Goal: Contribute content: Contribute content

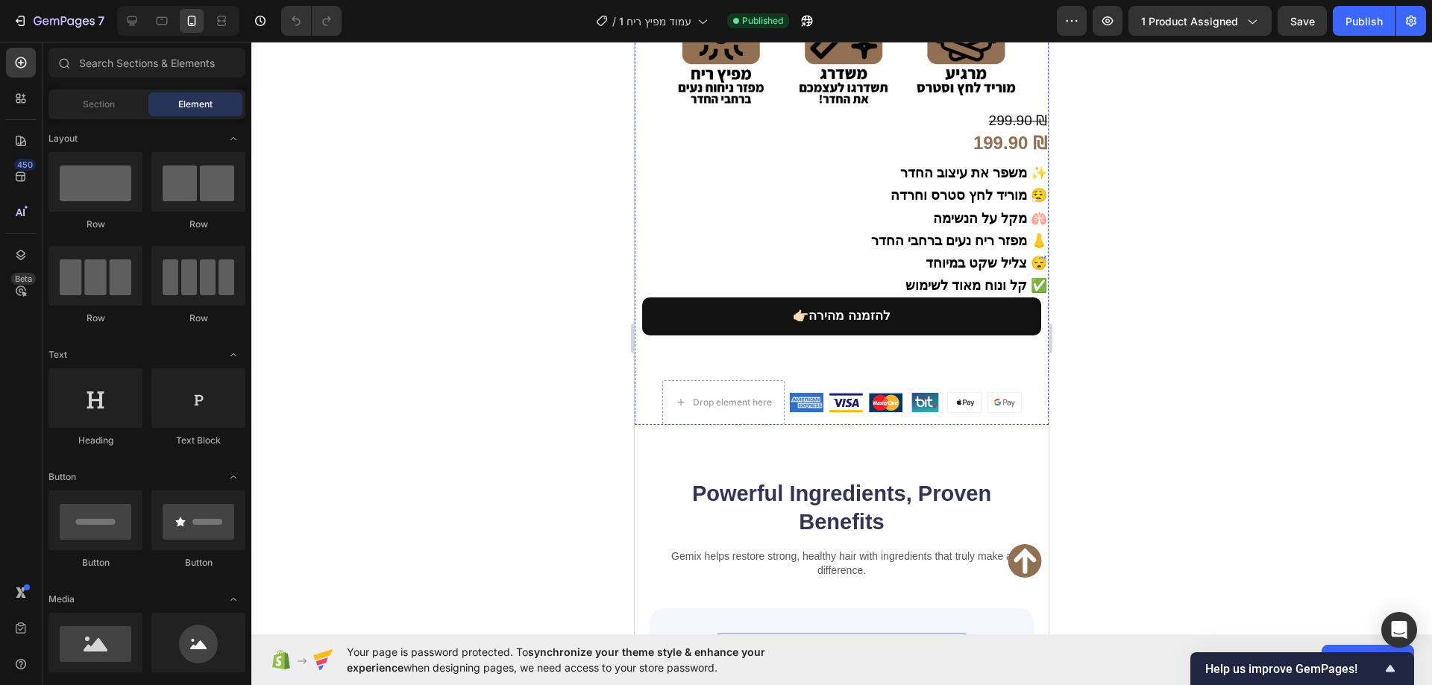
scroll to position [746, 0]
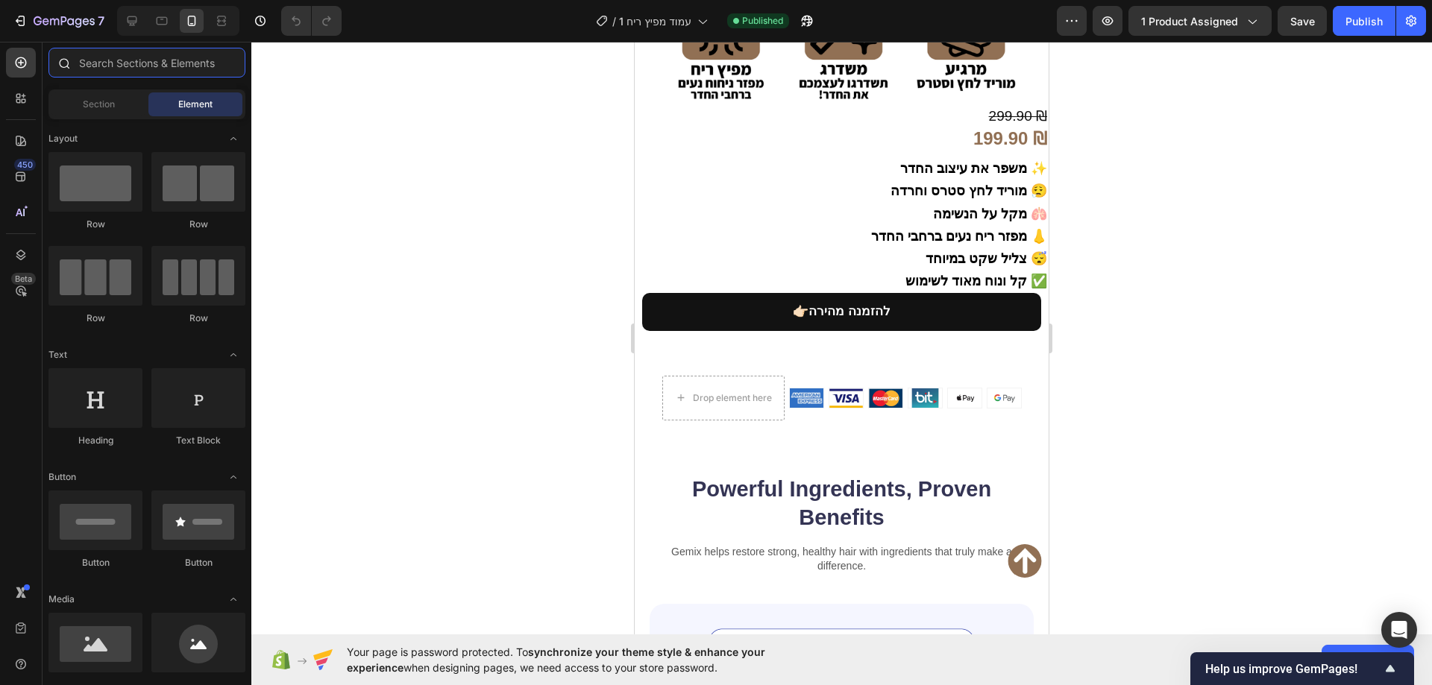
click at [130, 69] on input "text" at bounding box center [146, 63] width 197 height 30
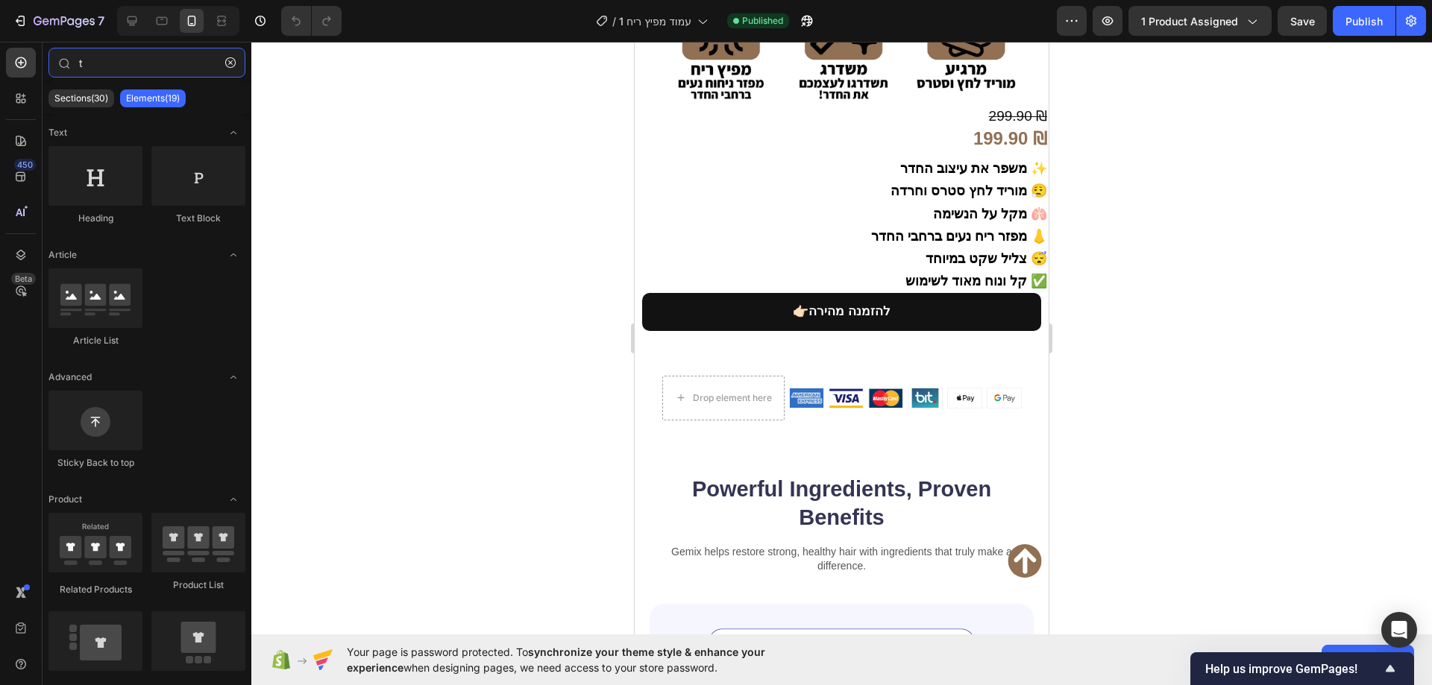
type input "t"
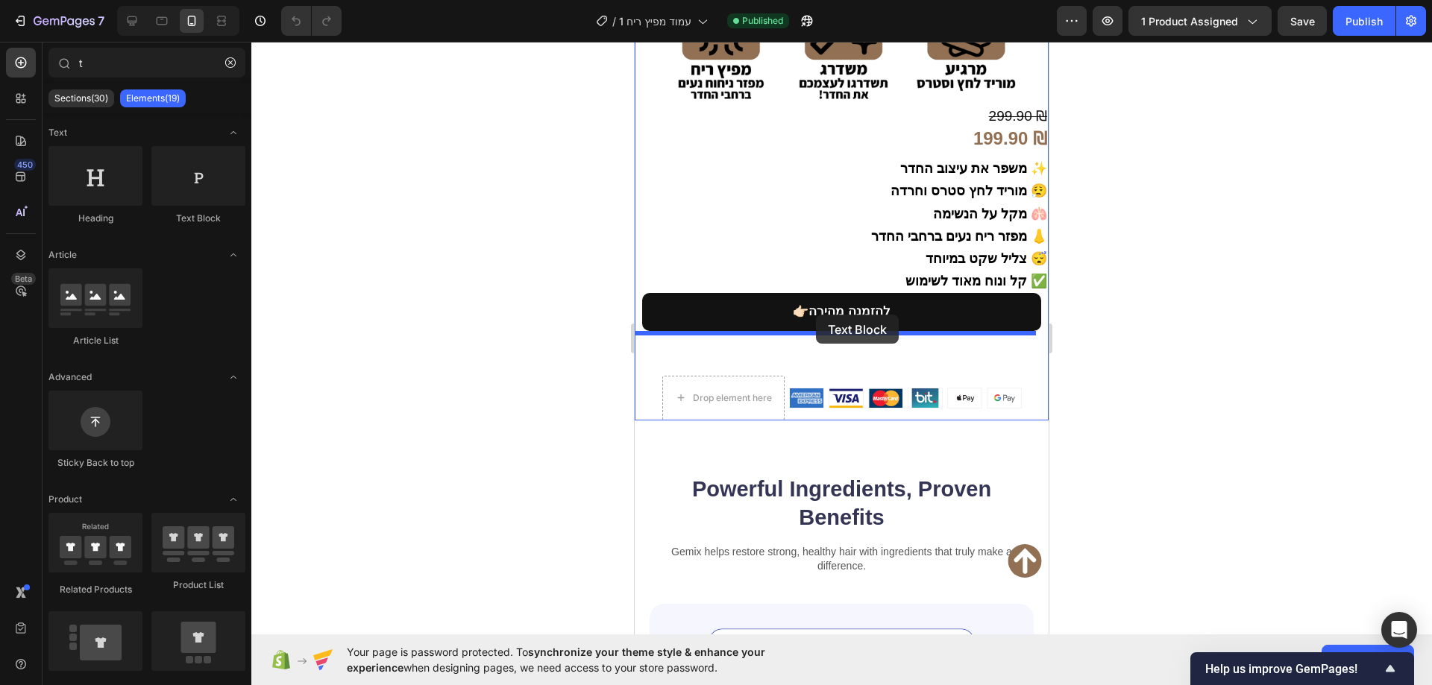
drag, startPoint x: 922, startPoint y: 233, endPoint x: 816, endPoint y: 315, distance: 134.1
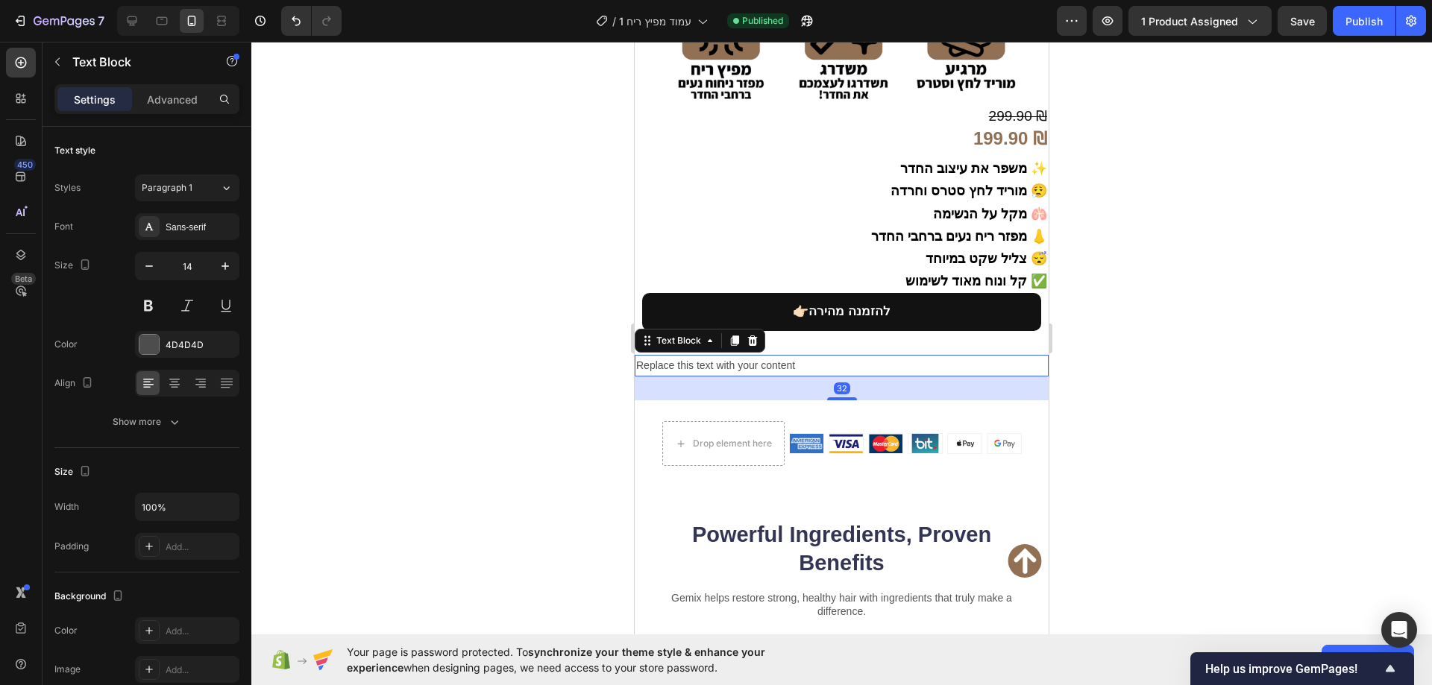
click at [808, 355] on div "Replace this text with your content" at bounding box center [842, 366] width 414 height 22
click at [808, 356] on p "Replace this text with your content" at bounding box center [841, 365] width 411 height 19
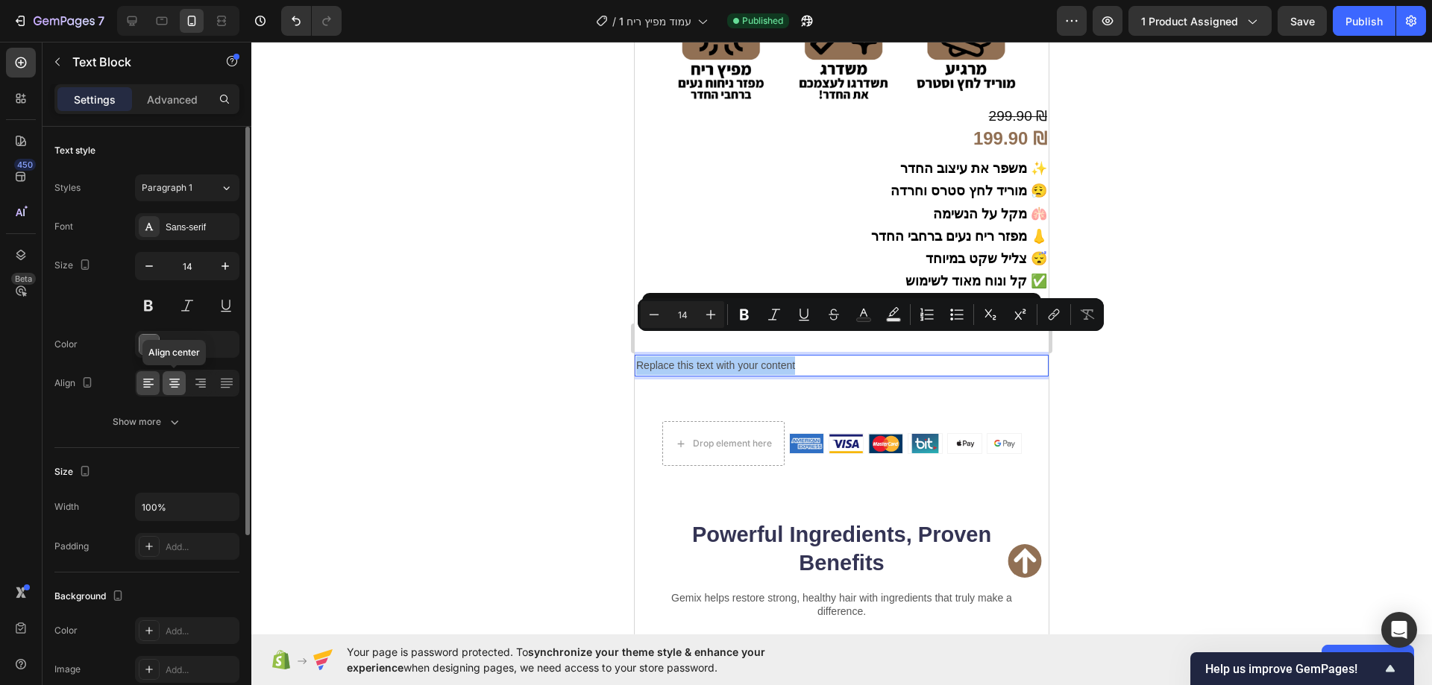
click at [177, 379] on icon at bounding box center [174, 379] width 10 height 1
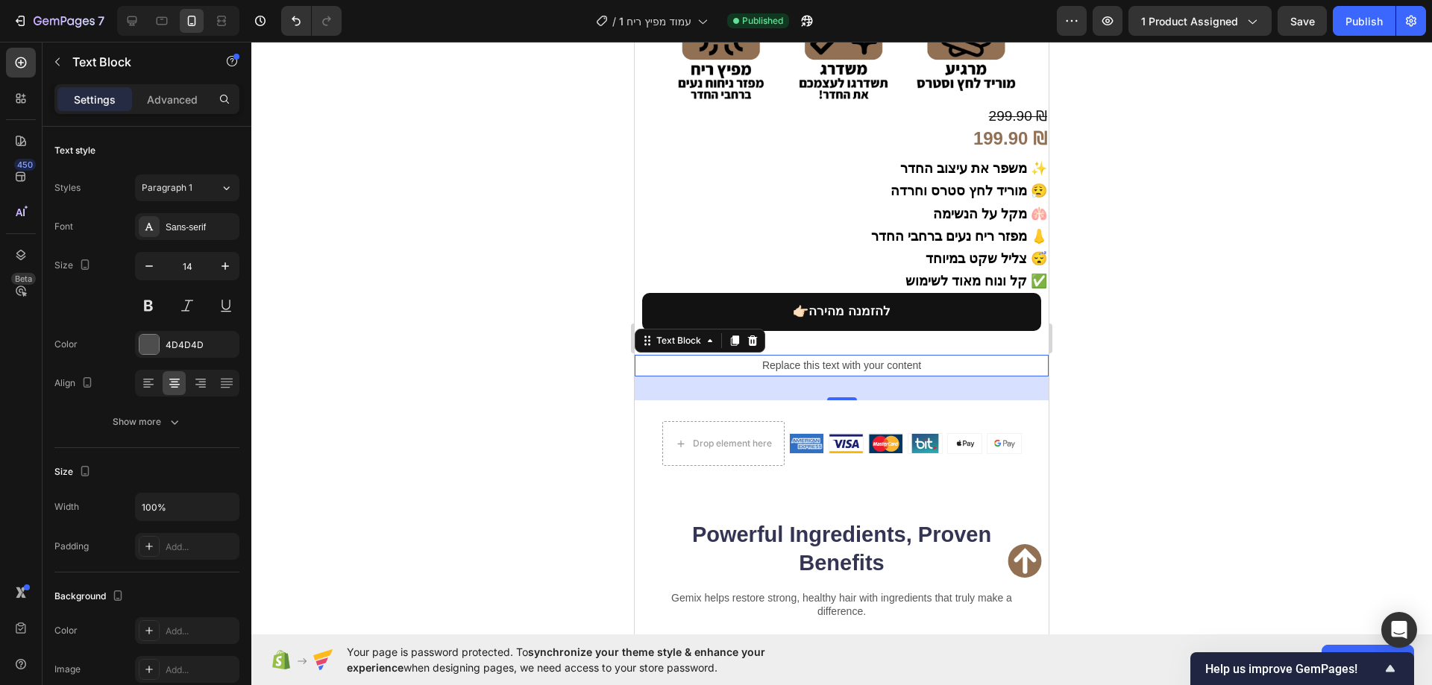
click at [488, 354] on div at bounding box center [841, 364] width 1180 height 644
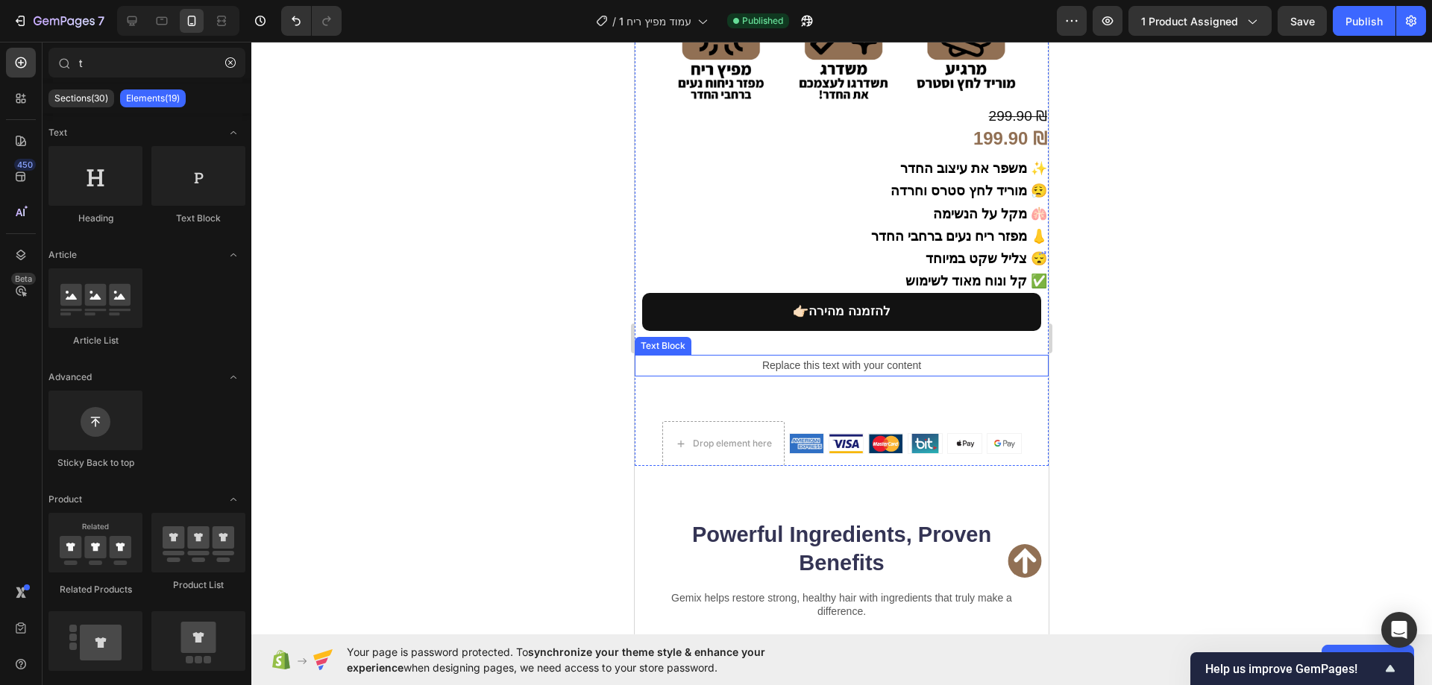
click at [729, 356] on p "Replace this text with your content" at bounding box center [841, 365] width 411 height 19
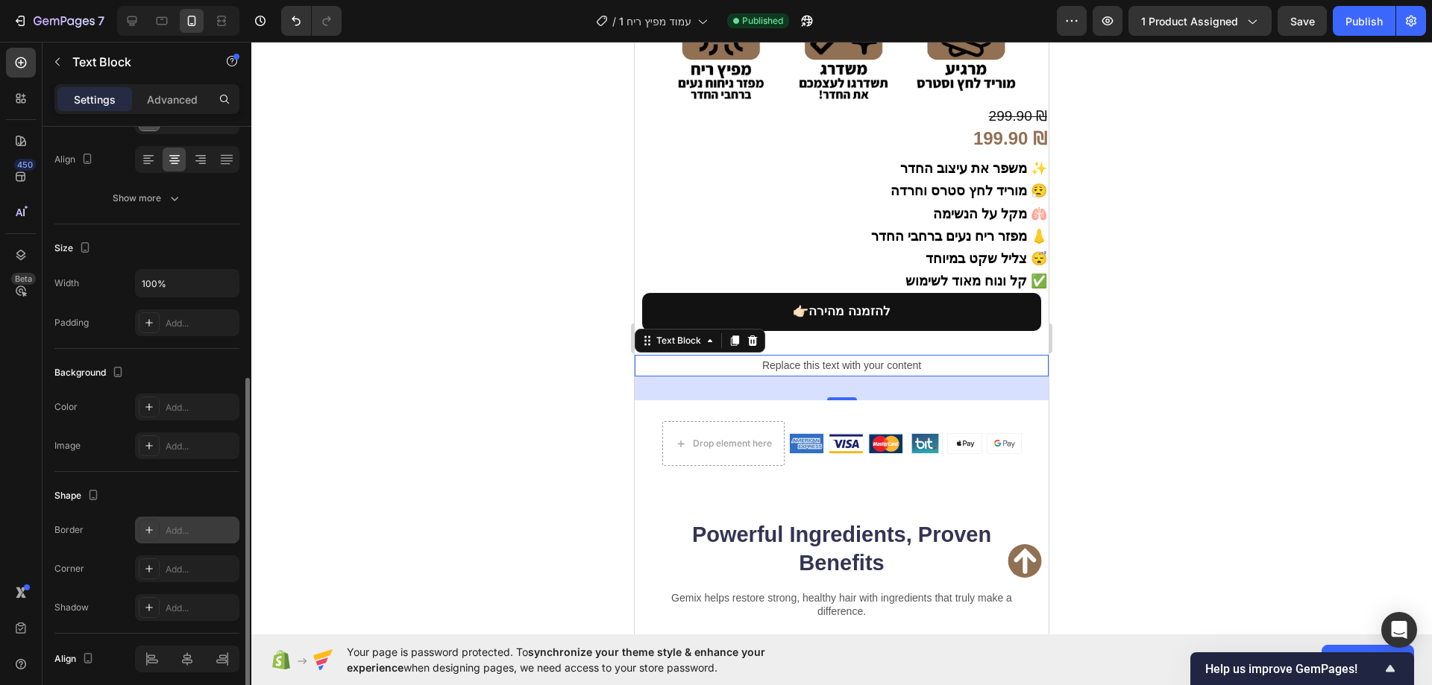
scroll to position [283, 0]
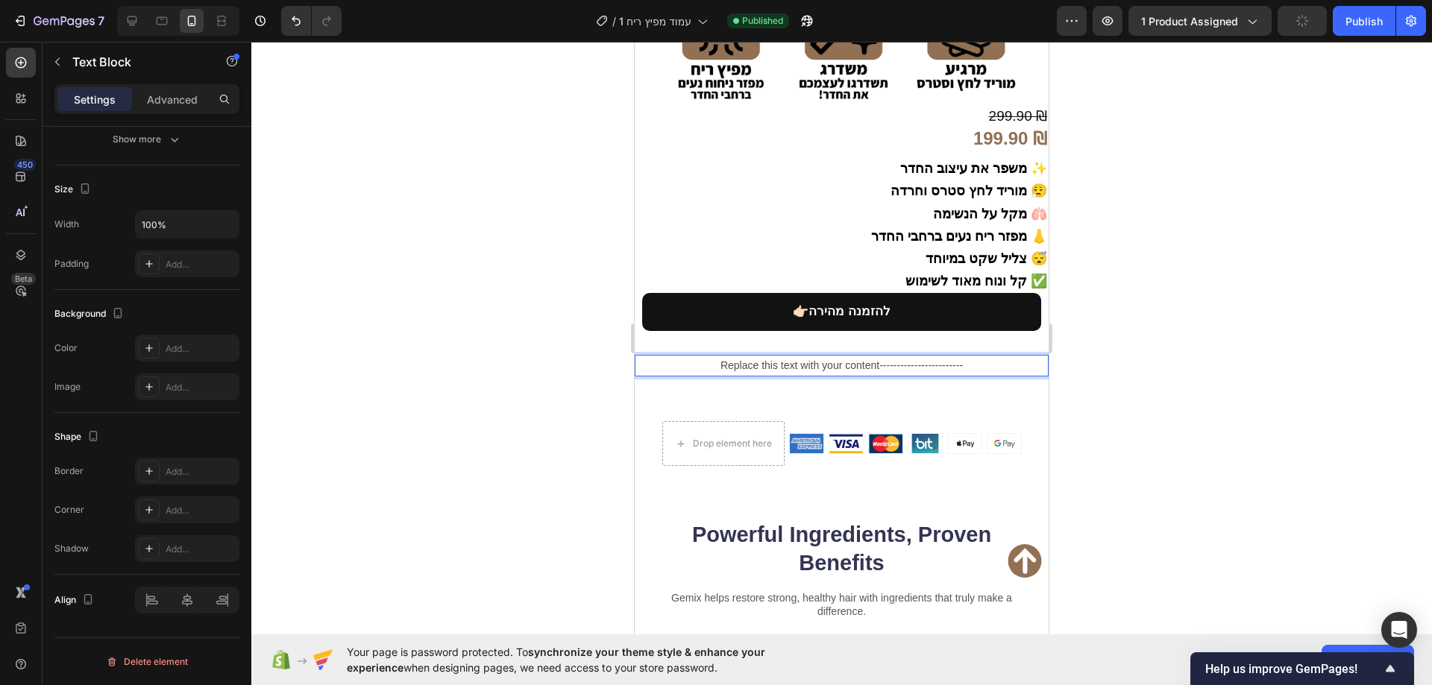
click at [708, 356] on p "Replace this text with your content------------------------" at bounding box center [841, 365] width 411 height 19
click at [462, 353] on div at bounding box center [841, 364] width 1180 height 644
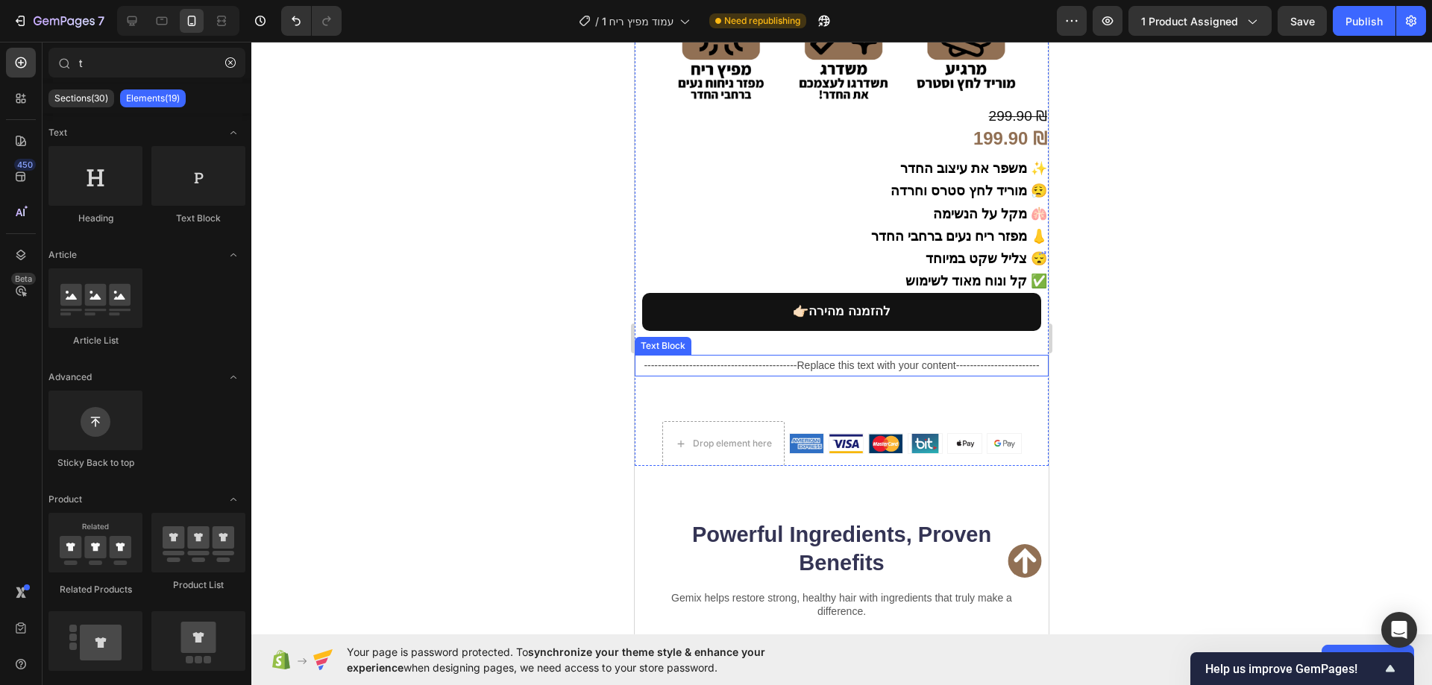
click at [788, 356] on p "--------------------------------------------Replace this text with your content…" at bounding box center [841, 365] width 411 height 19
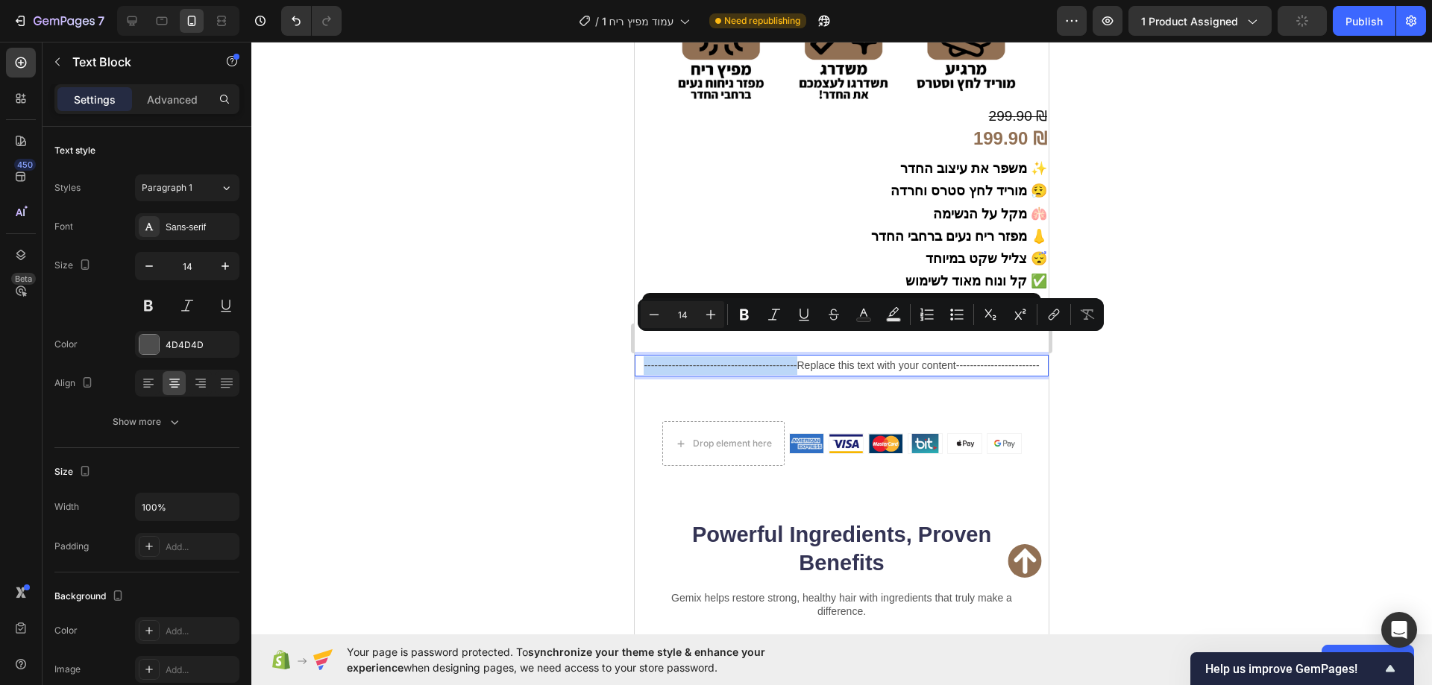
drag, startPoint x: 791, startPoint y: 345, endPoint x: 627, endPoint y: 356, distance: 164.4
drag, startPoint x: 875, startPoint y: 345, endPoint x: 1004, endPoint y: 335, distance: 128.7
click at [1004, 356] on p "Replace this text with your content------------------------" at bounding box center [841, 365] width 411 height 19
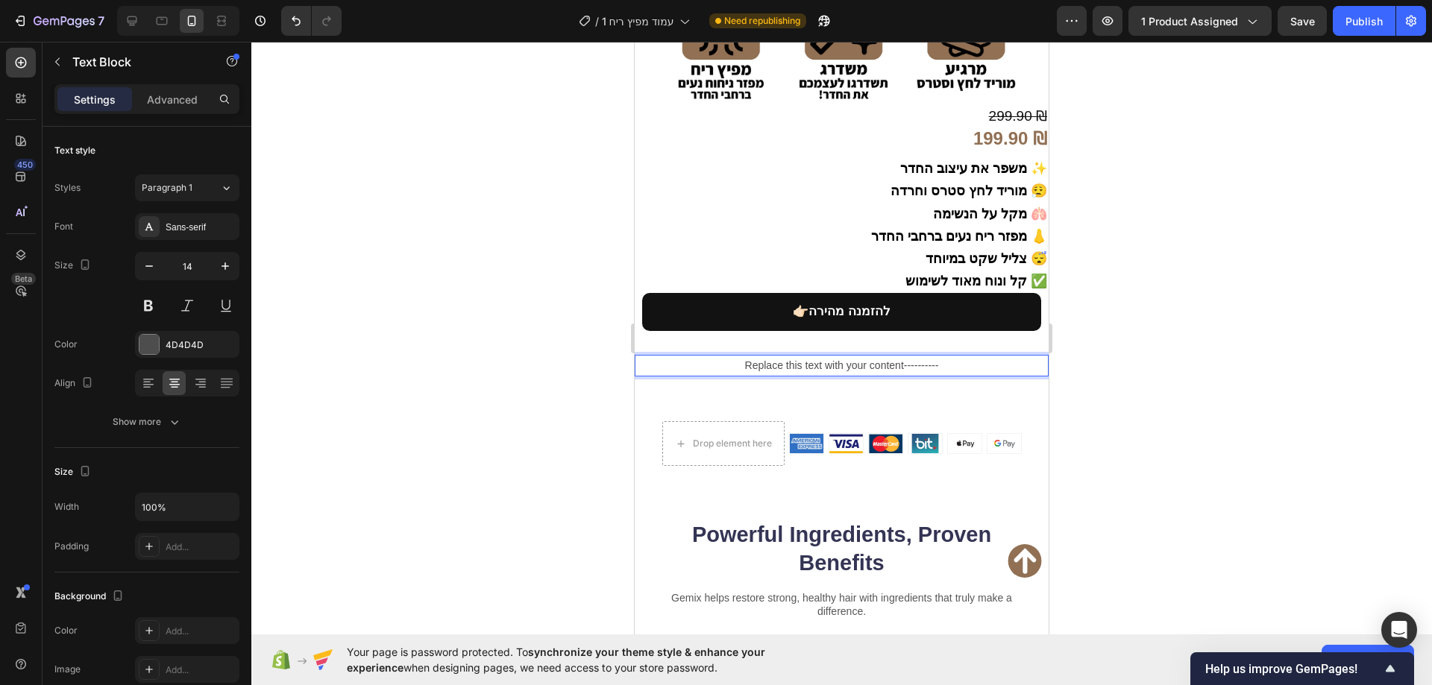
click at [734, 356] on p "Replace this text with your content----------" at bounding box center [841, 365] width 411 height 19
click at [987, 356] on p "--------------------Replace this text with your content----------" at bounding box center [841, 365] width 411 height 19
click at [672, 356] on p "--------------------Replace this text with your content--------------------" at bounding box center [841, 365] width 411 height 19
click at [1008, 356] on p "------------------------------Replace this text with your content--------------…" at bounding box center [841, 365] width 411 height 19
click at [647, 356] on p "------------------------------Replace this text with your content--------------…" at bounding box center [841, 365] width 411 height 19
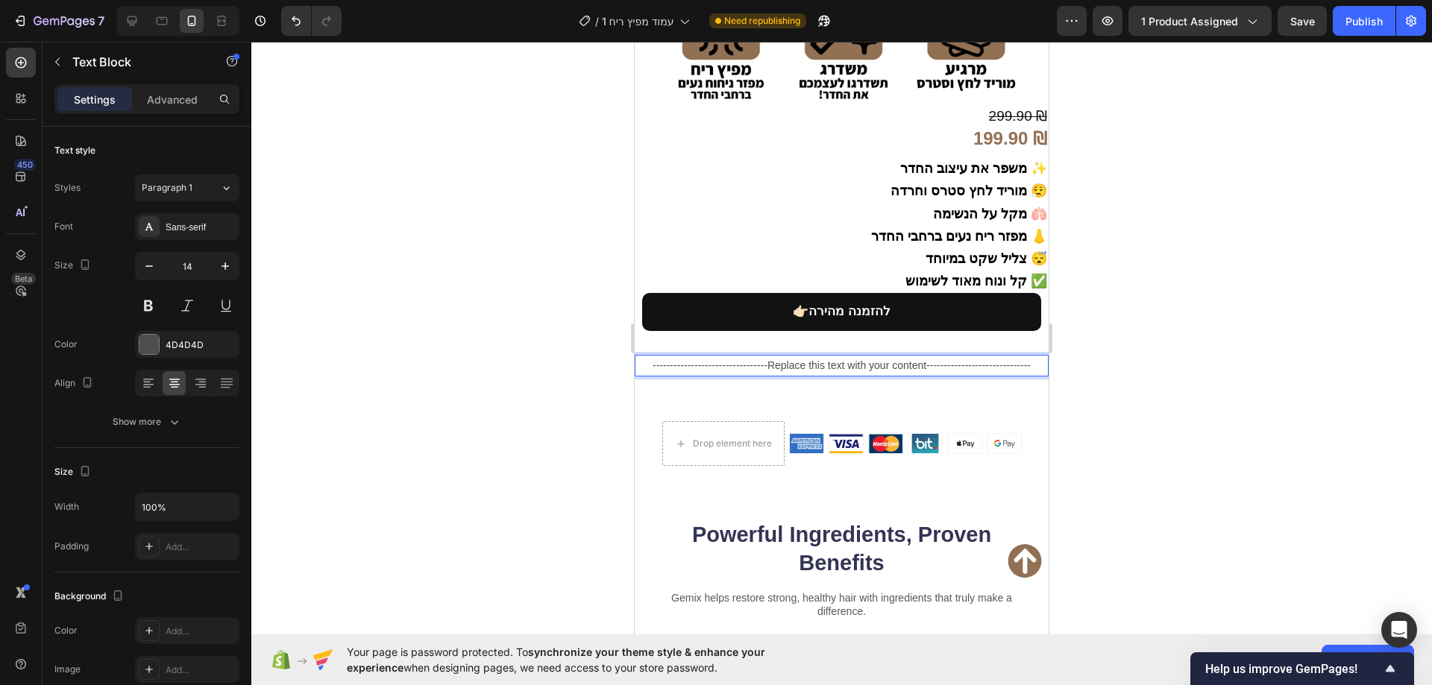
click at [1028, 356] on p "---------------------------------Replace this text with your content-----------…" at bounding box center [841, 365] width 411 height 19
click at [638, 356] on p "---------------------------------Replace this text with your content-----------…" at bounding box center [841, 365] width 411 height 19
click at [497, 353] on div at bounding box center [841, 364] width 1180 height 644
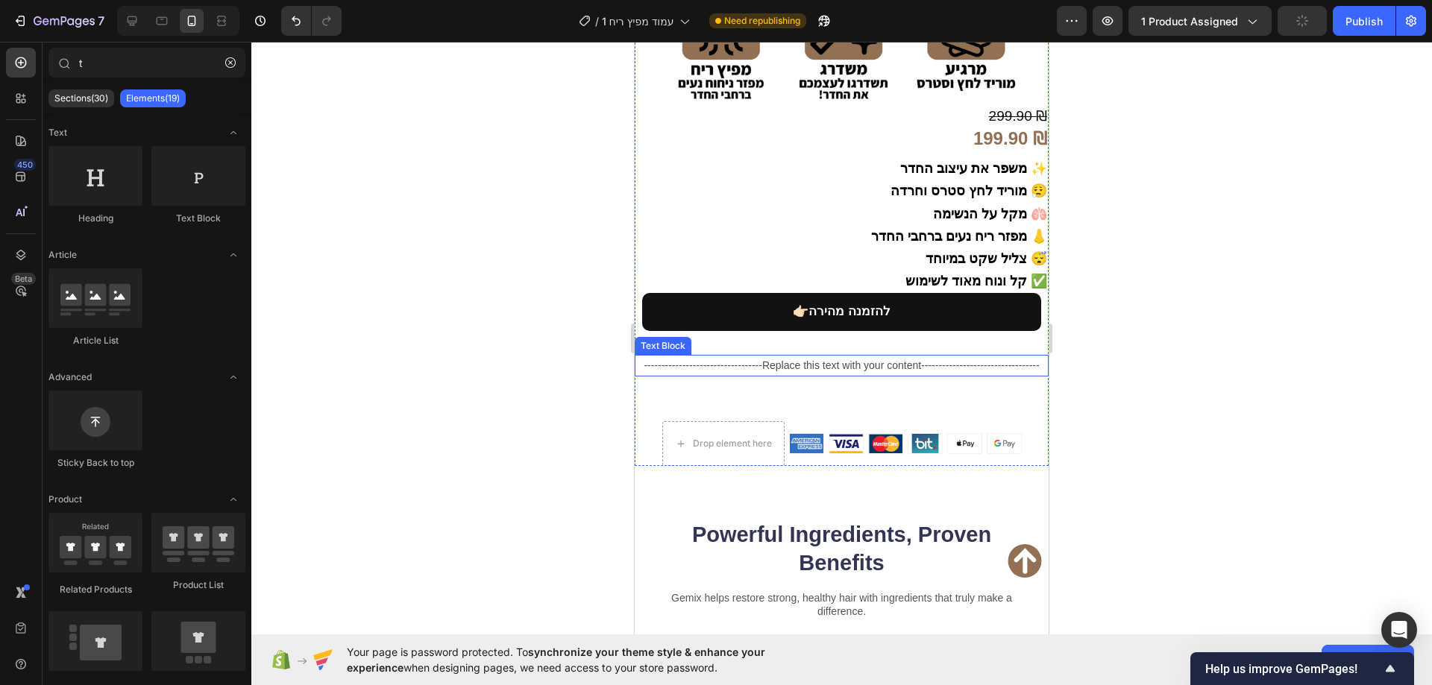
click at [794, 356] on p "----------------------------------Replace this text with your content----------…" at bounding box center [841, 365] width 411 height 19
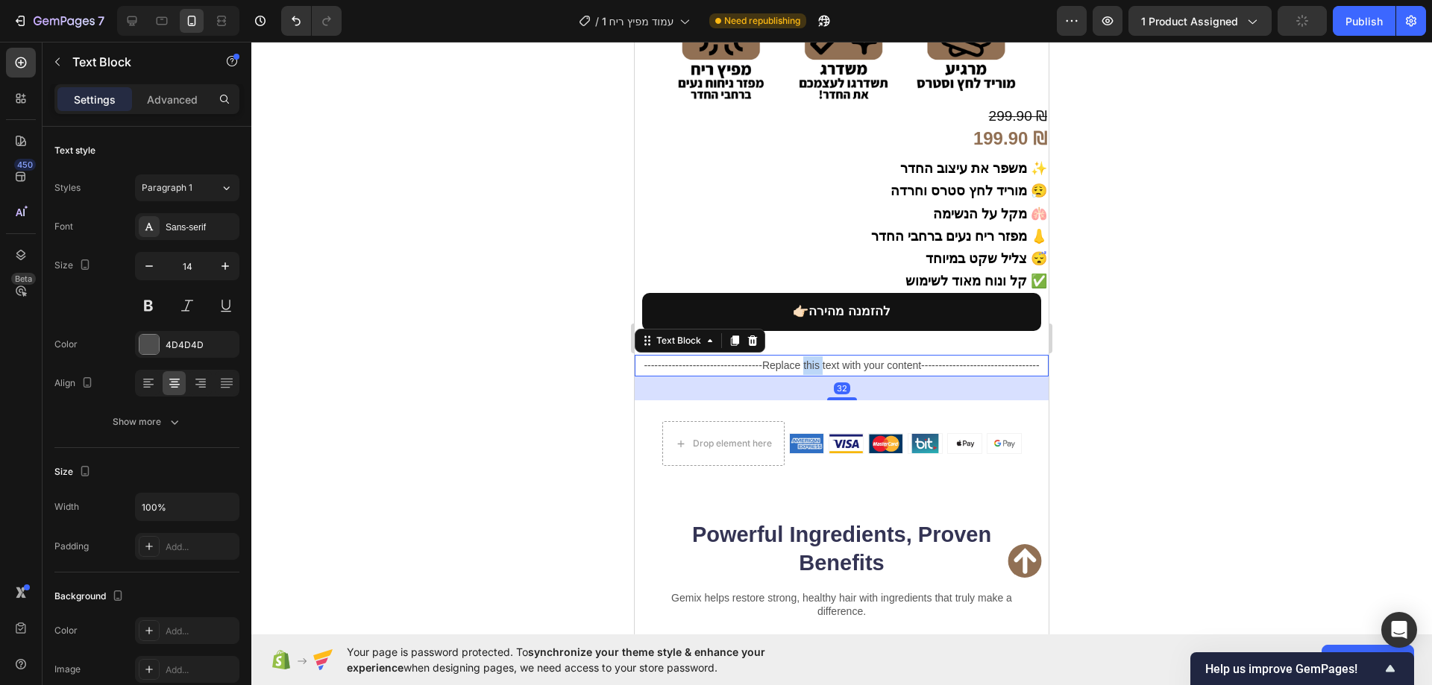
click at [804, 356] on p "----------------------------------Replace this text with your content----------…" at bounding box center [841, 365] width 411 height 19
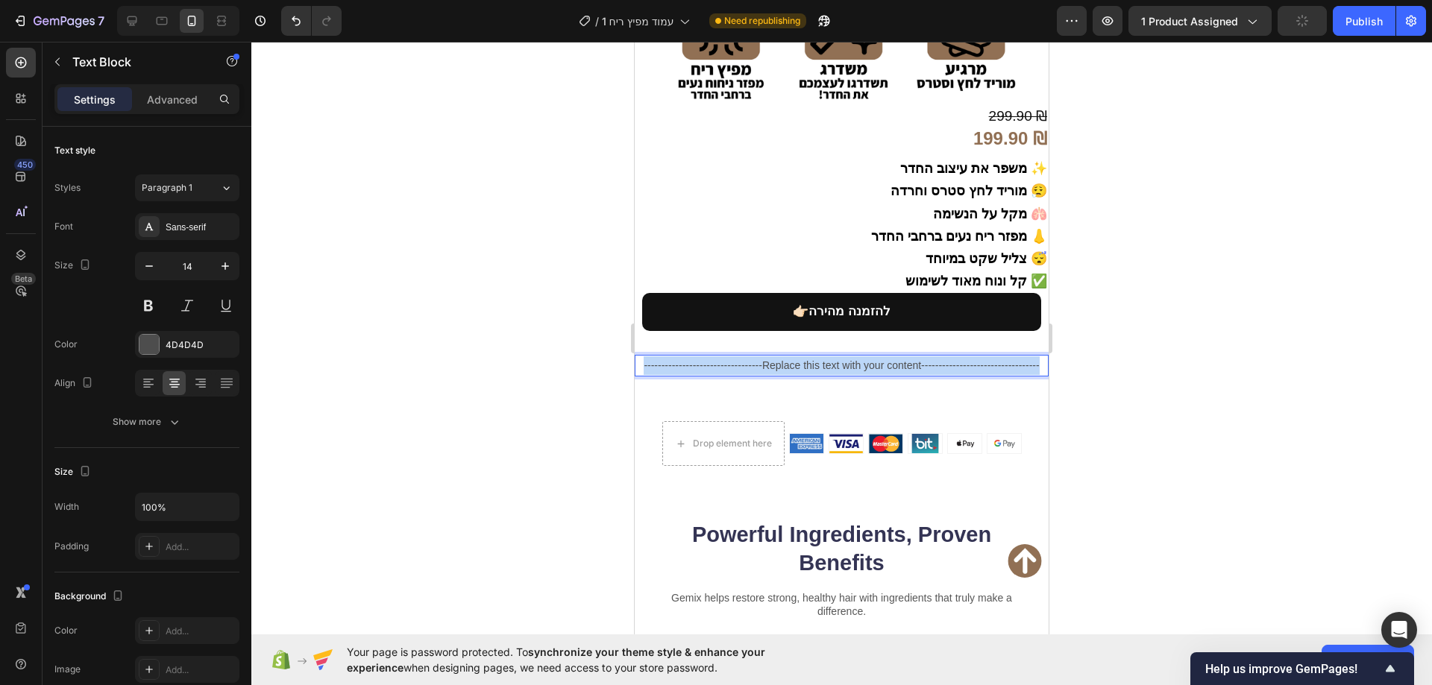
click at [804, 356] on p "----------------------------------Replace this text with your content----------…" at bounding box center [841, 365] width 411 height 19
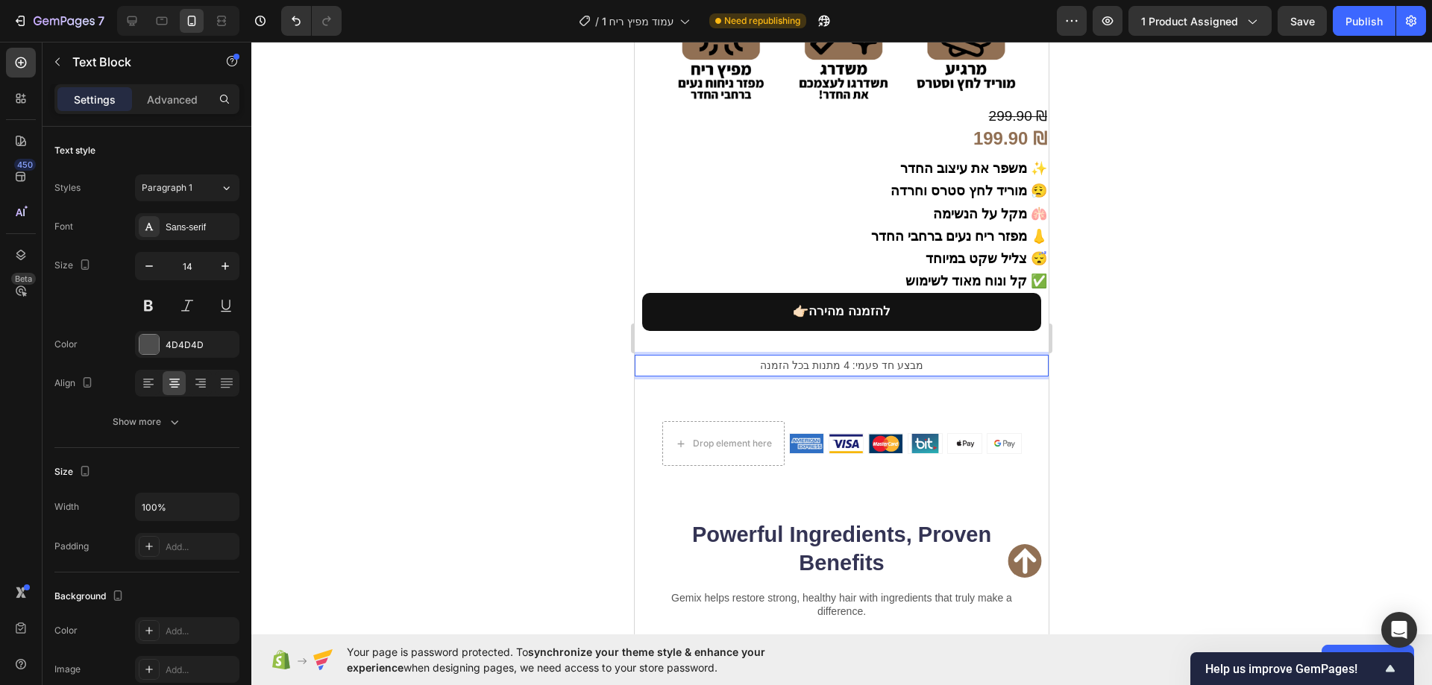
click at [755, 356] on p "מבצע חד פעמי: 4 מתנות בכל הזמנה" at bounding box center [841, 365] width 411 height 19
click at [934, 356] on p "!מבצע חד פעמי: 4 מתנות בכל הזמנה" at bounding box center [841, 365] width 411 height 19
click at [487, 310] on div at bounding box center [841, 364] width 1180 height 644
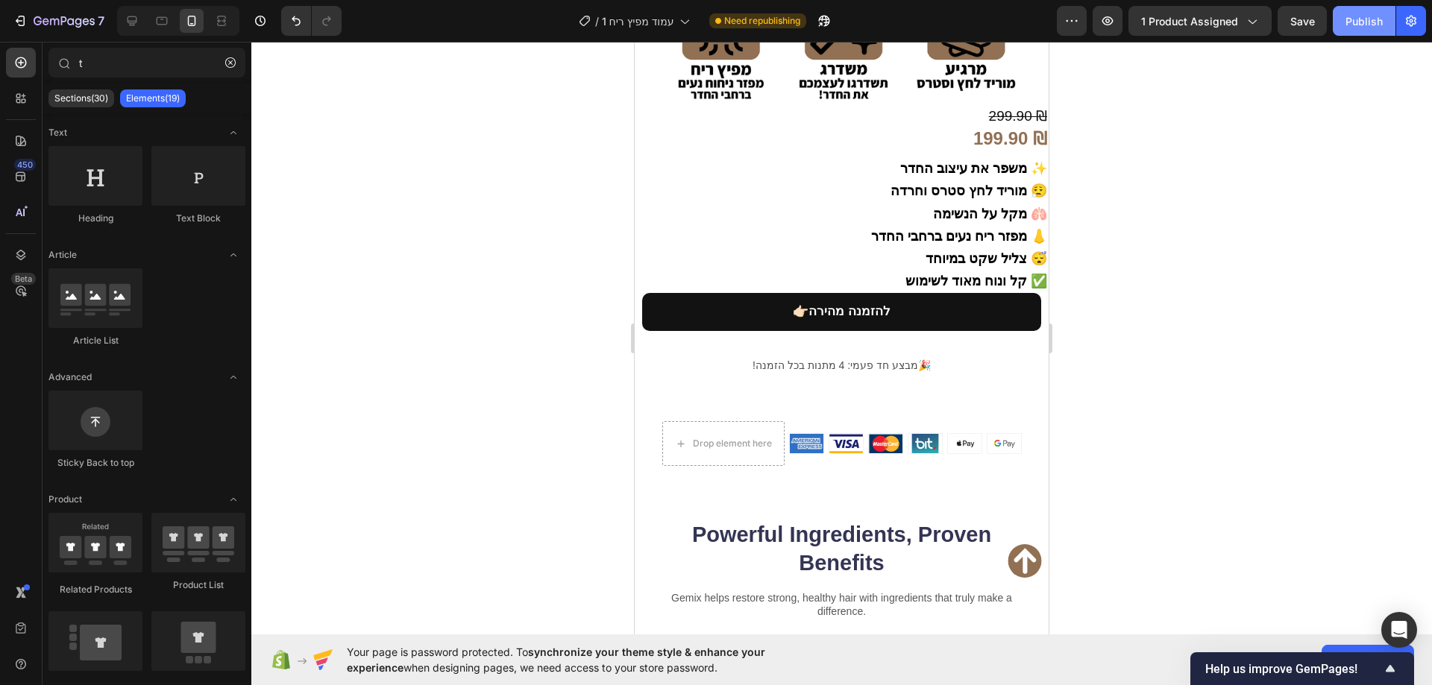
click at [1344, 17] on button "Publish" at bounding box center [1364, 21] width 63 height 30
click at [862, 356] on p "!מבצע חד פעמי: 4 מתנות בכל הזמנה🎉" at bounding box center [841, 365] width 411 height 19
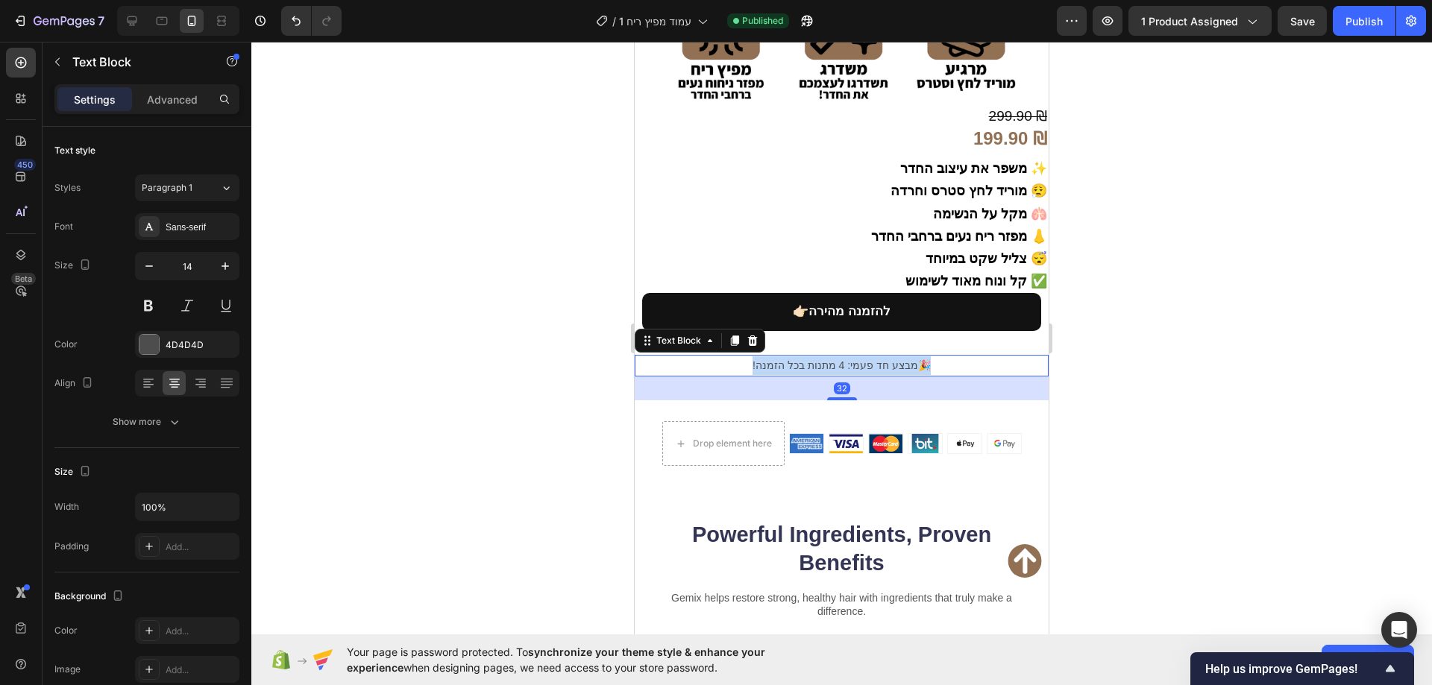
click at [862, 356] on p "!מבצע חד פעמי: 4 מתנות בכל הזמנה🎉" at bounding box center [841, 365] width 411 height 19
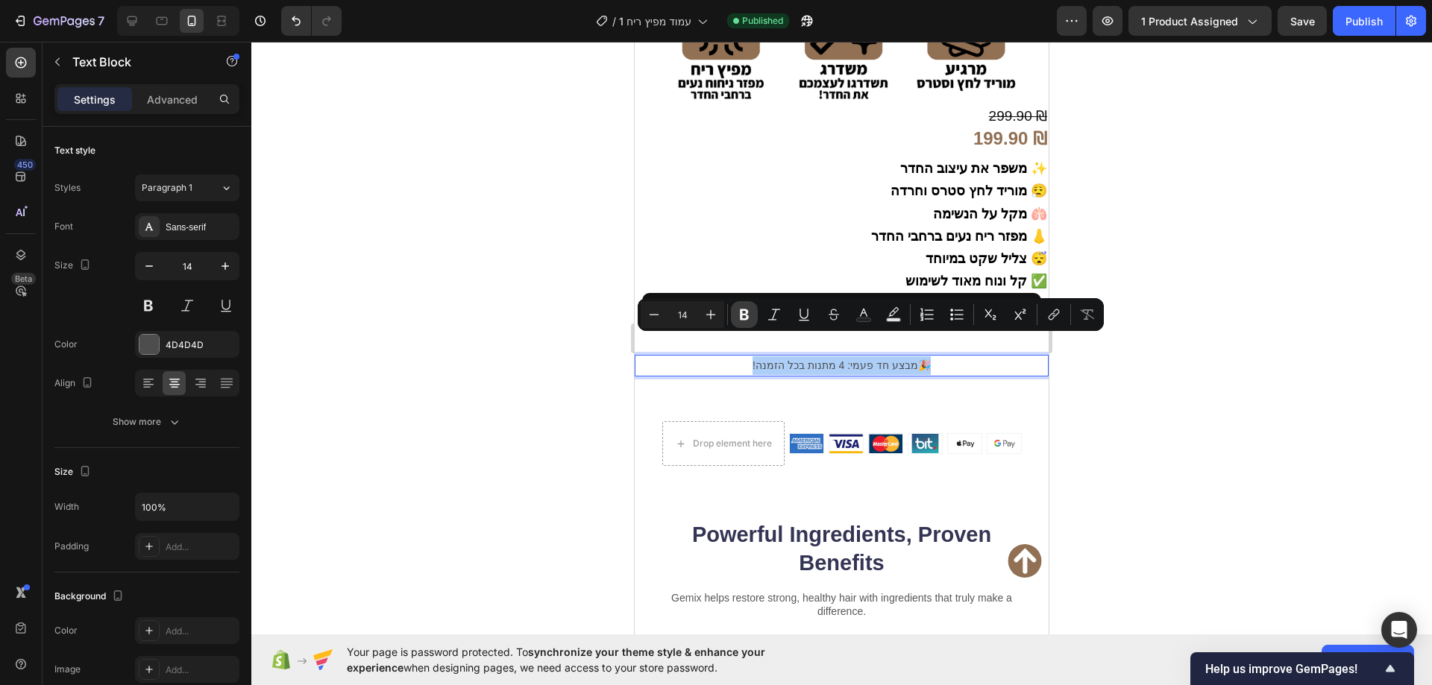
click at [741, 311] on icon "Editor contextual toolbar" at bounding box center [744, 314] width 9 height 11
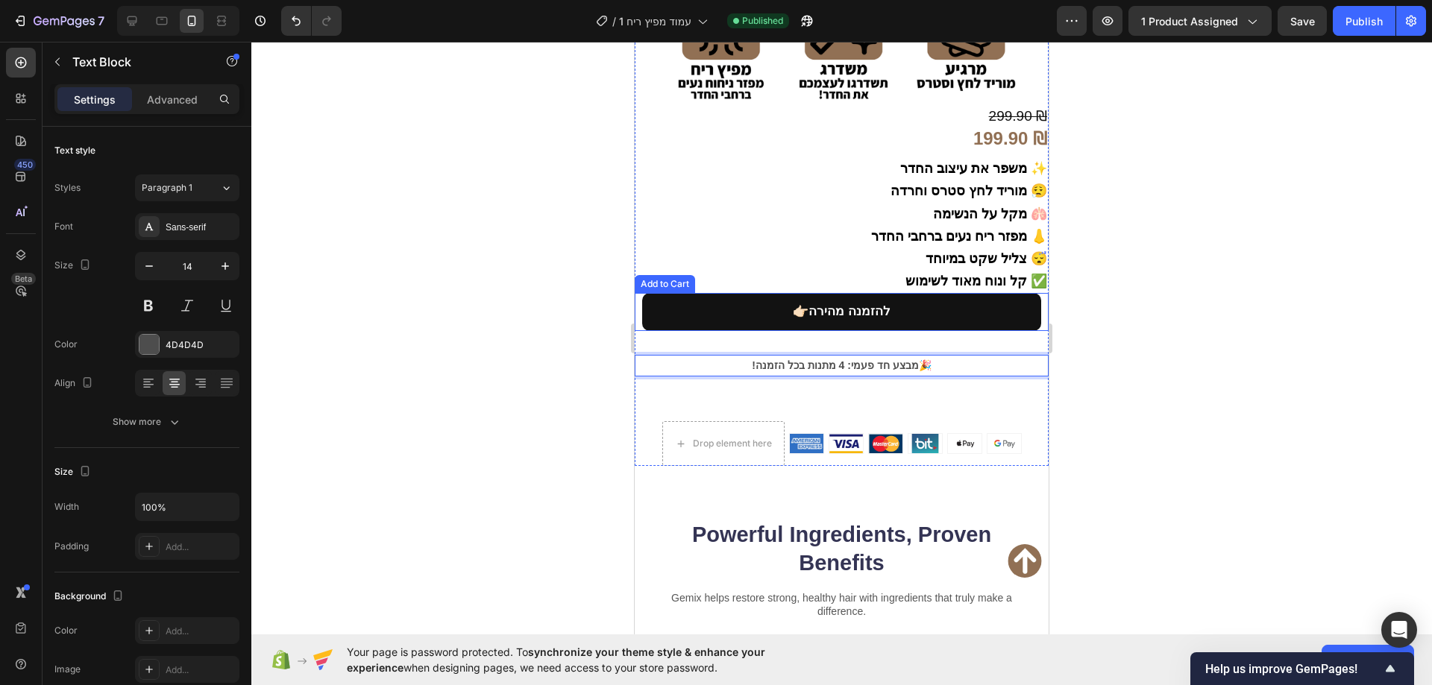
click at [588, 280] on div at bounding box center [841, 364] width 1180 height 644
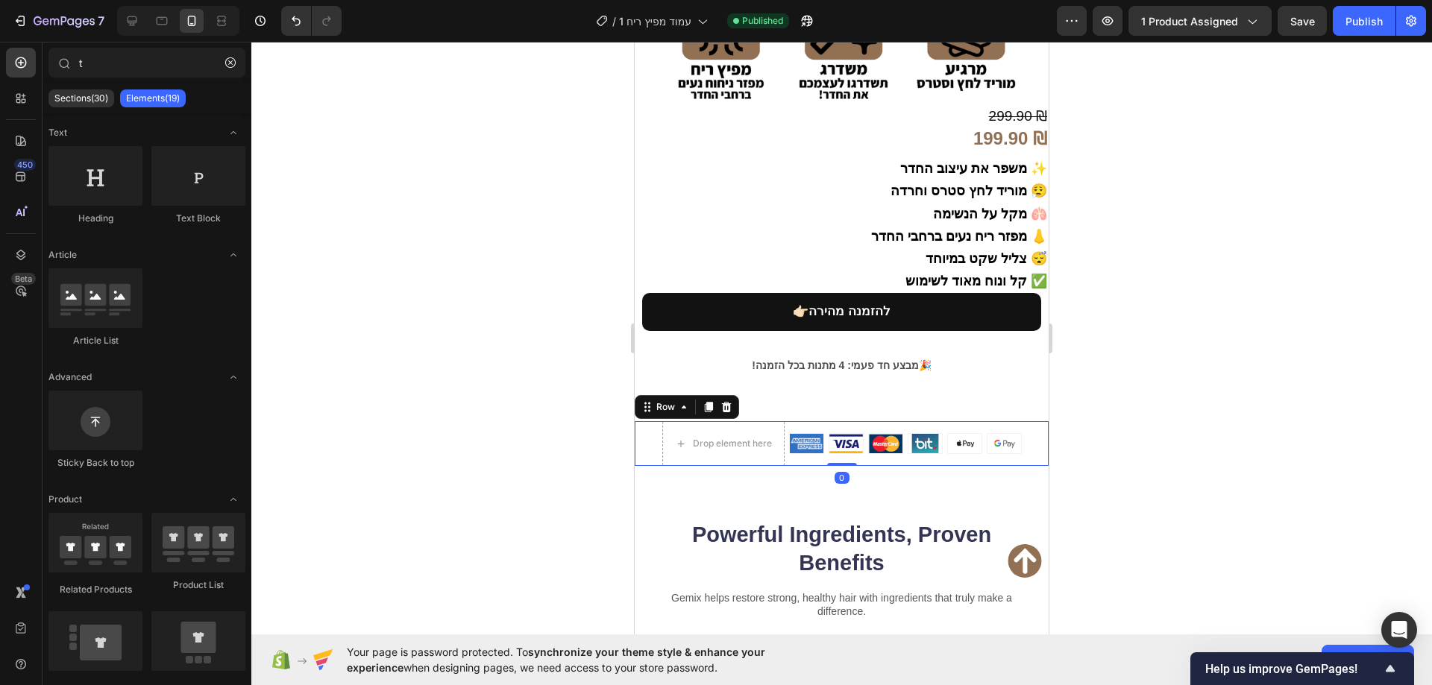
click at [823, 421] on div "Image Image Image Image Image Image Row" at bounding box center [905, 443] width 233 height 45
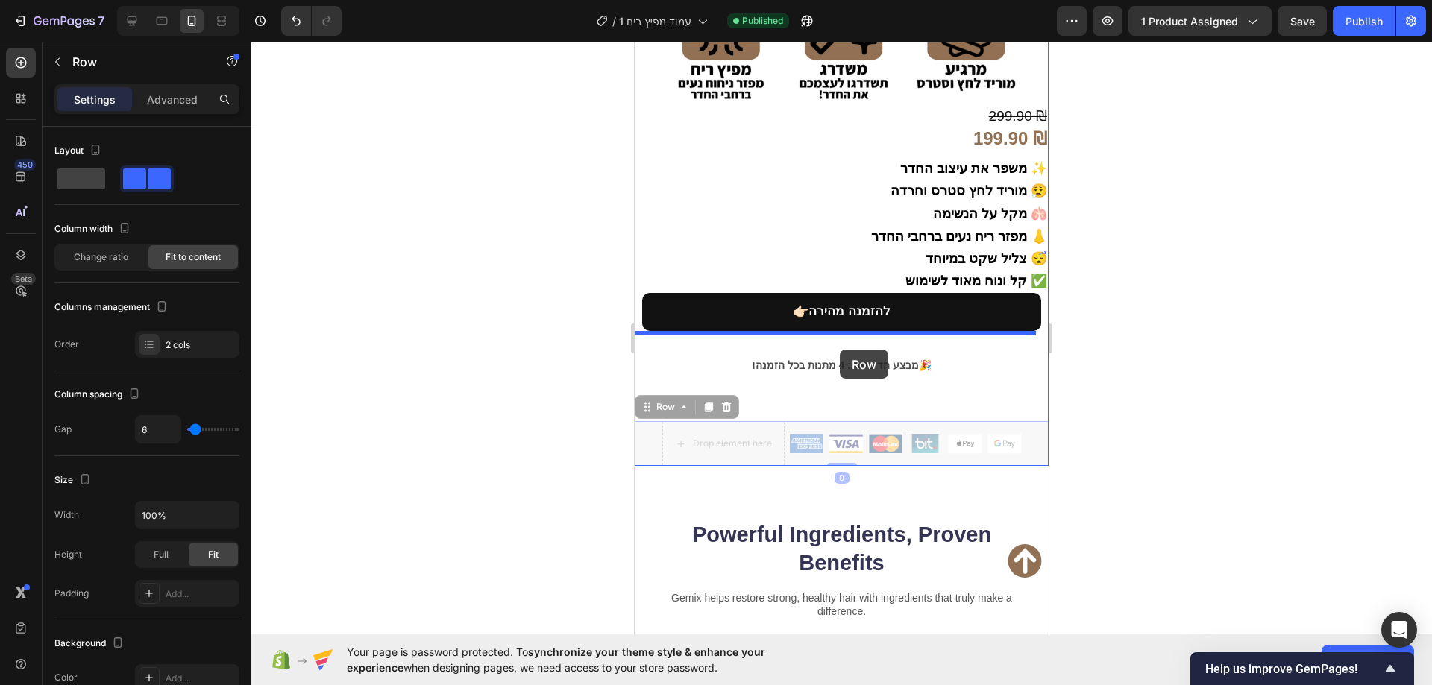
drag, startPoint x: 838, startPoint y: 408, endPoint x: 840, endPoint y: 350, distance: 58.2
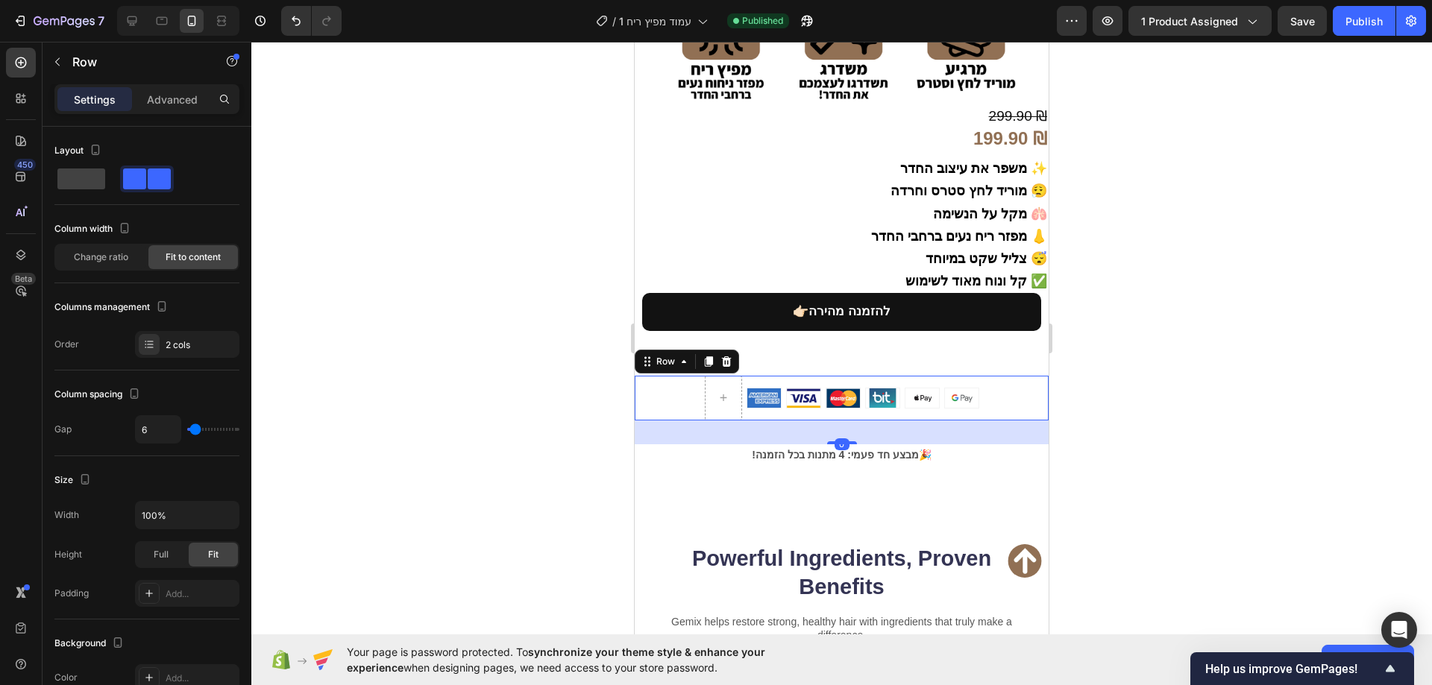
click at [534, 350] on div at bounding box center [841, 364] width 1180 height 644
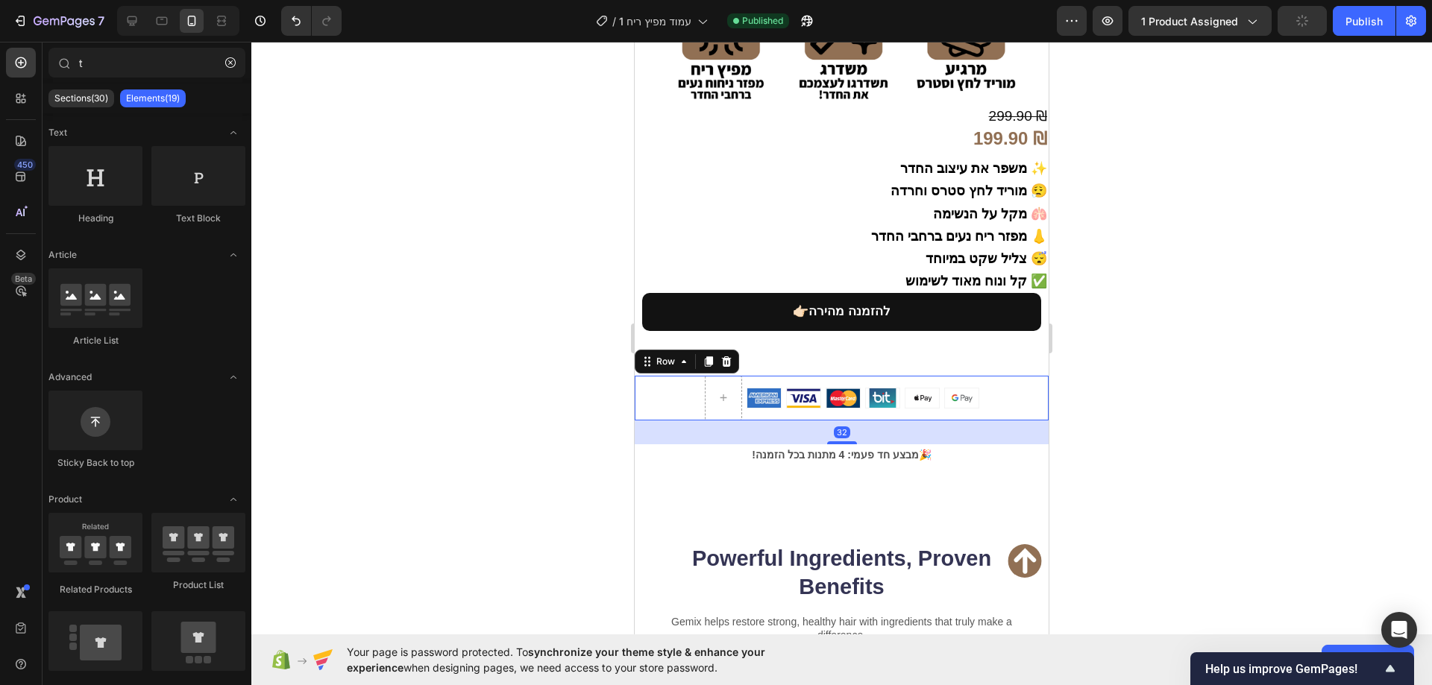
click at [1006, 376] on div "Image Image Image Image Image Image Row Row 32" at bounding box center [842, 398] width 414 height 45
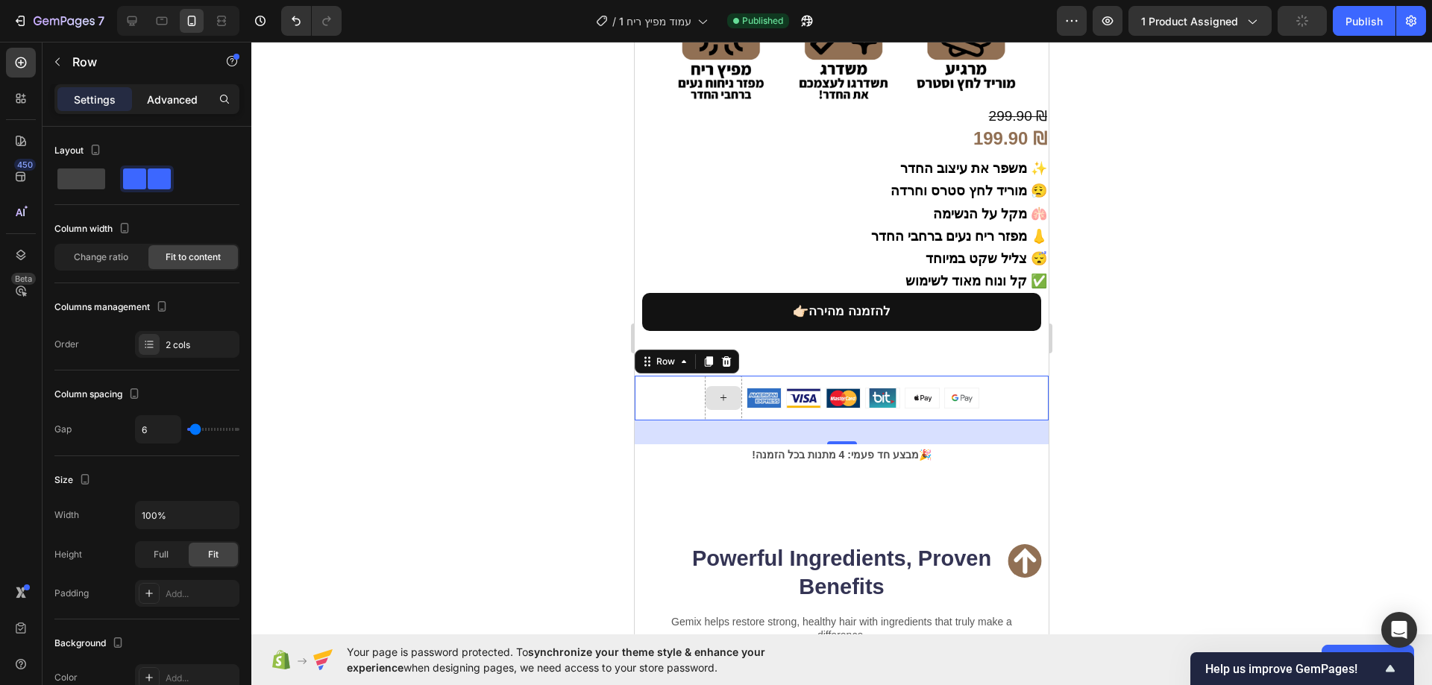
click at [174, 98] on p "Advanced" at bounding box center [172, 100] width 51 height 16
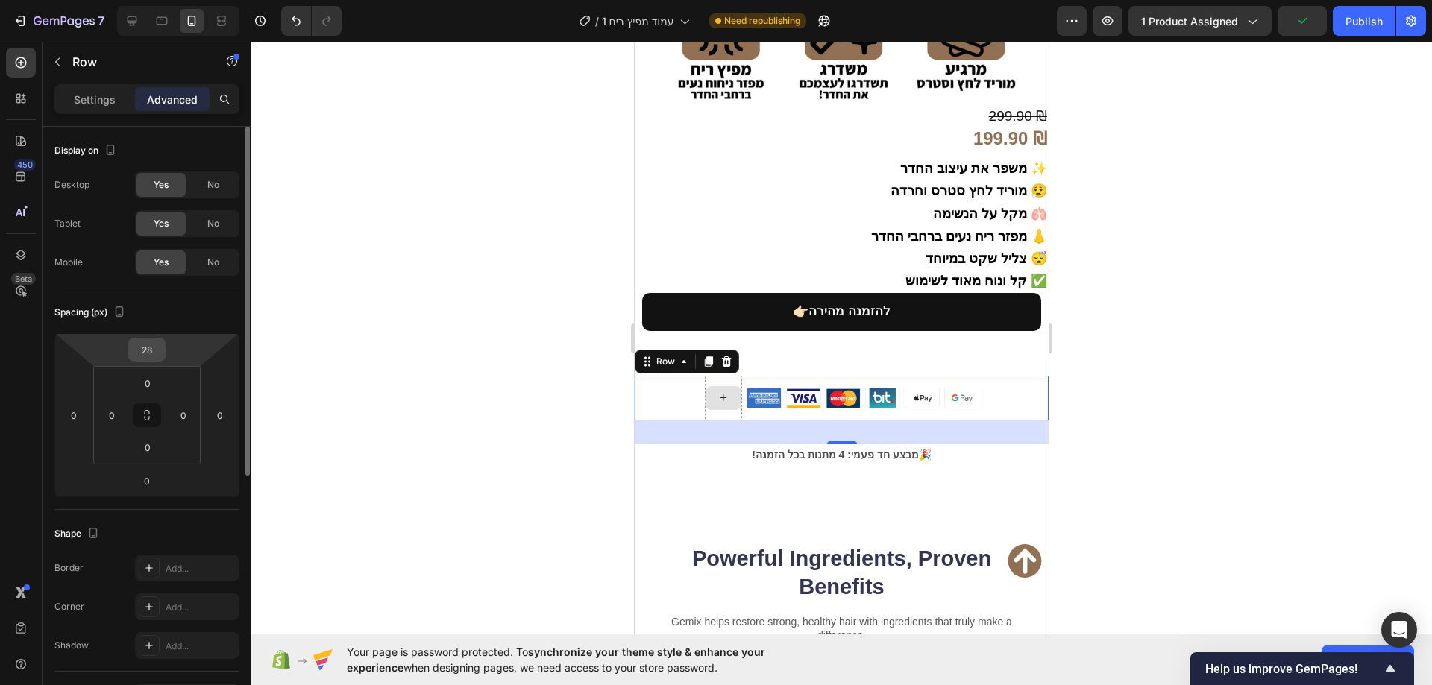
click at [155, 353] on input "28" at bounding box center [147, 350] width 30 height 22
click at [155, 355] on input "28" at bounding box center [147, 350] width 30 height 22
type input "2"
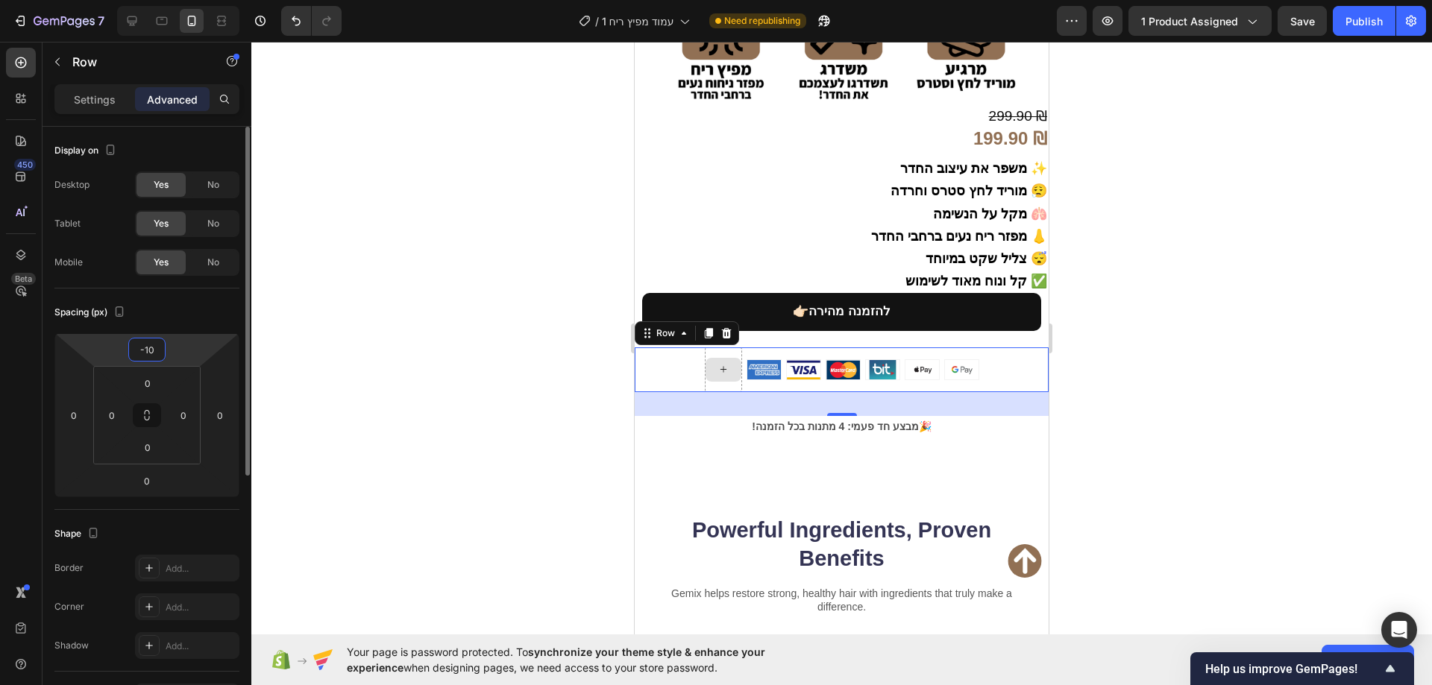
type input "-1"
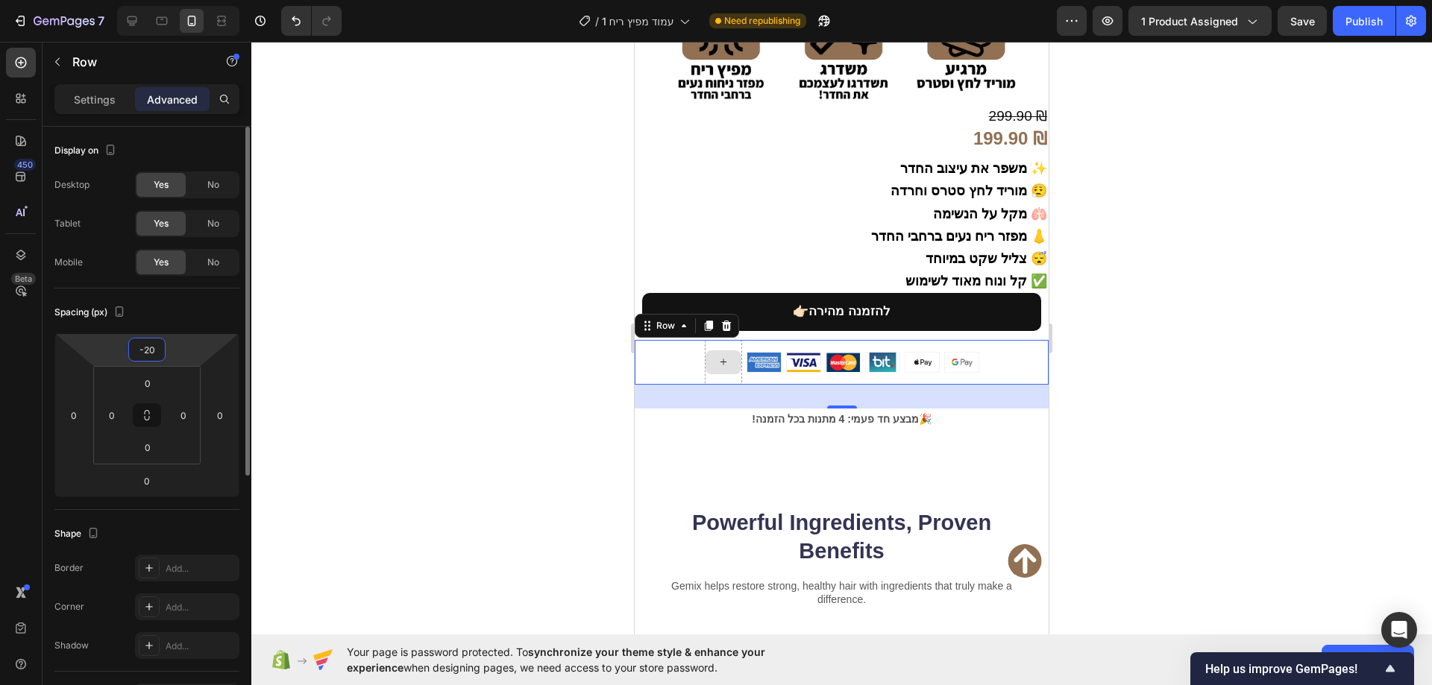
type input "-2"
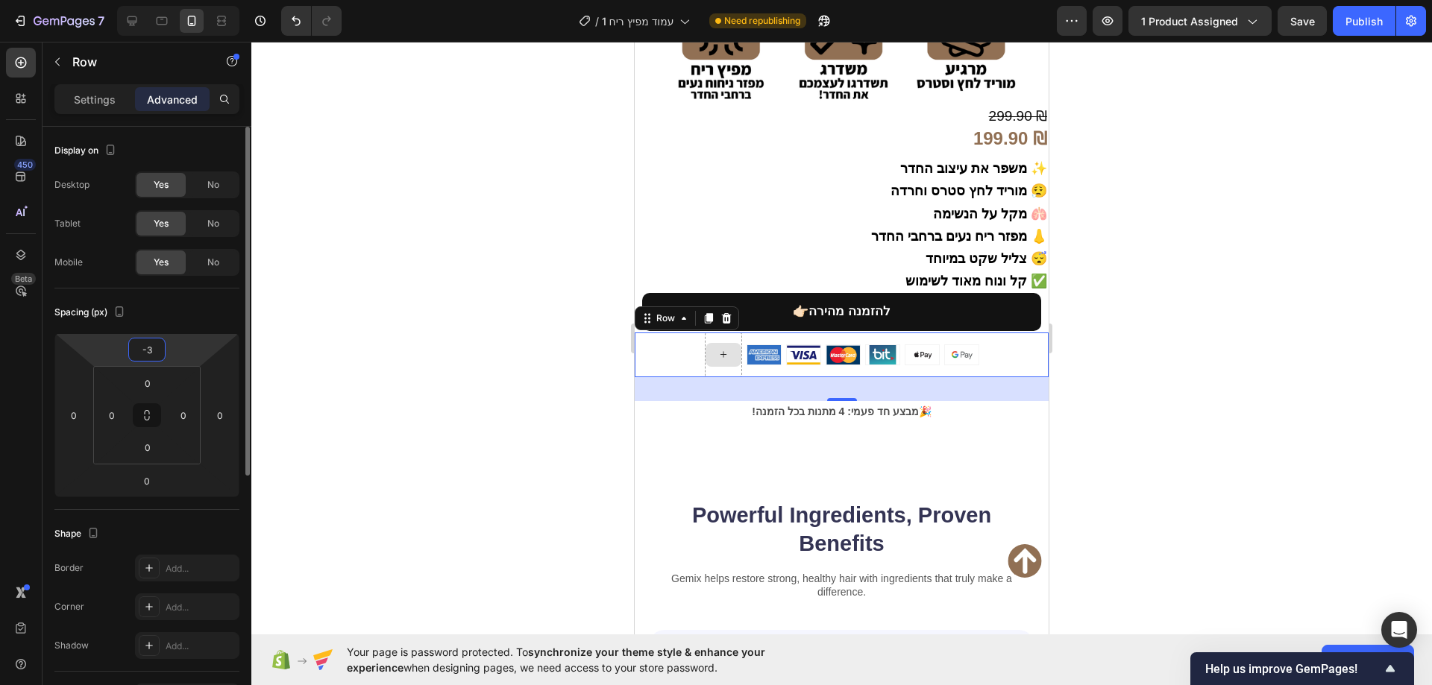
type input "-30"
click at [371, 305] on div at bounding box center [841, 364] width 1180 height 644
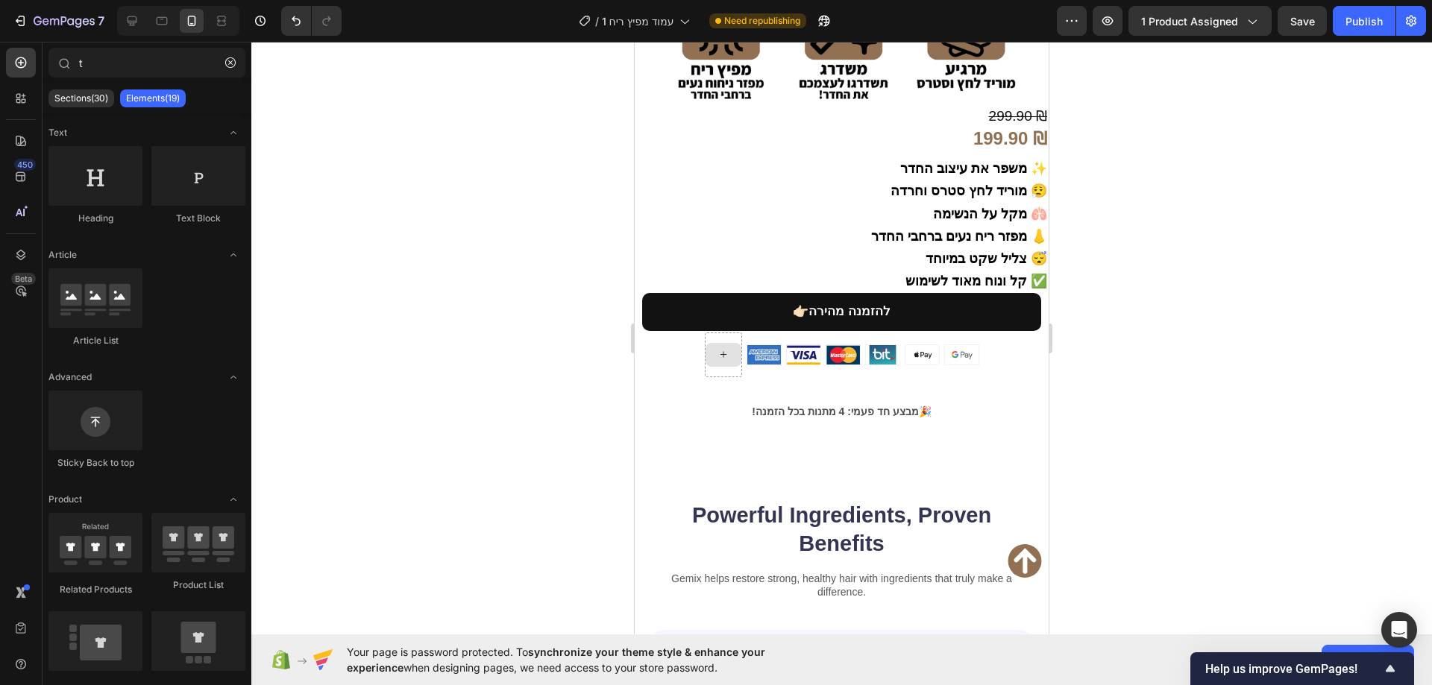
click at [1312, 317] on div at bounding box center [841, 364] width 1180 height 644
click at [1365, 23] on div "Publish" at bounding box center [1363, 21] width 37 height 16
click at [991, 335] on div "Image Image Image Image Image Image Row Row" at bounding box center [842, 355] width 414 height 45
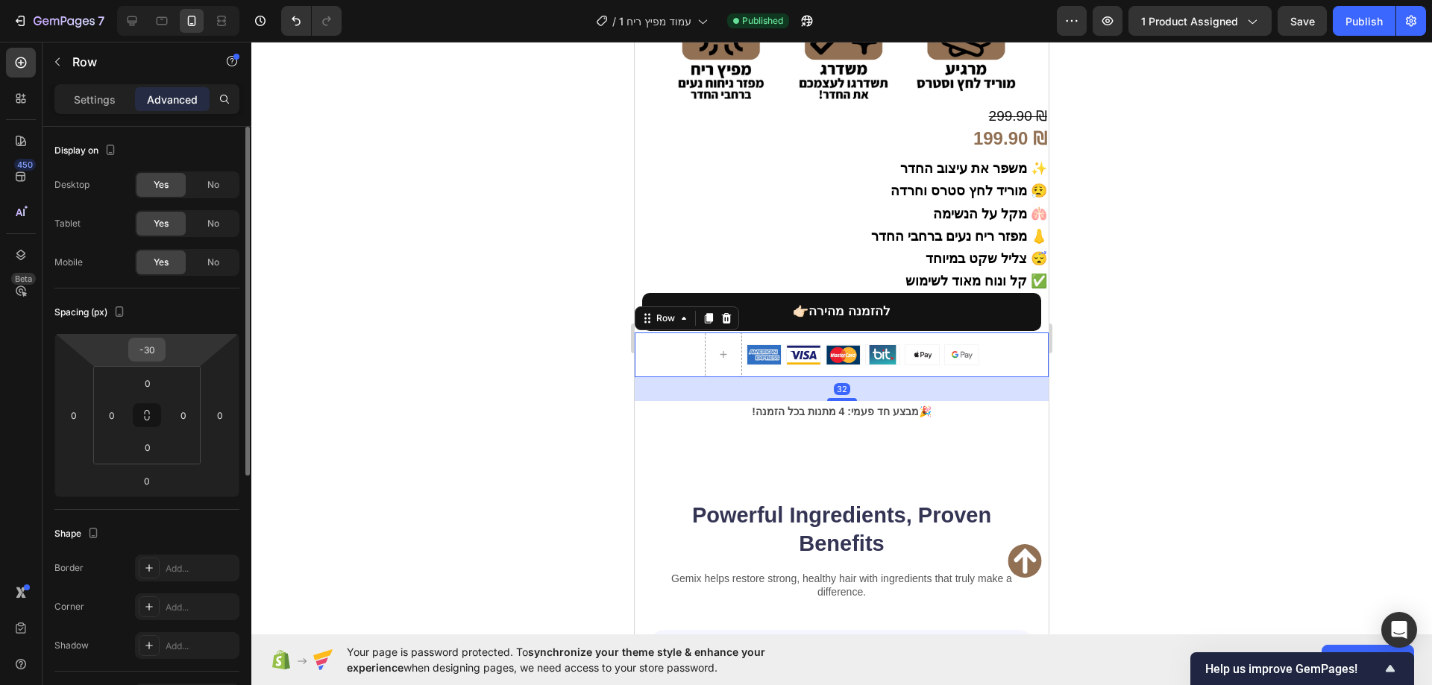
click at [154, 352] on input "-30" at bounding box center [147, 350] width 30 height 22
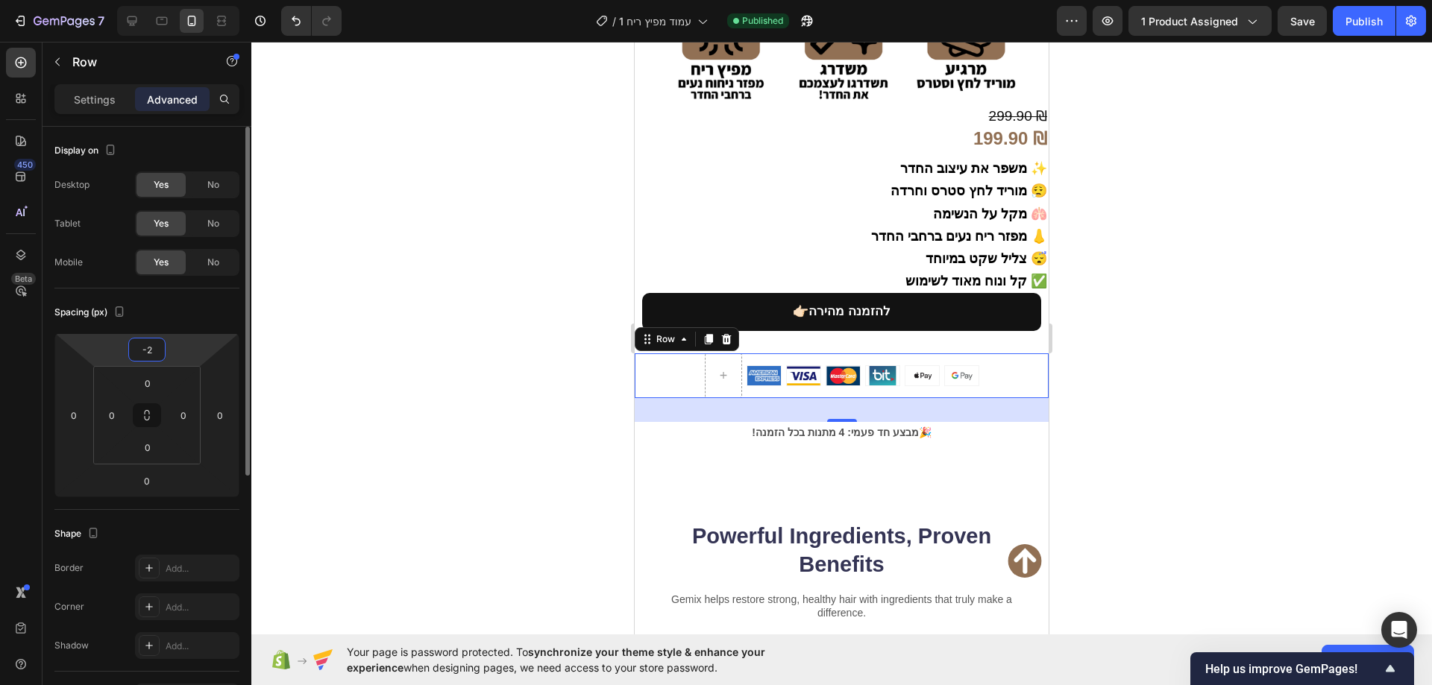
type input "-20"
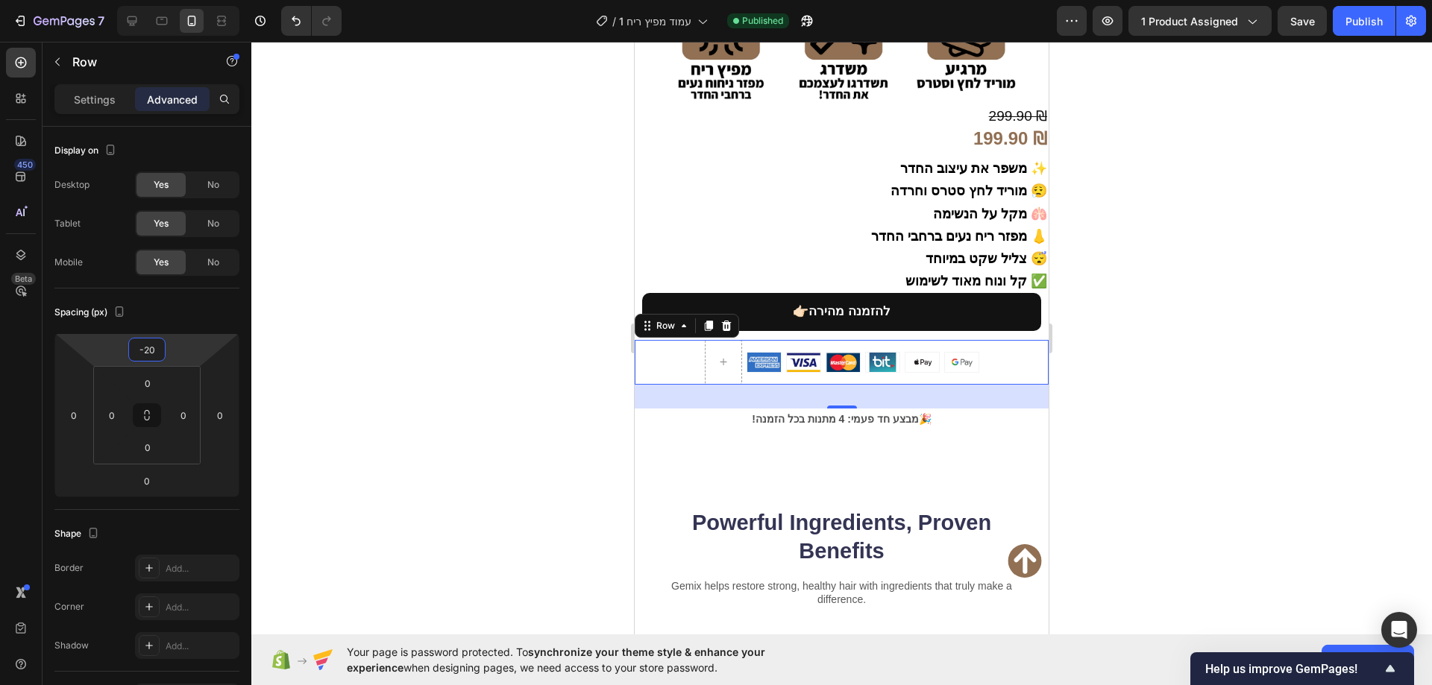
click at [368, 276] on div at bounding box center [841, 364] width 1180 height 644
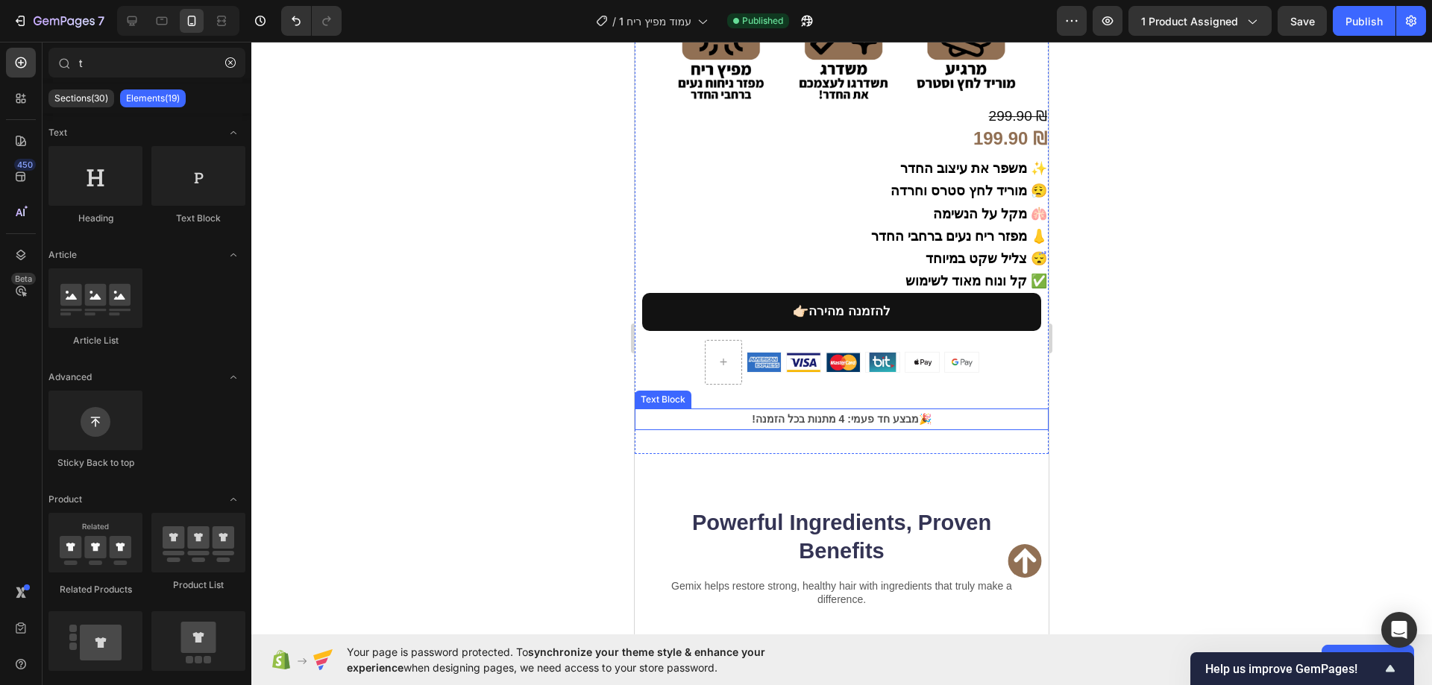
click at [793, 413] on strong "!מבצע חד פעמי: 4 מתנות בכל הזמנה🎉" at bounding box center [841, 419] width 179 height 12
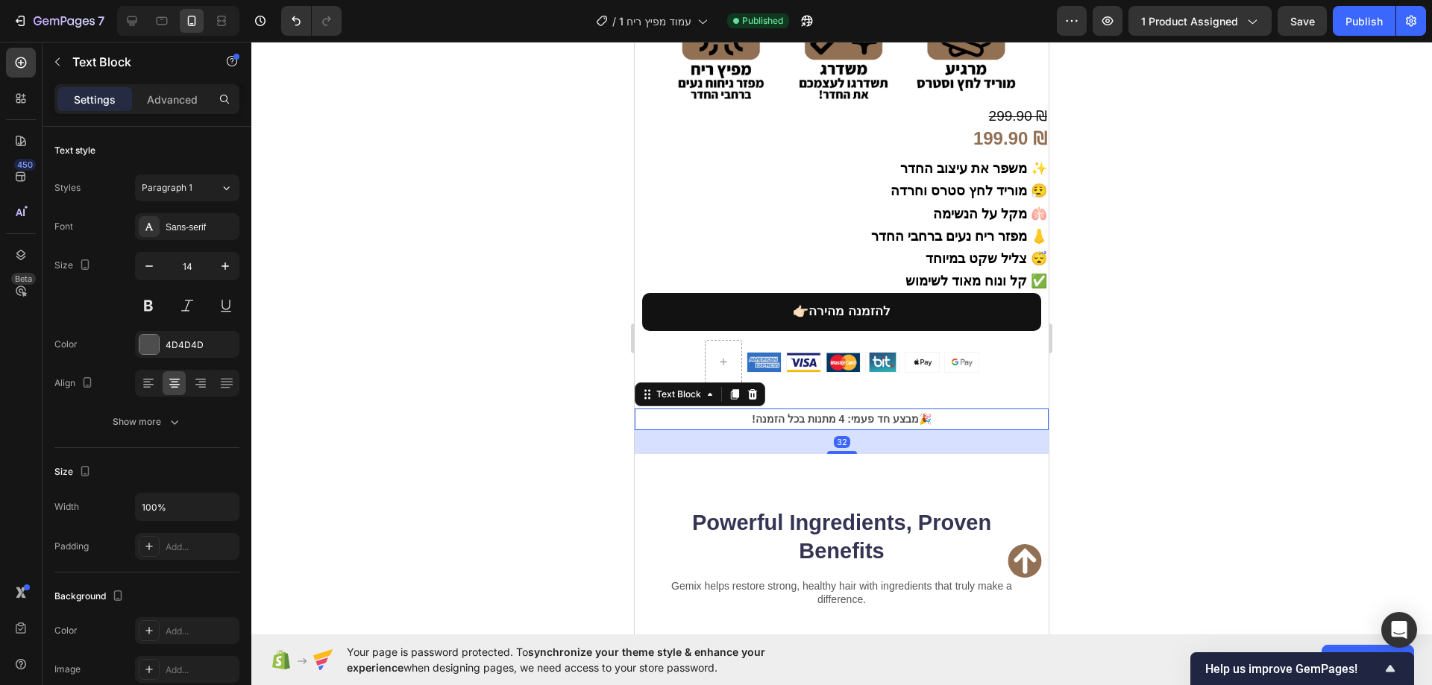
click at [793, 413] on strong "!מבצע חד פעמי: 4 מתנות בכל הזמנה🎉" at bounding box center [841, 419] width 179 height 12
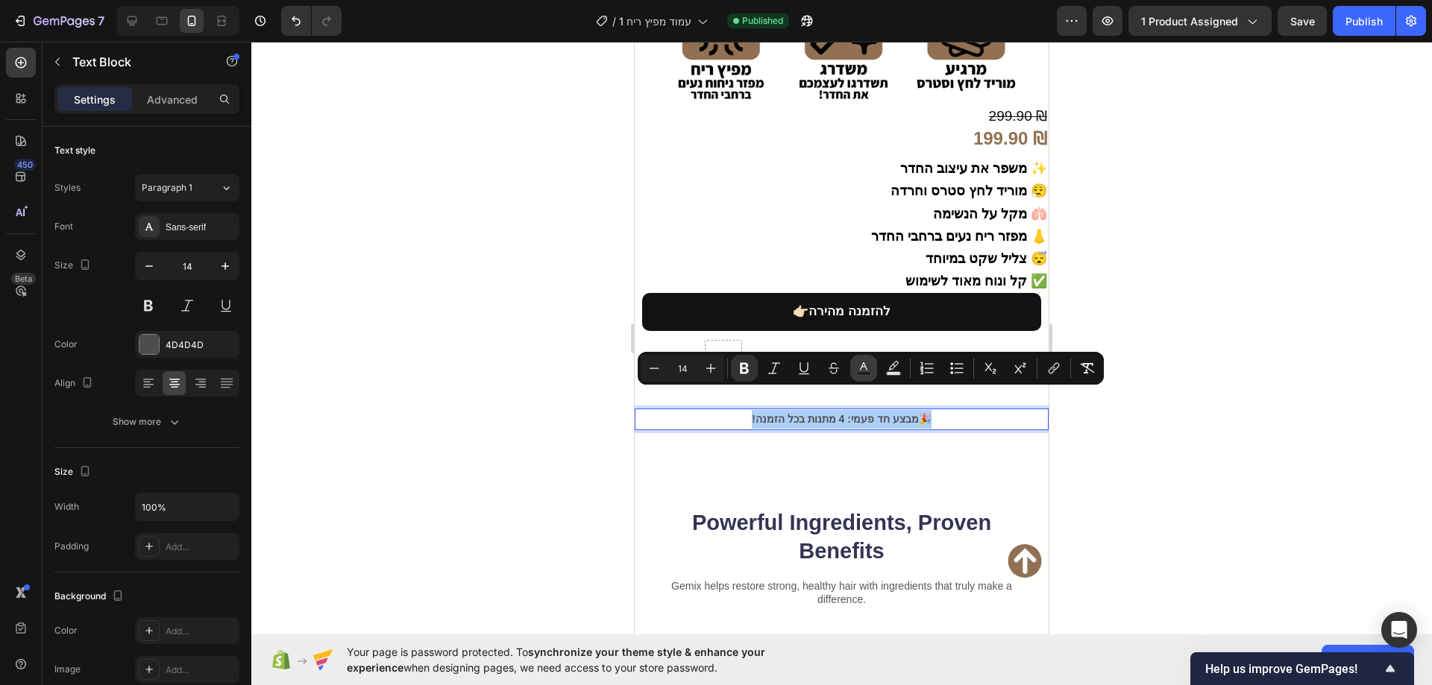
click at [854, 365] on button "Text Color" at bounding box center [863, 368] width 27 height 27
type input "4D4D4D"
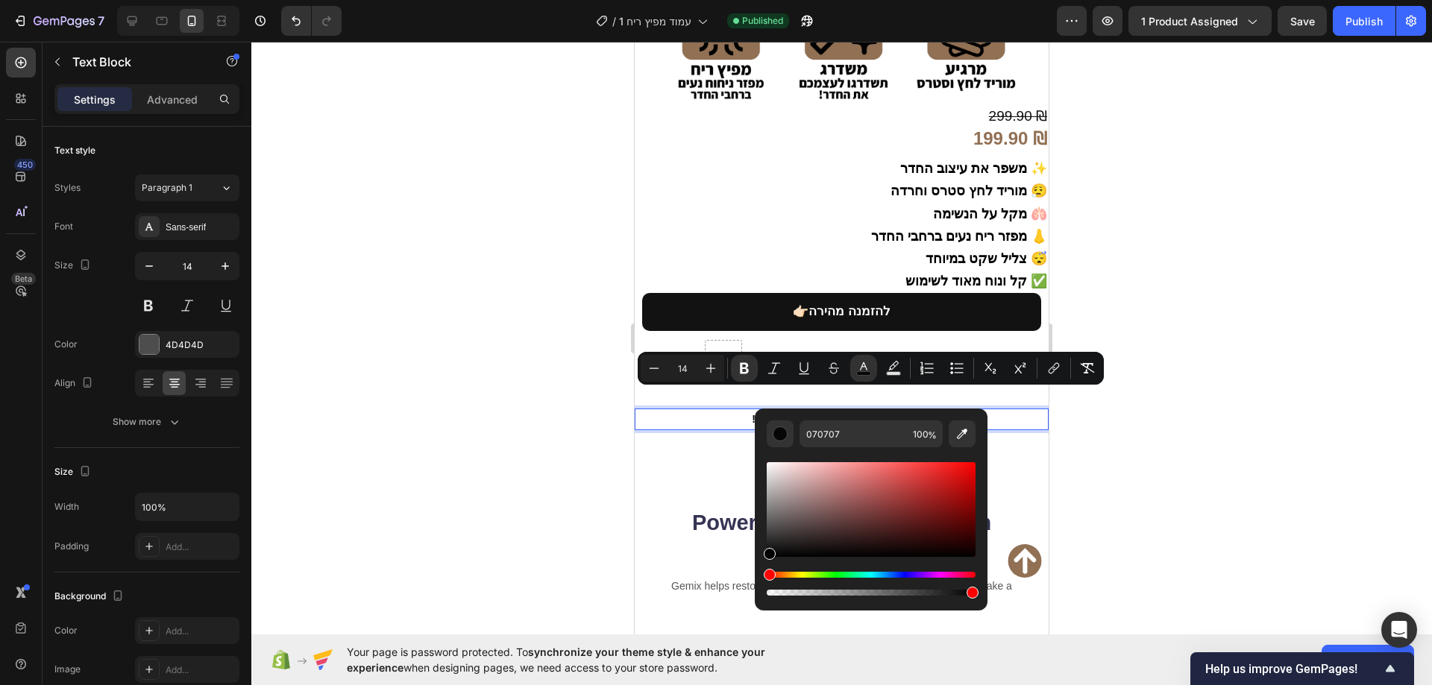
type input "000000"
drag, startPoint x: 778, startPoint y: 508, endPoint x: 714, endPoint y: 638, distance: 145.4
click at [714, 0] on body "7 / עמוד מפיץ ריח 1 Published Preview 1 product assigned Save Publish 450 Beta …" at bounding box center [716, 0] width 1432 height 0
click at [703, 367] on icon "Editor contextual toolbar" at bounding box center [710, 368] width 15 height 15
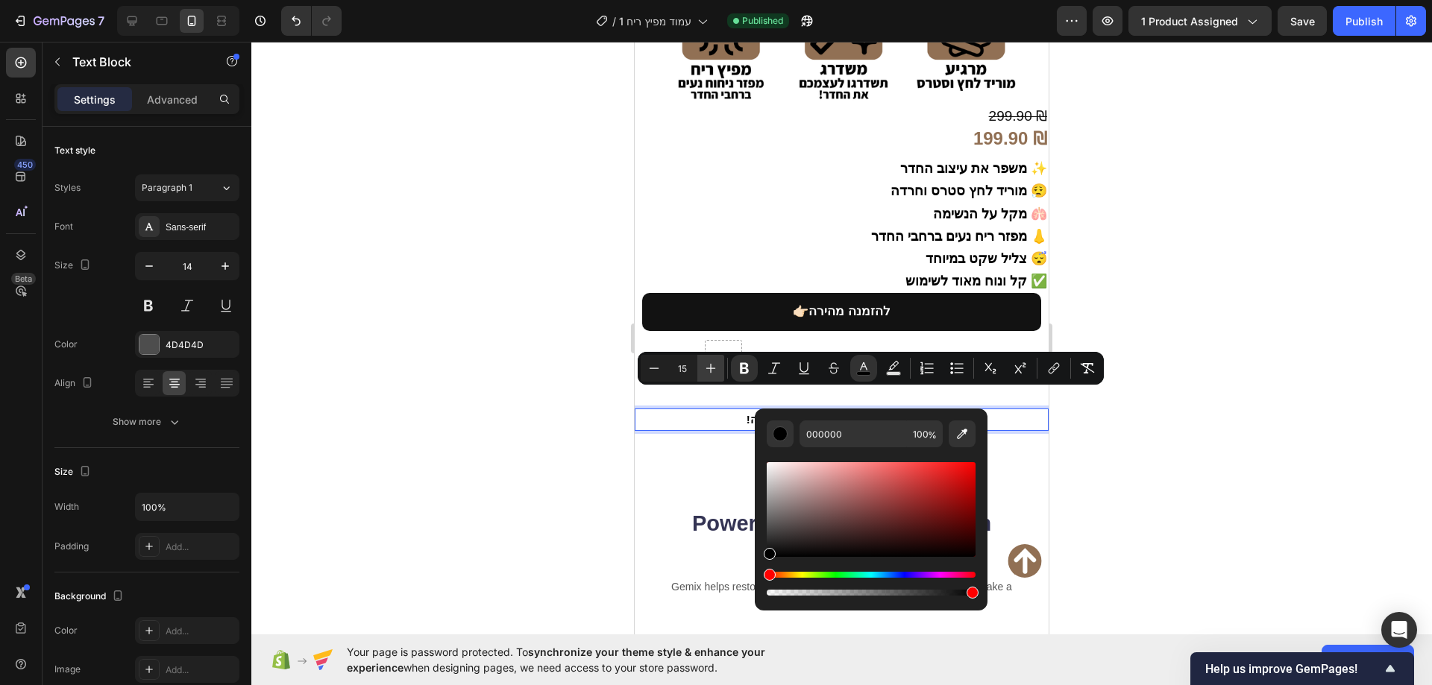
type input "16"
click at [529, 350] on div at bounding box center [841, 364] width 1180 height 644
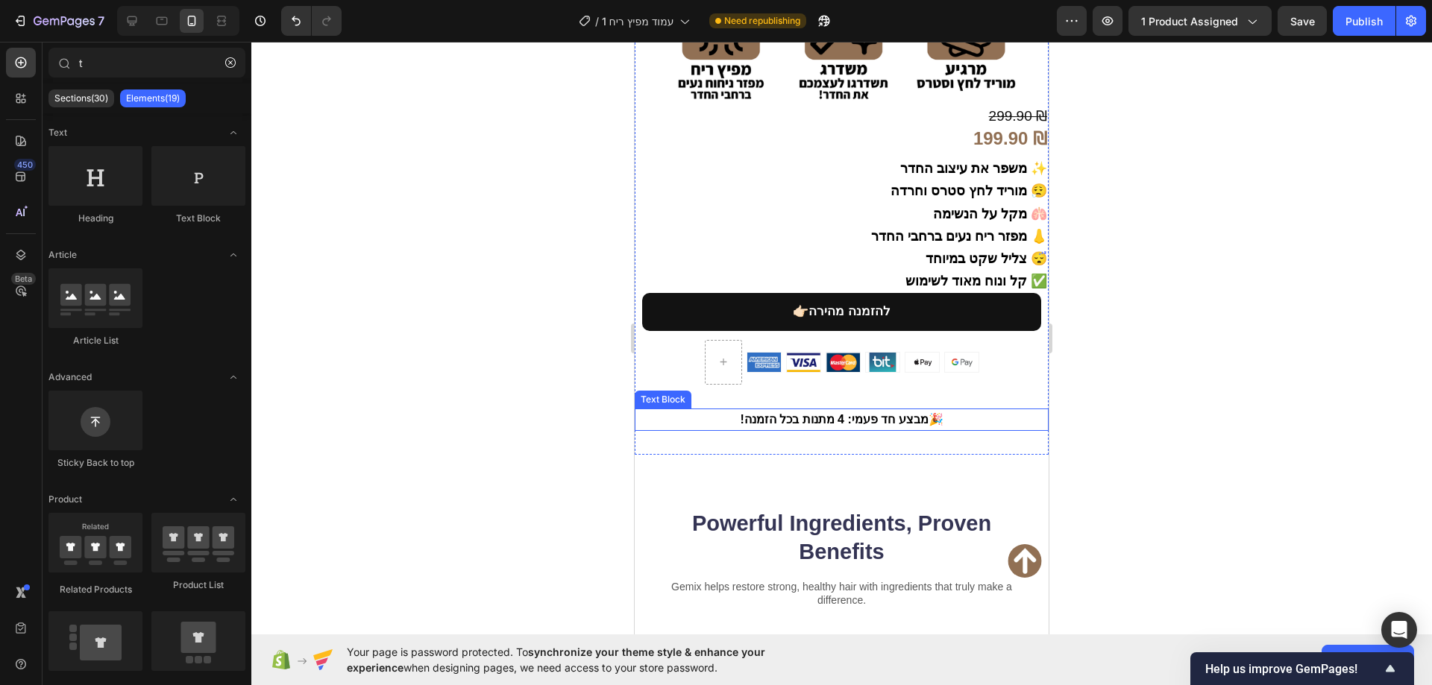
click at [835, 413] on strong "!מבצע חד פעמי: 4 מתנות בכל הזמנה🎉" at bounding box center [841, 419] width 203 height 13
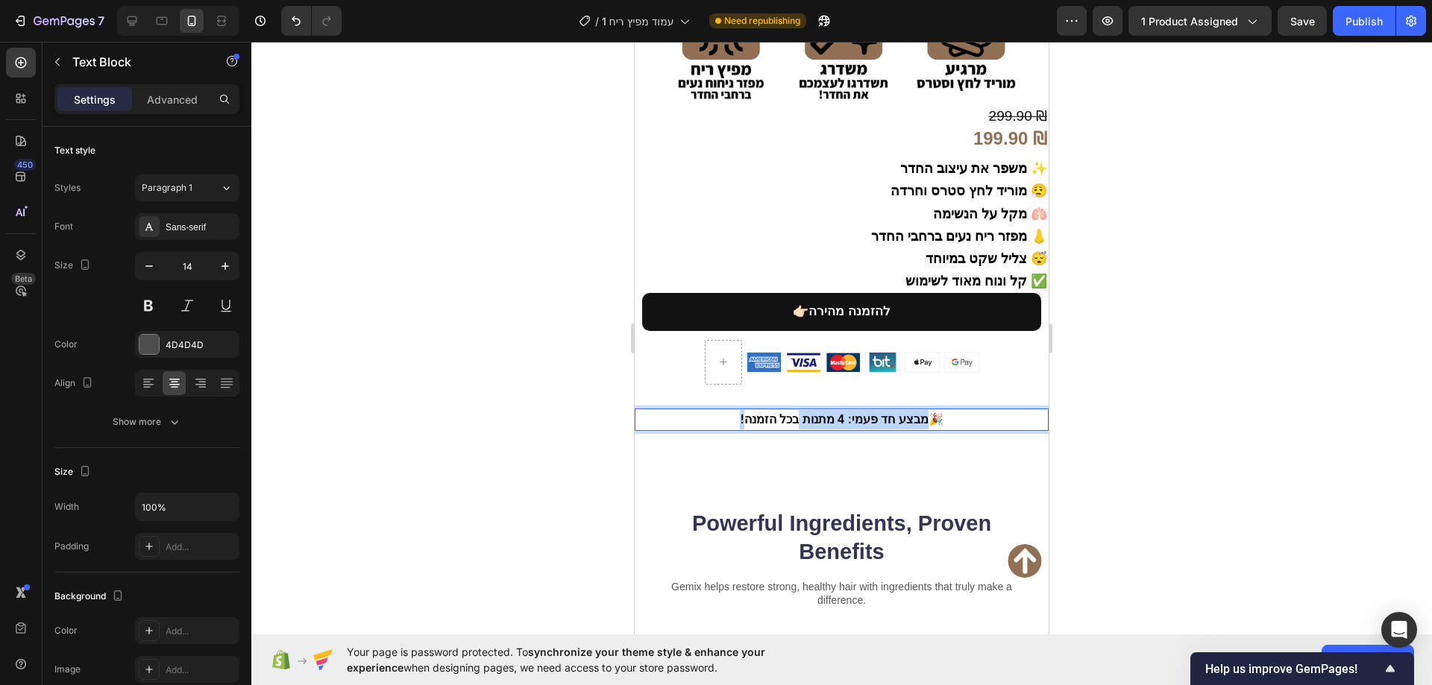
drag, startPoint x: 724, startPoint y: 398, endPoint x: 795, endPoint y: 400, distance: 70.9
click at [795, 410] on p "!מבצע חד פעמי: 4 מתנות בכל הזמנה🎉" at bounding box center [841, 419] width 411 height 19
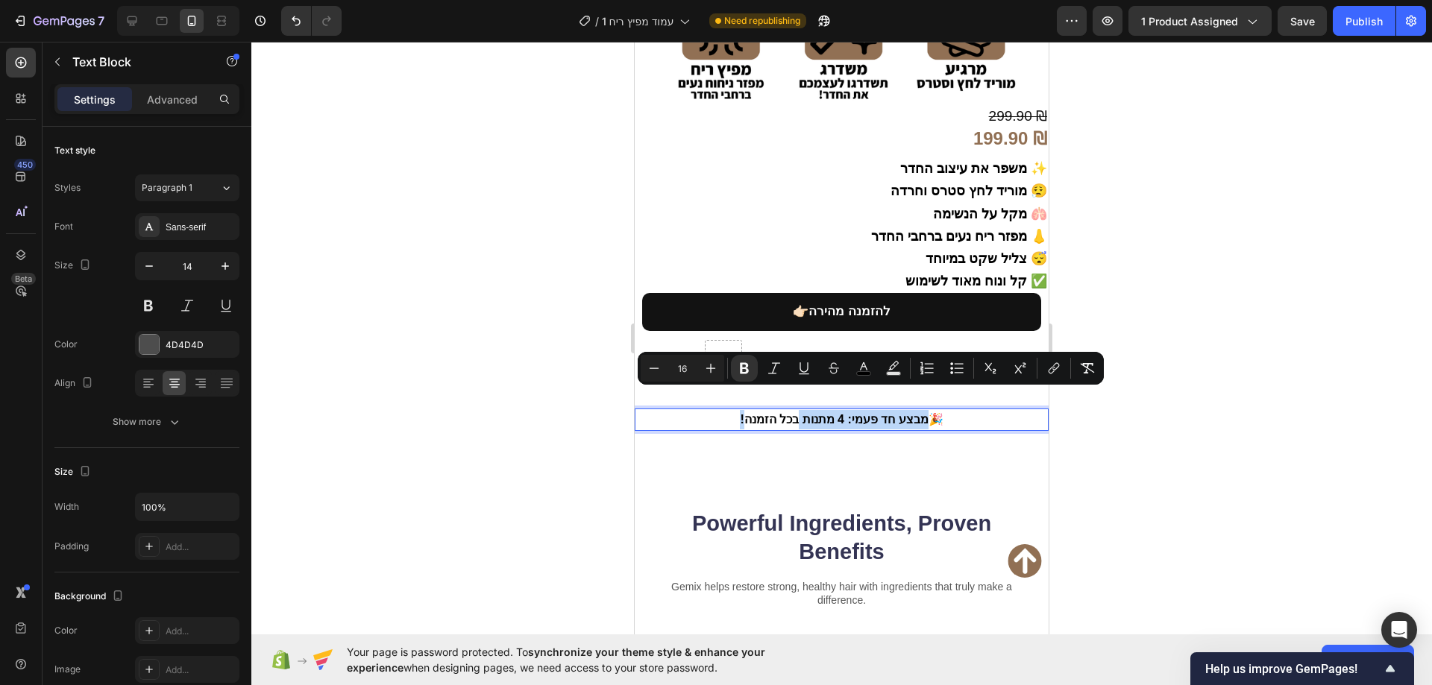
click at [829, 413] on strong "!מבצע חד פעמי: 4 מתנות בכל הזמנה🎉" at bounding box center [841, 419] width 203 height 13
drag, startPoint x: 840, startPoint y: 400, endPoint x: 726, endPoint y: 401, distance: 114.1
click at [726, 410] on p "!מבצע חד פעמי: 4 מתנות בכל הזמנה🎉" at bounding box center [841, 419] width 411 height 19
click at [743, 413] on strong "!מבצע חד פעמי: 4 מתנות בכל הזמנה🎉" at bounding box center [841, 419] width 203 height 13
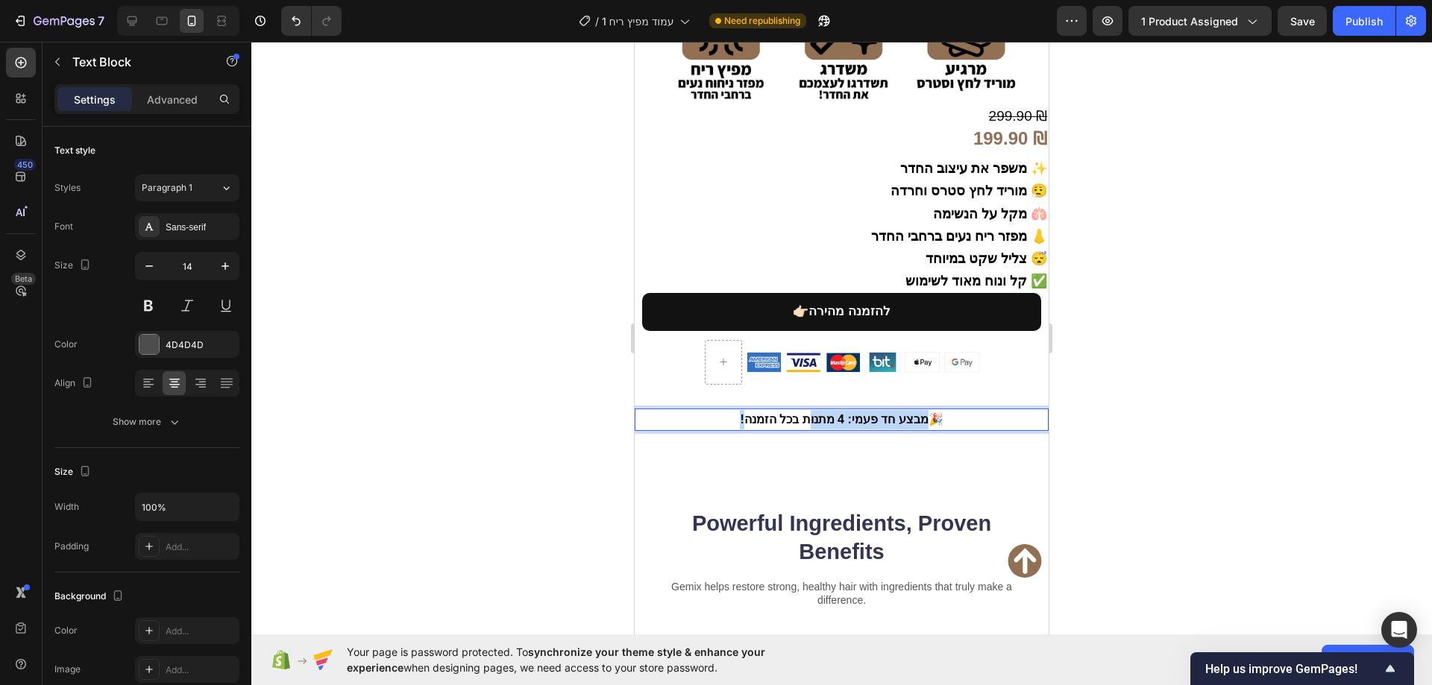
drag, startPoint x: 726, startPoint y: 401, endPoint x: 805, endPoint y: 401, distance: 79.0
click at [805, 410] on p "!מבצע חד פעמי: 4 מתנות בכל הזמנה🎉" at bounding box center [841, 419] width 411 height 19
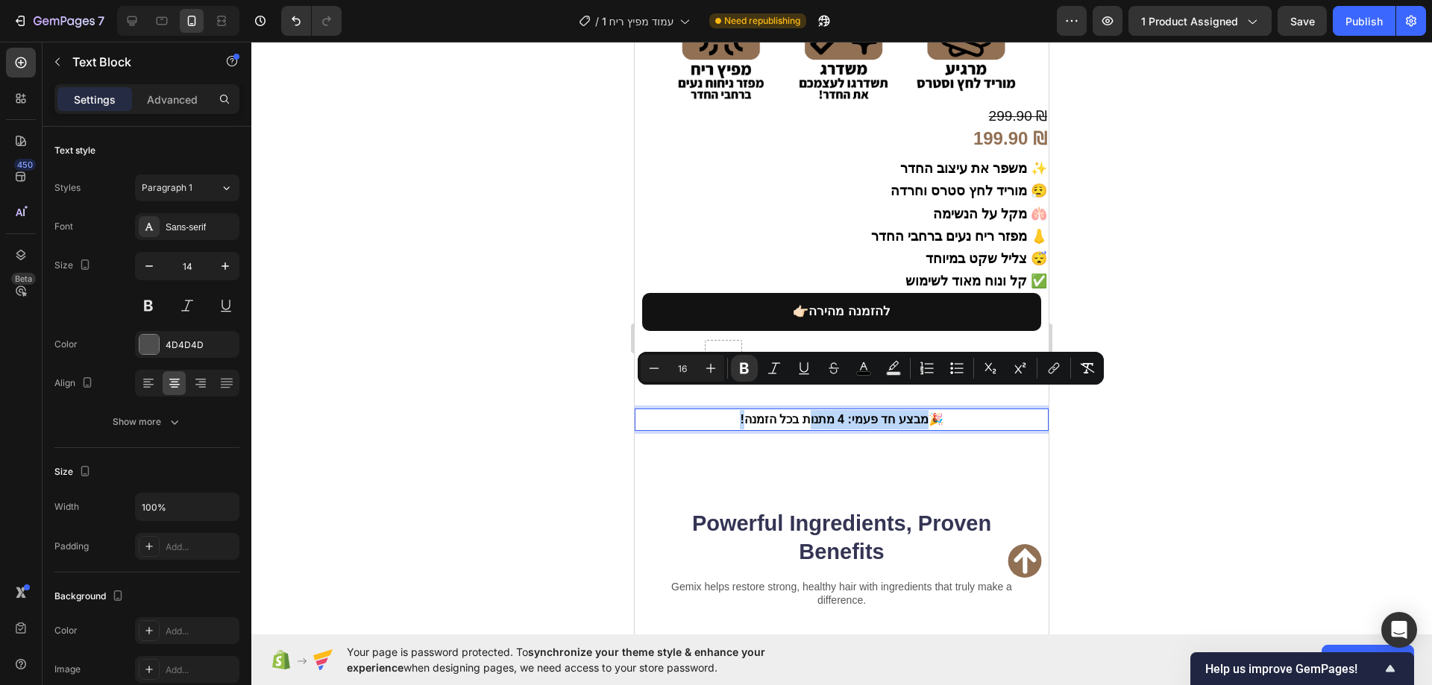
click at [826, 413] on strong "!מבצע חד פעמי: 4 מתנות בכל הזמנה🎉" at bounding box center [841, 419] width 203 height 13
click at [854, 413] on strong "!מבצע חד פעמי: 4 מתנות בכל הזמנה🎉" at bounding box center [841, 419] width 203 height 13
drag, startPoint x: 843, startPoint y: 399, endPoint x: 741, endPoint y: 399, distance: 102.9
click at [741, 413] on strong "!מבצע חד פעמי: 4 מתנות בכל הזמנה🎉" at bounding box center [841, 419] width 203 height 13
click at [738, 374] on icon "Editor contextual toolbar" at bounding box center [744, 368] width 15 height 15
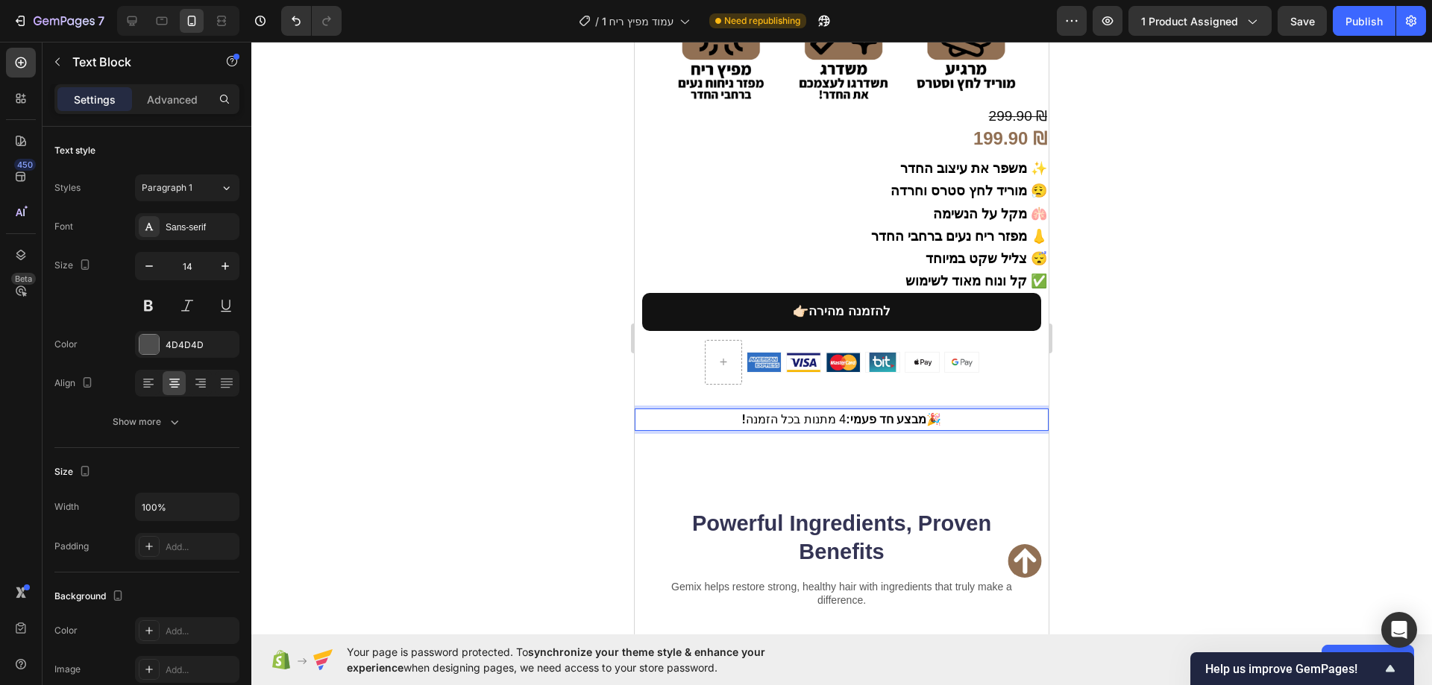
click at [725, 410] on p "!מבצע חד פעמי: 4 מתנות בכל הזמנה 🎉" at bounding box center [841, 419] width 411 height 19
drag, startPoint x: 728, startPoint y: 396, endPoint x: 744, endPoint y: 401, distance: 17.2
click at [744, 410] on p "!מבצע חד פעמי: 4 מתנות בכל הזמנה 🎉" at bounding box center [841, 419] width 411 height 19
click at [742, 413] on strong "!מבצע חד פעמי:" at bounding box center [834, 419] width 185 height 13
click at [548, 397] on div at bounding box center [841, 364] width 1180 height 644
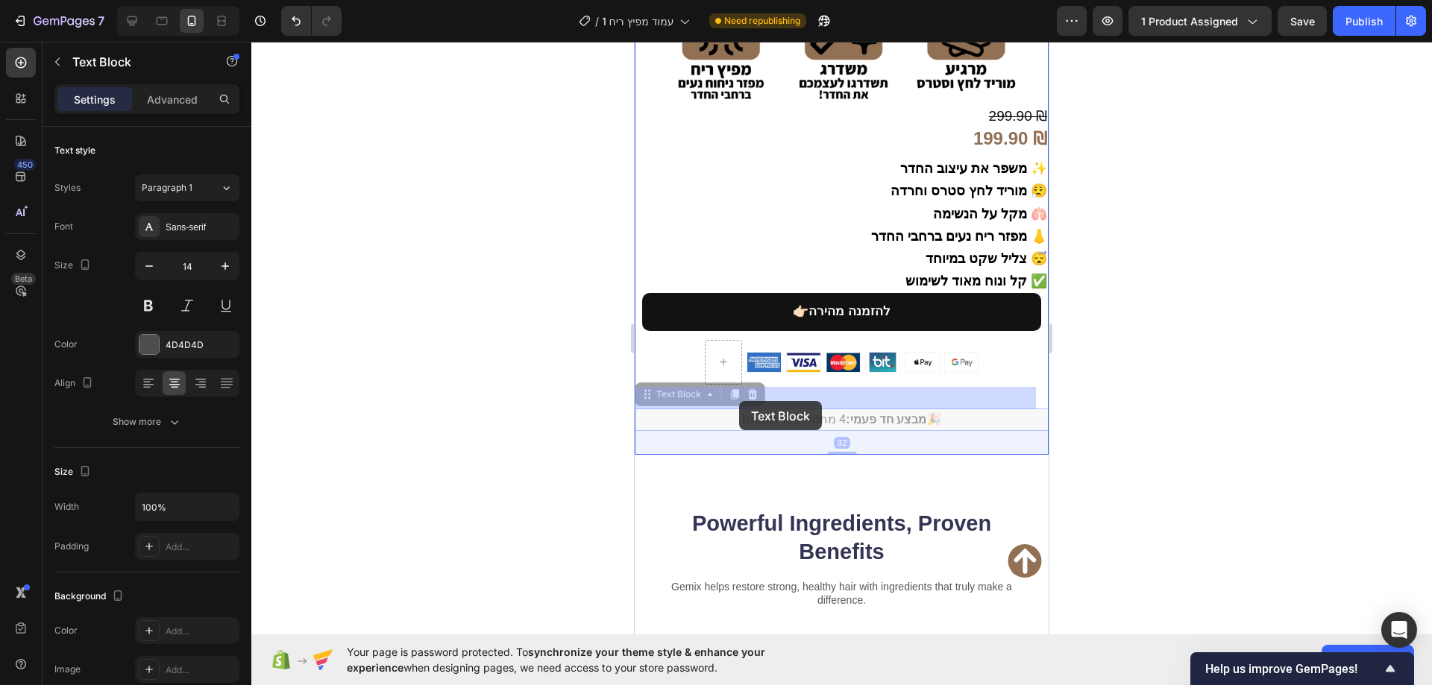
drag, startPoint x: 729, startPoint y: 398, endPoint x: 739, endPoint y: 401, distance: 10.1
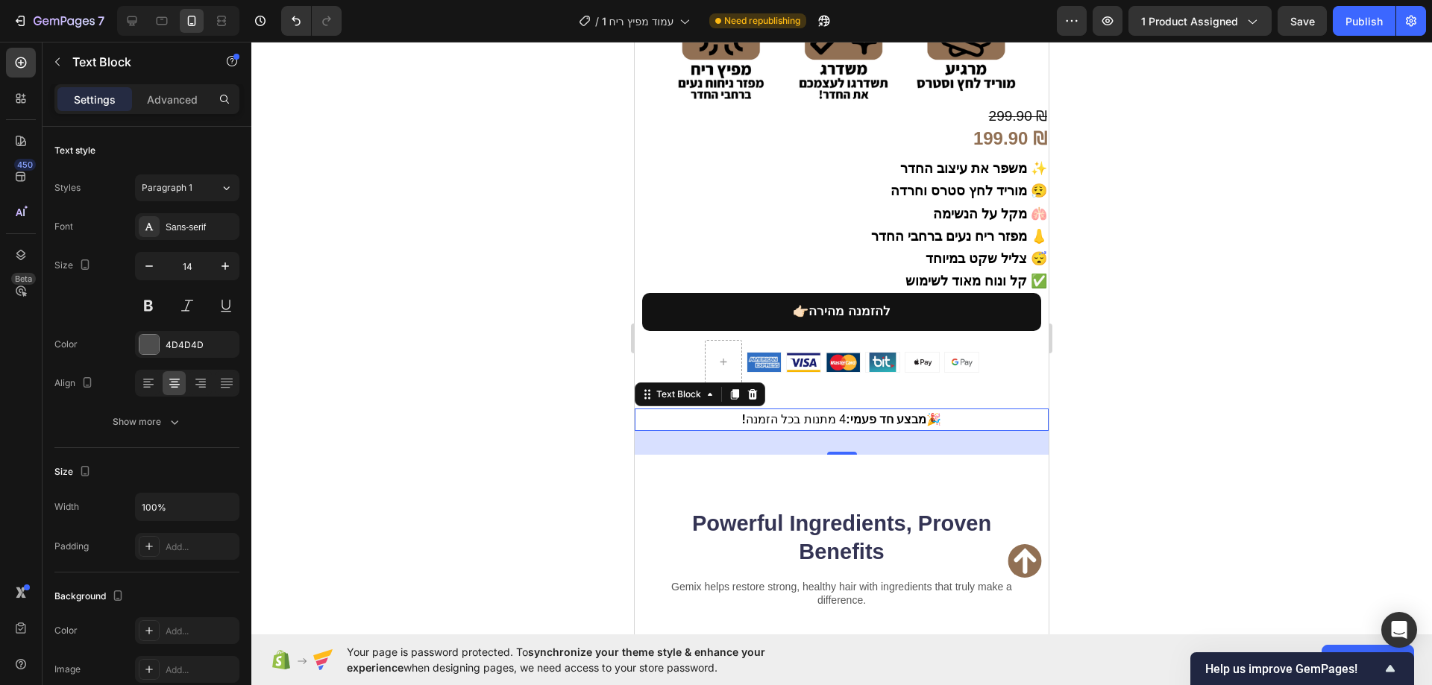
click at [521, 399] on div at bounding box center [841, 364] width 1180 height 644
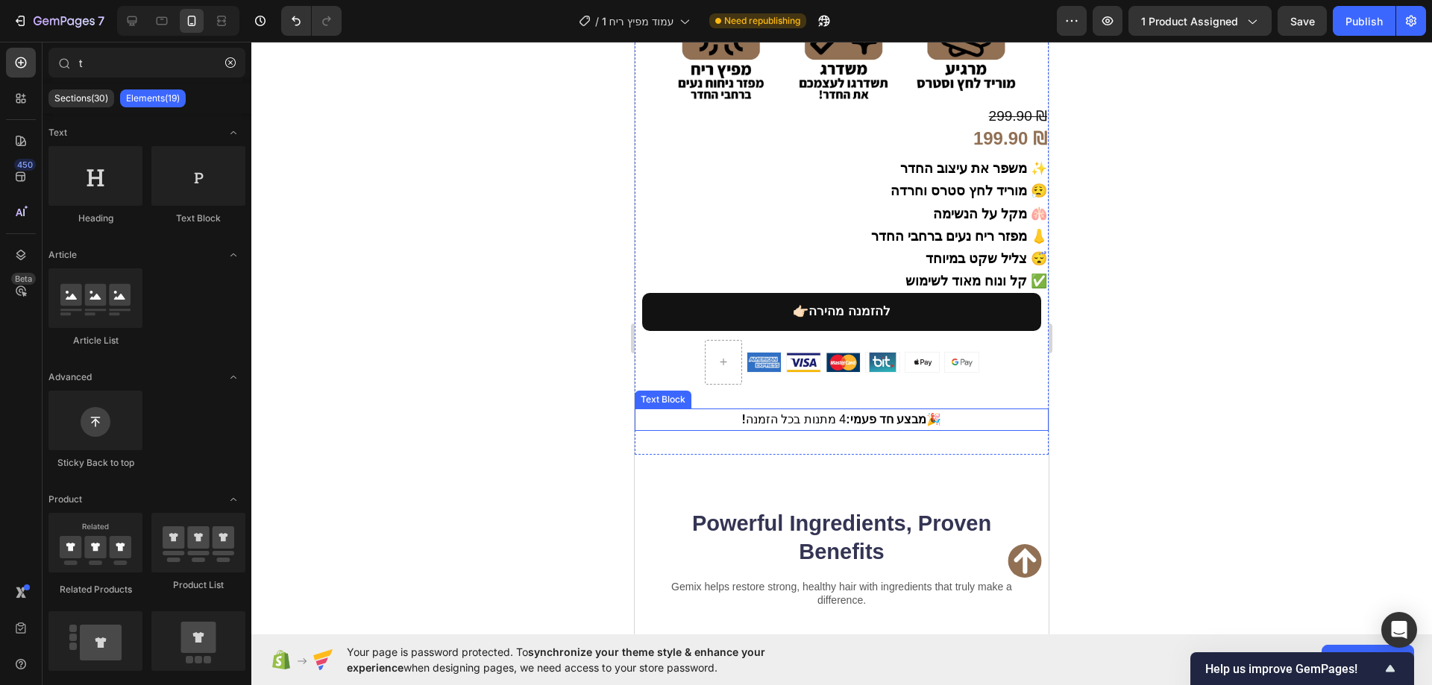
click at [721, 410] on p "!מבצע חד פעמי: 4 מתנות בכל הזמנה 🎉" at bounding box center [841, 419] width 411 height 19
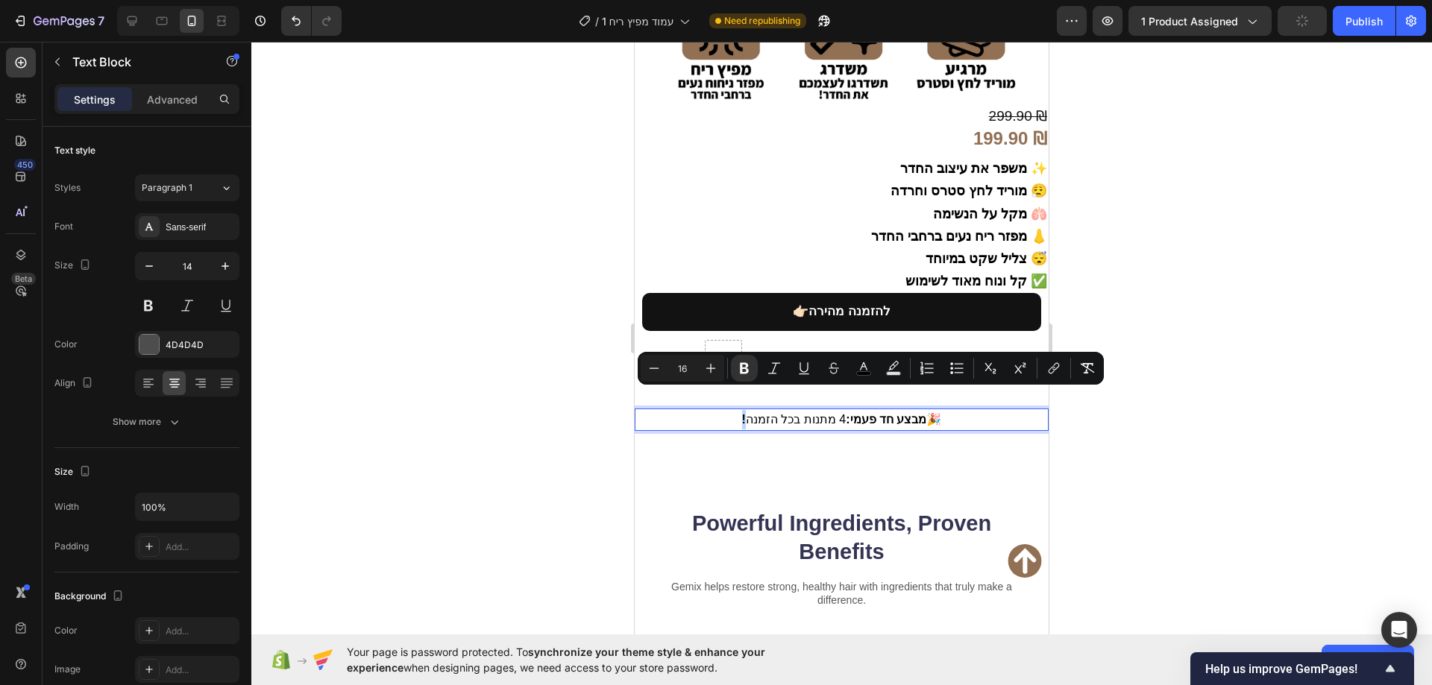
drag, startPoint x: 717, startPoint y: 397, endPoint x: 742, endPoint y: 401, distance: 25.7
click at [743, 372] on icon "Editor contextual toolbar" at bounding box center [744, 368] width 9 height 11
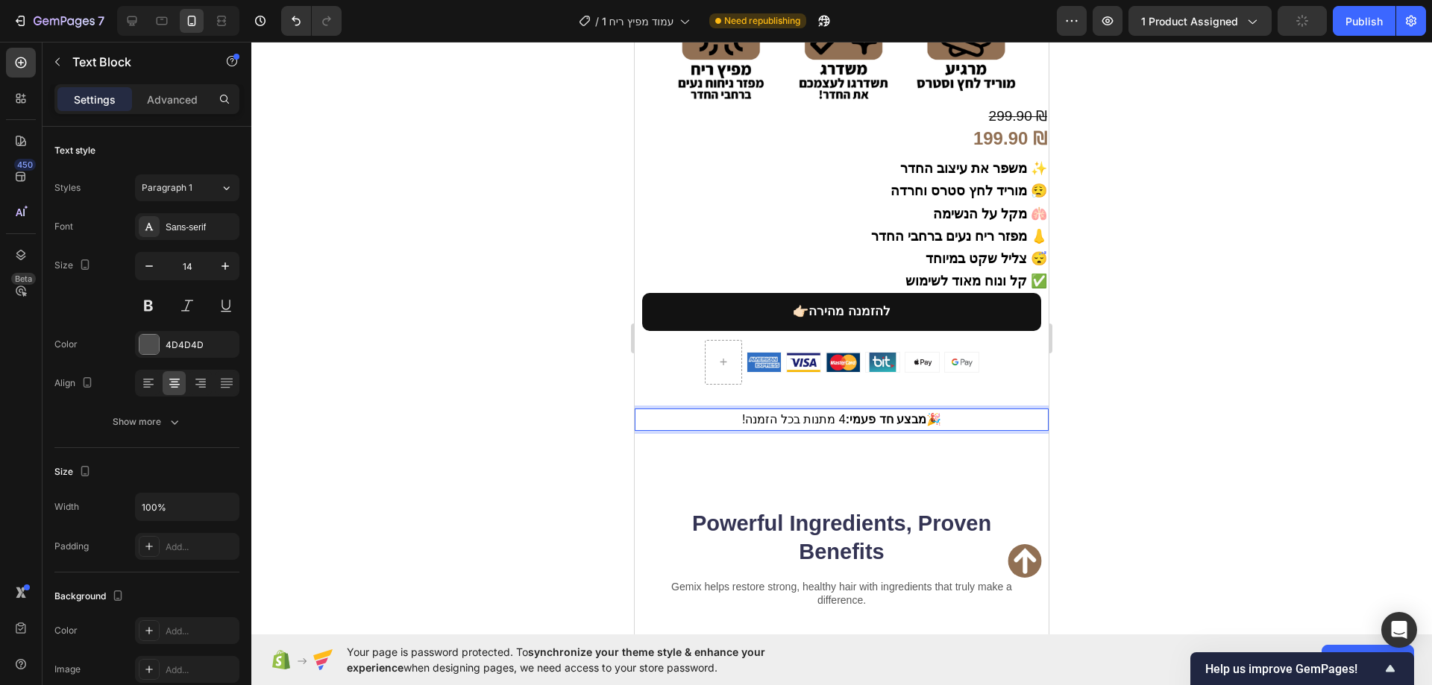
click at [493, 341] on div at bounding box center [841, 364] width 1180 height 644
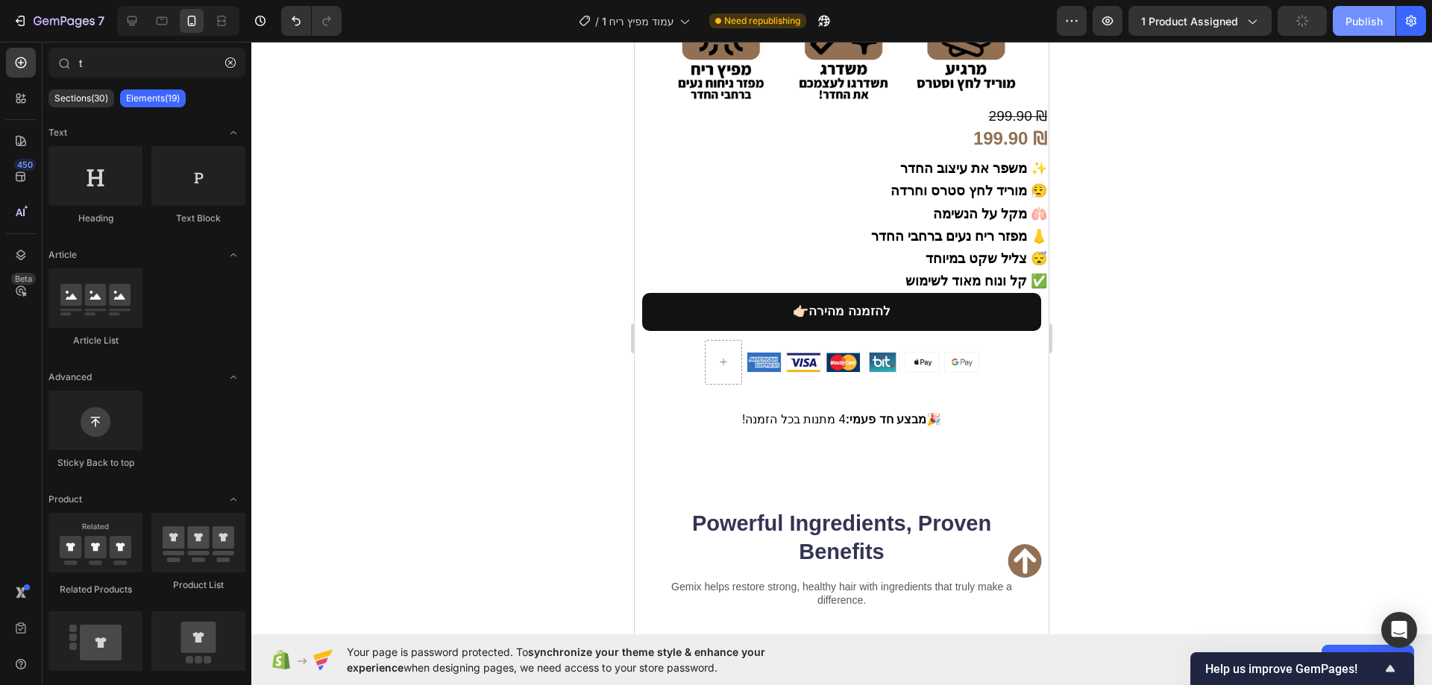
click at [1348, 30] on button "Publish" at bounding box center [1364, 21] width 63 height 30
click at [878, 413] on strong "מבצע חד פעמי:" at bounding box center [886, 419] width 81 height 13
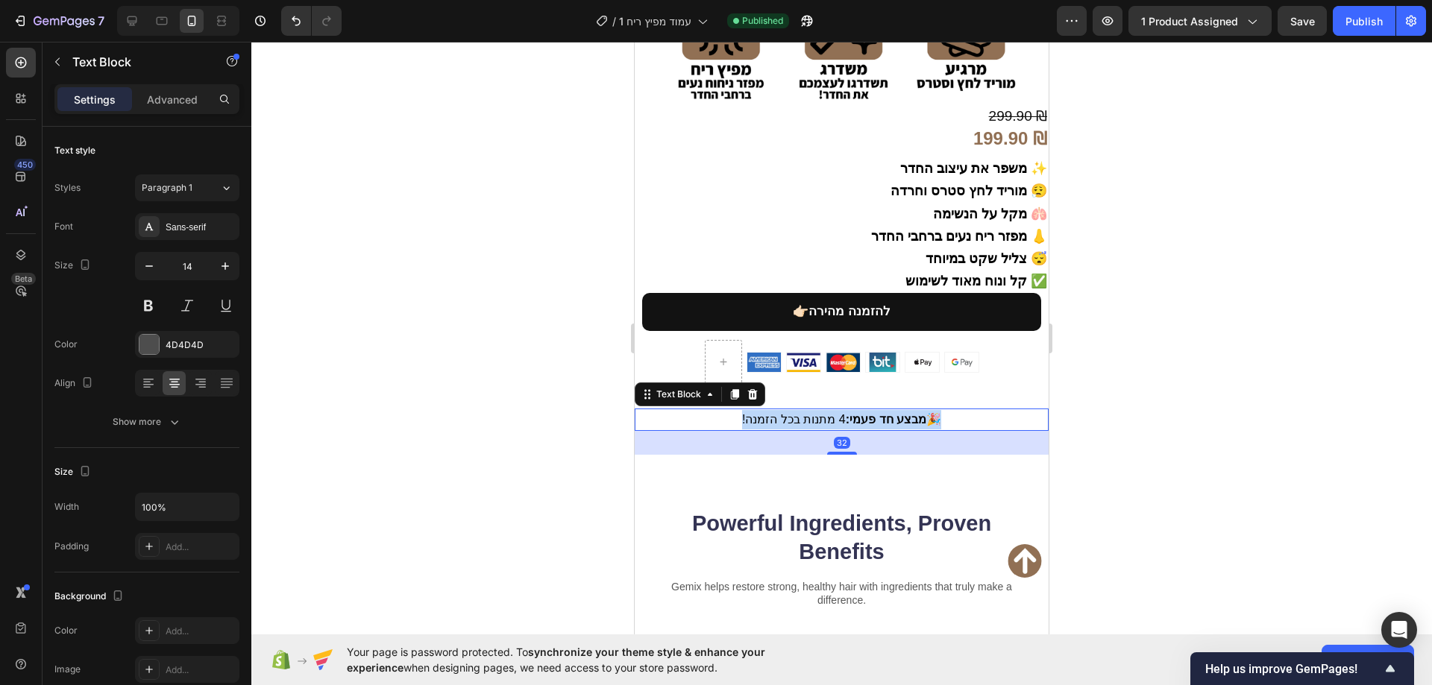
click at [878, 413] on strong "מבצע חד פעמי:" at bounding box center [886, 419] width 81 height 13
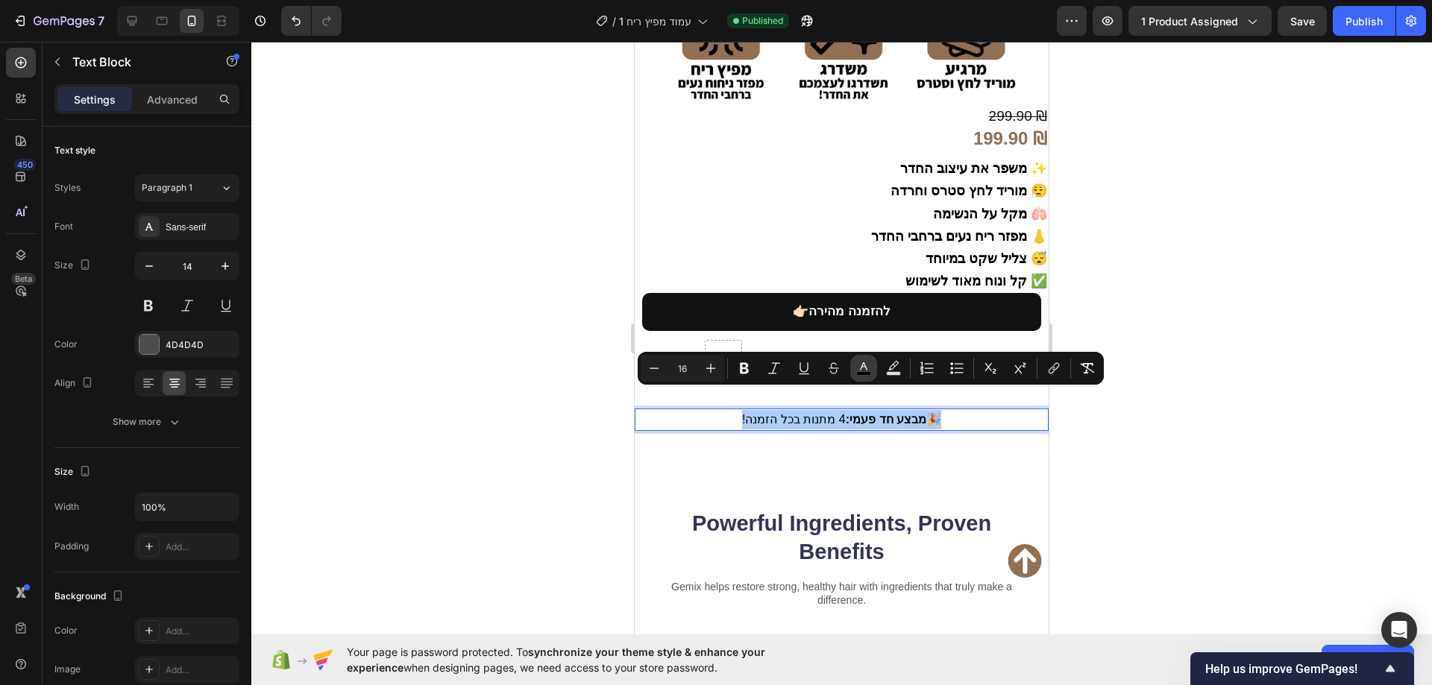
click at [856, 367] on icon "Editor contextual toolbar" at bounding box center [863, 368] width 15 height 15
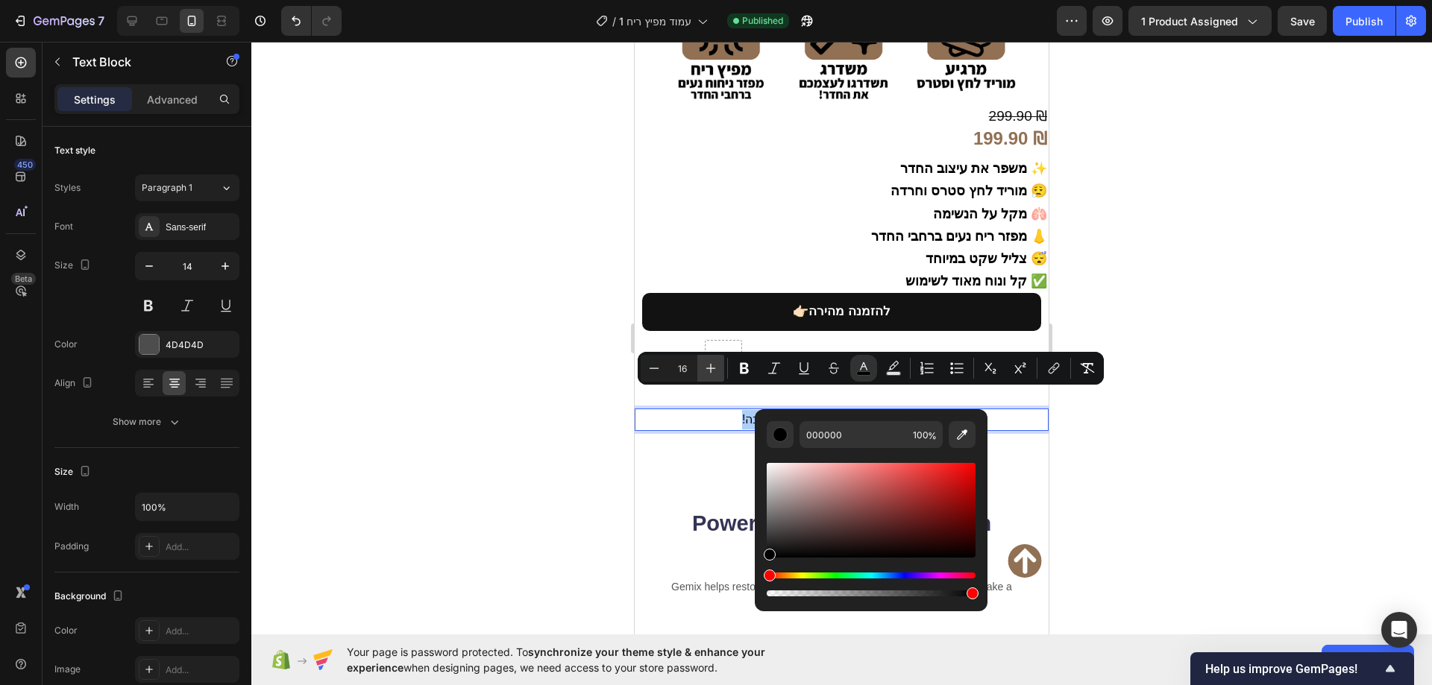
click at [714, 367] on icon "Editor contextual toolbar" at bounding box center [710, 368] width 15 height 15
type input "18"
click at [536, 339] on div at bounding box center [841, 364] width 1180 height 644
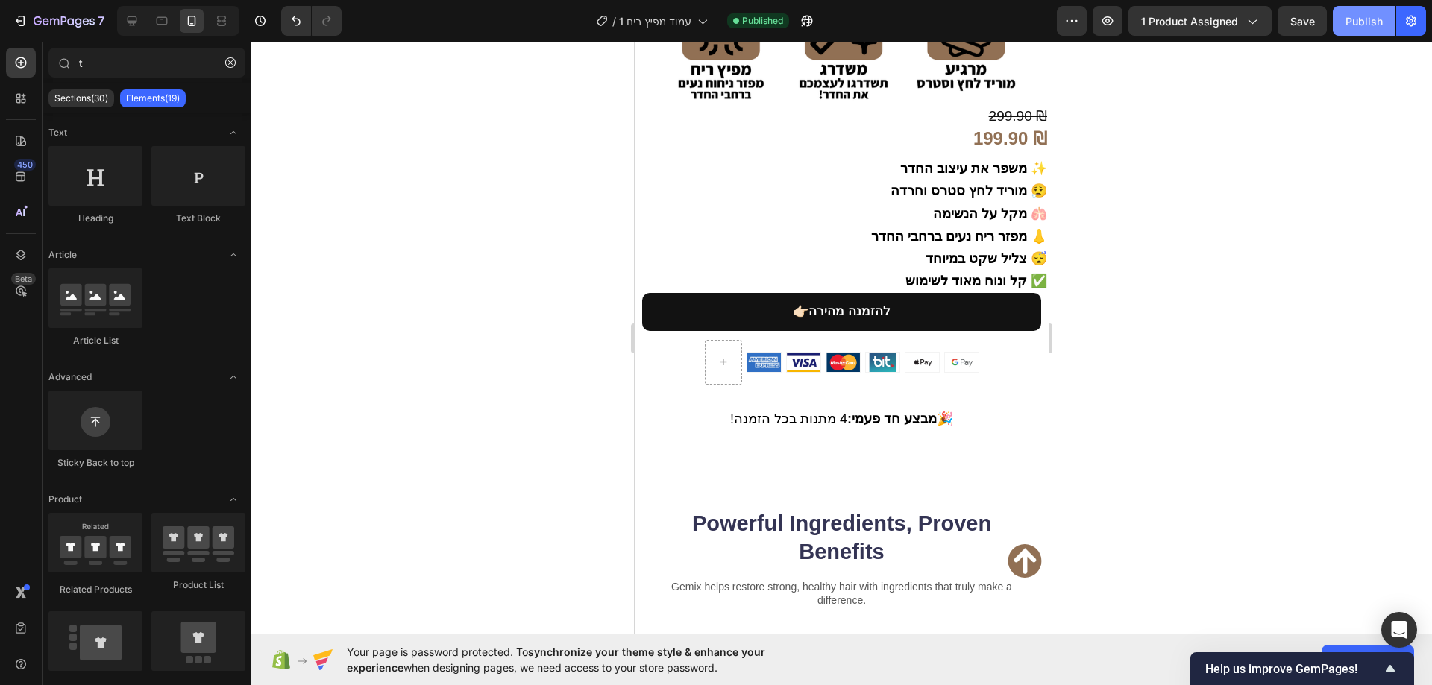
click at [1363, 22] on div "Publish" at bounding box center [1363, 21] width 37 height 16
click at [833, 412] on span "! מבצע חד פעמי: 4 מתנות בכל הזמנה 🎉" at bounding box center [841, 419] width 223 height 15
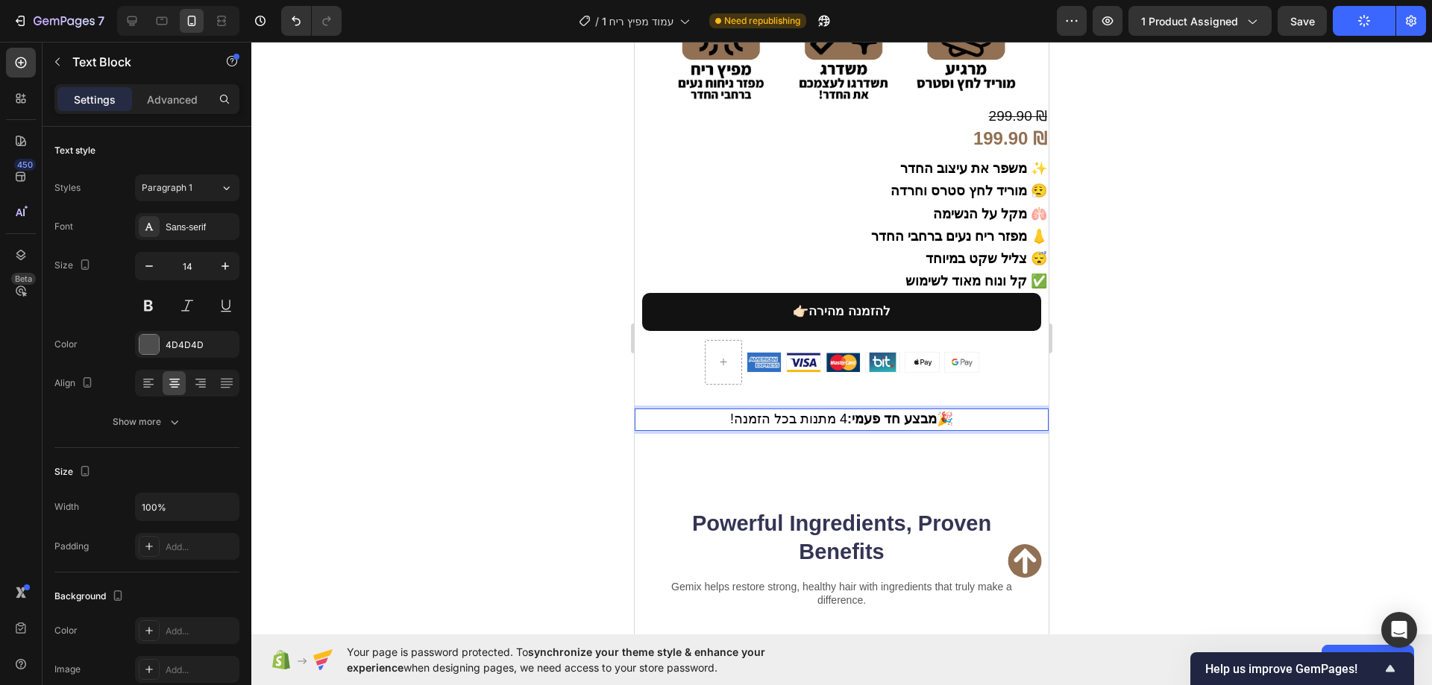
click at [834, 412] on span "! מבצע חד פעמי: 4 מתנות בכל הזמנה 🎉" at bounding box center [841, 419] width 223 height 15
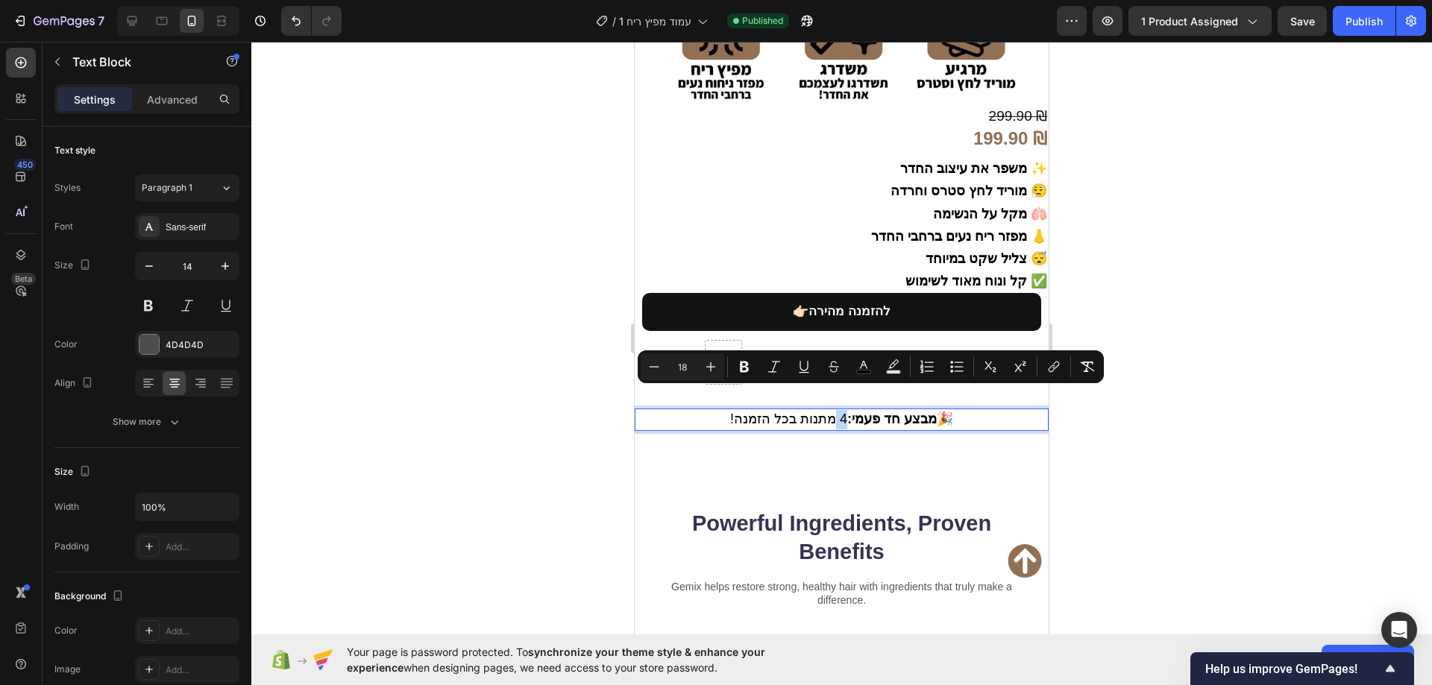
click at [837, 412] on span "! מבצע חד פעמי: 4 מתנות בכל הזמנה 🎉" at bounding box center [841, 419] width 223 height 15
click at [1236, 416] on div at bounding box center [841, 364] width 1180 height 644
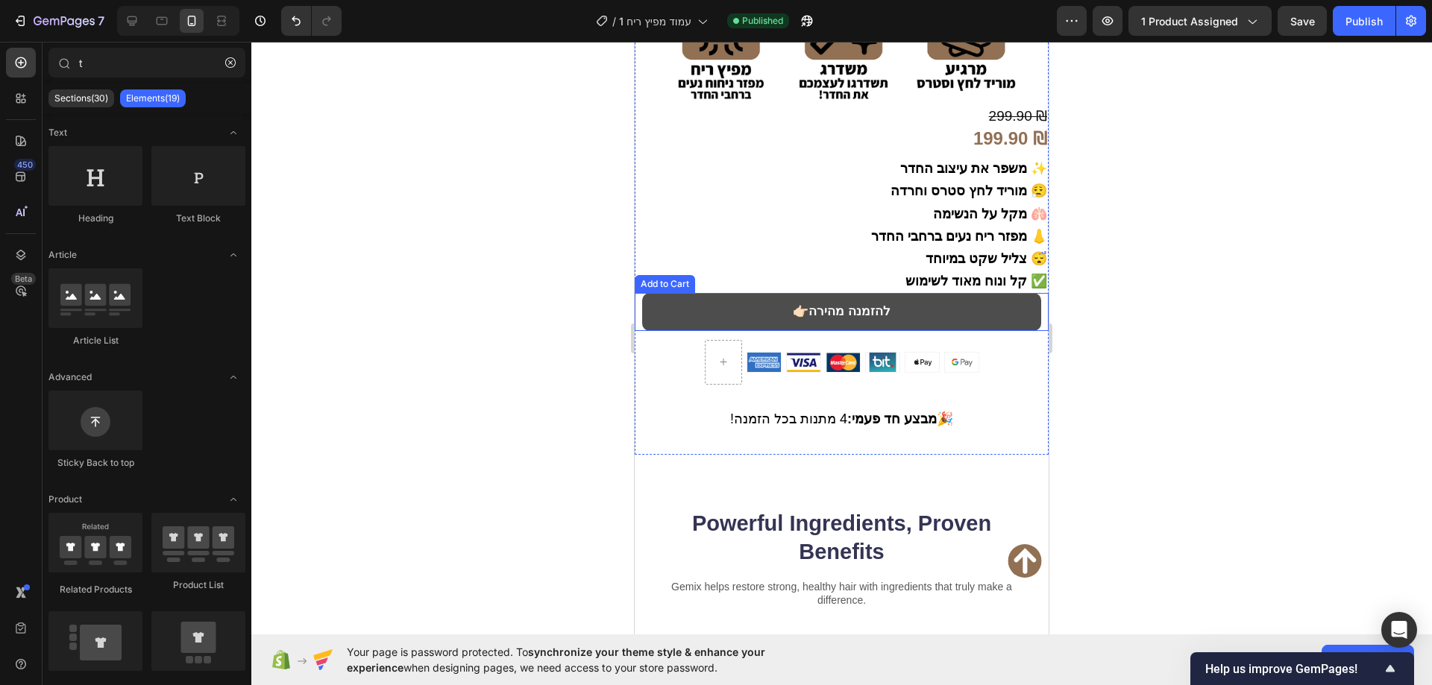
click at [981, 293] on button "👉🏻להזמנה מהירה" at bounding box center [841, 312] width 399 height 38
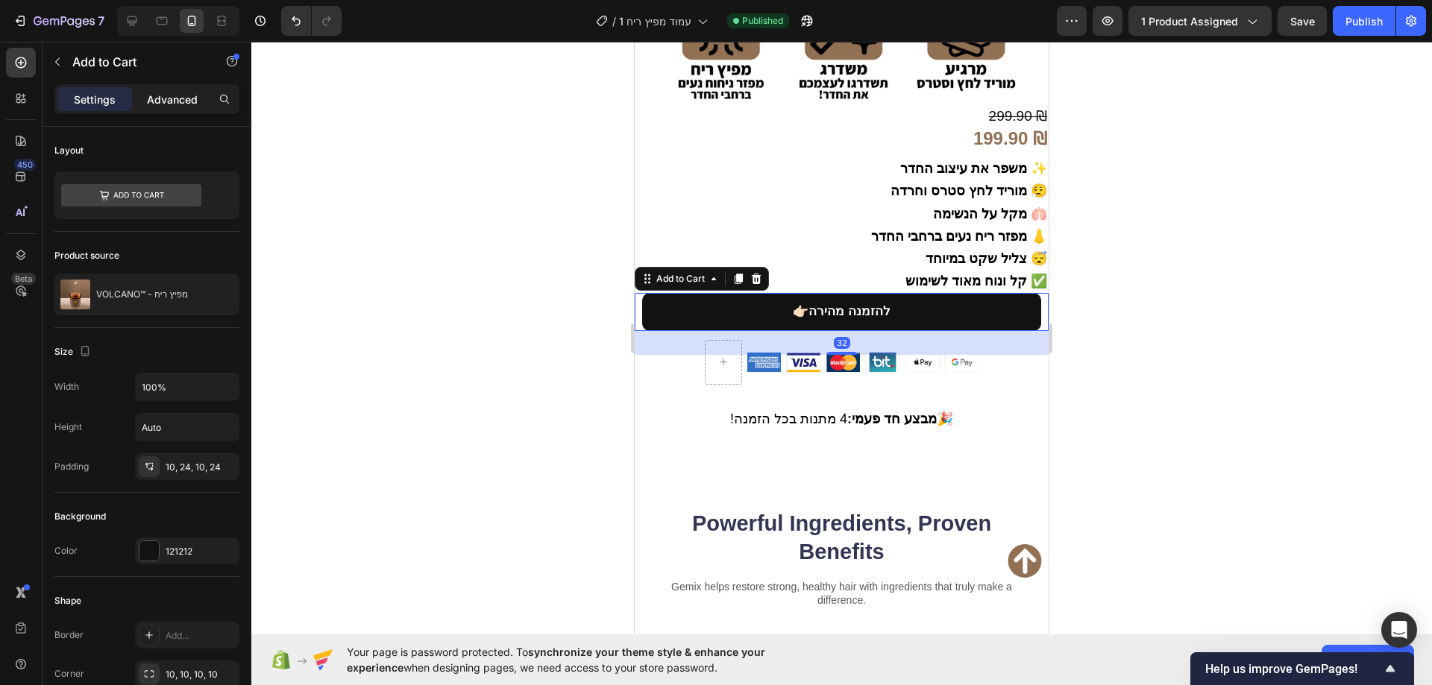
click at [180, 105] on p "Advanced" at bounding box center [172, 100] width 51 height 16
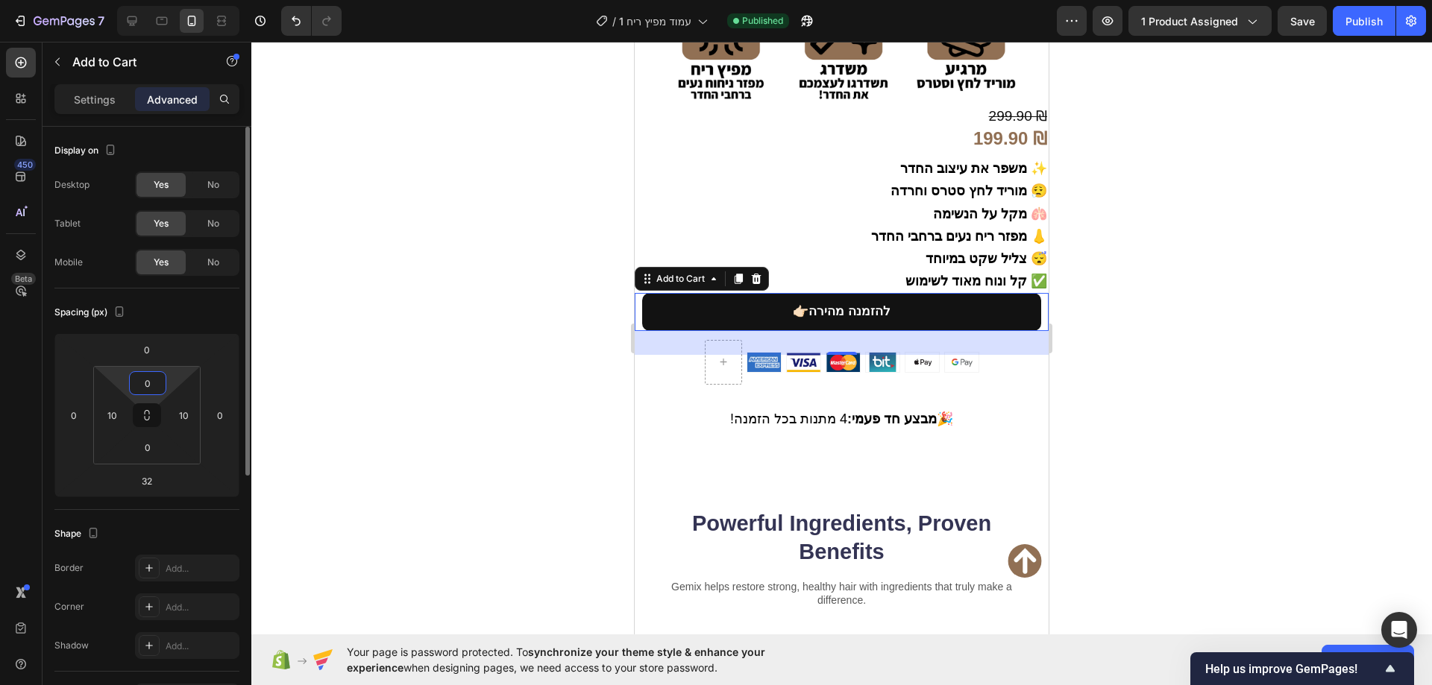
click at [154, 384] on input "0" at bounding box center [148, 383] width 30 height 22
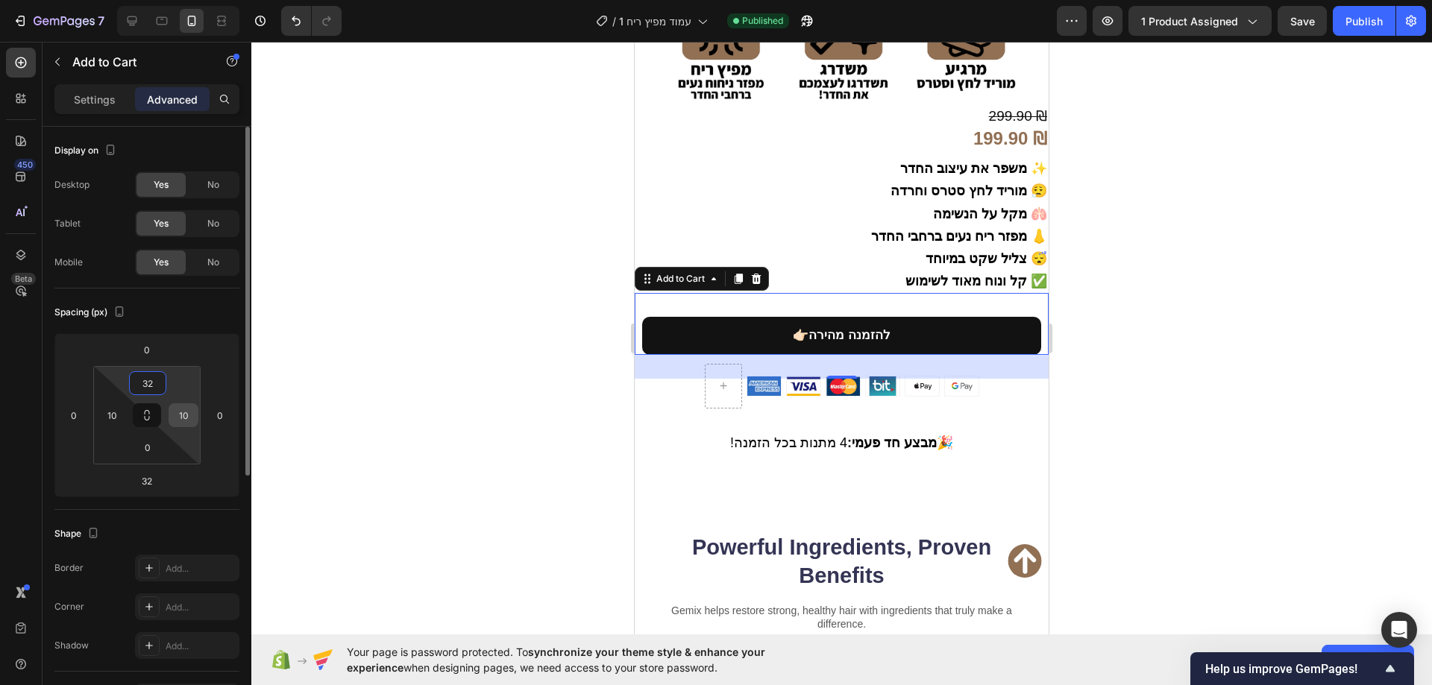
type input "3"
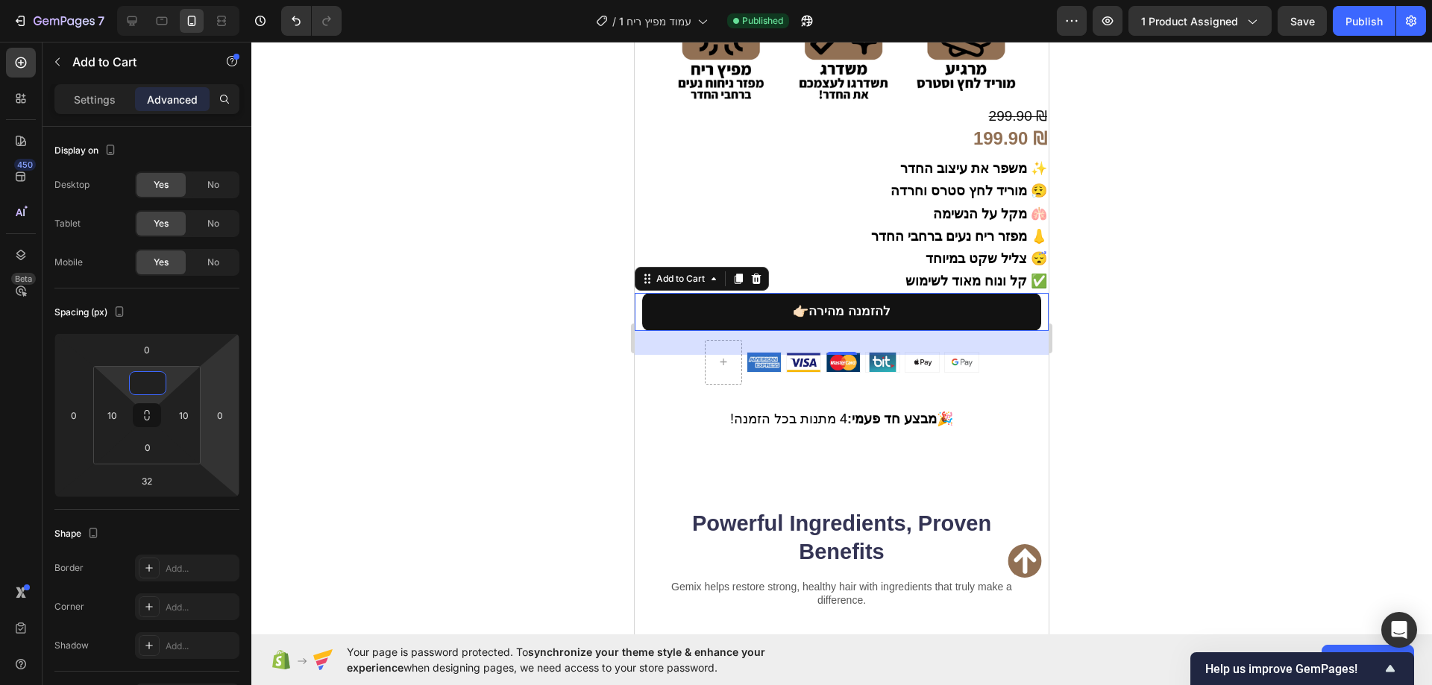
click at [322, 366] on div at bounding box center [841, 364] width 1180 height 644
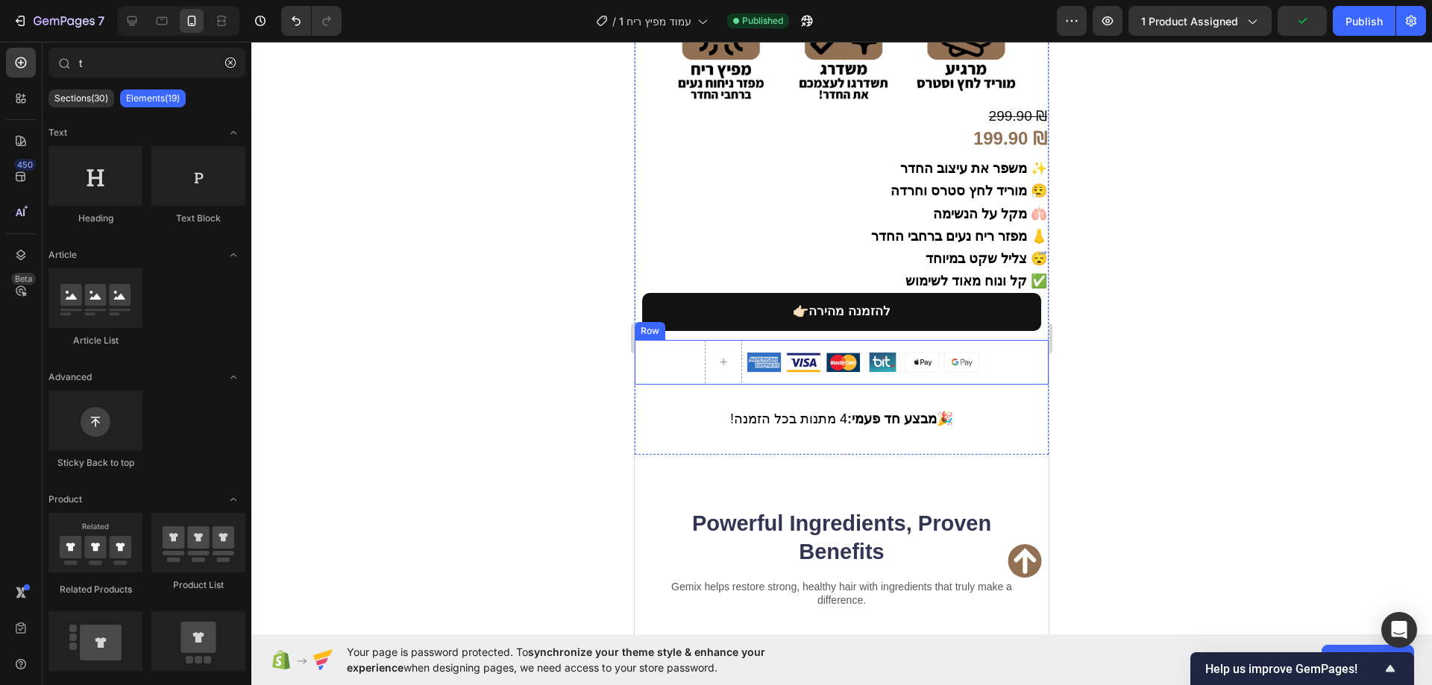
click at [1015, 340] on div "Image Image Image Image Image Image Row Row" at bounding box center [842, 362] width 414 height 45
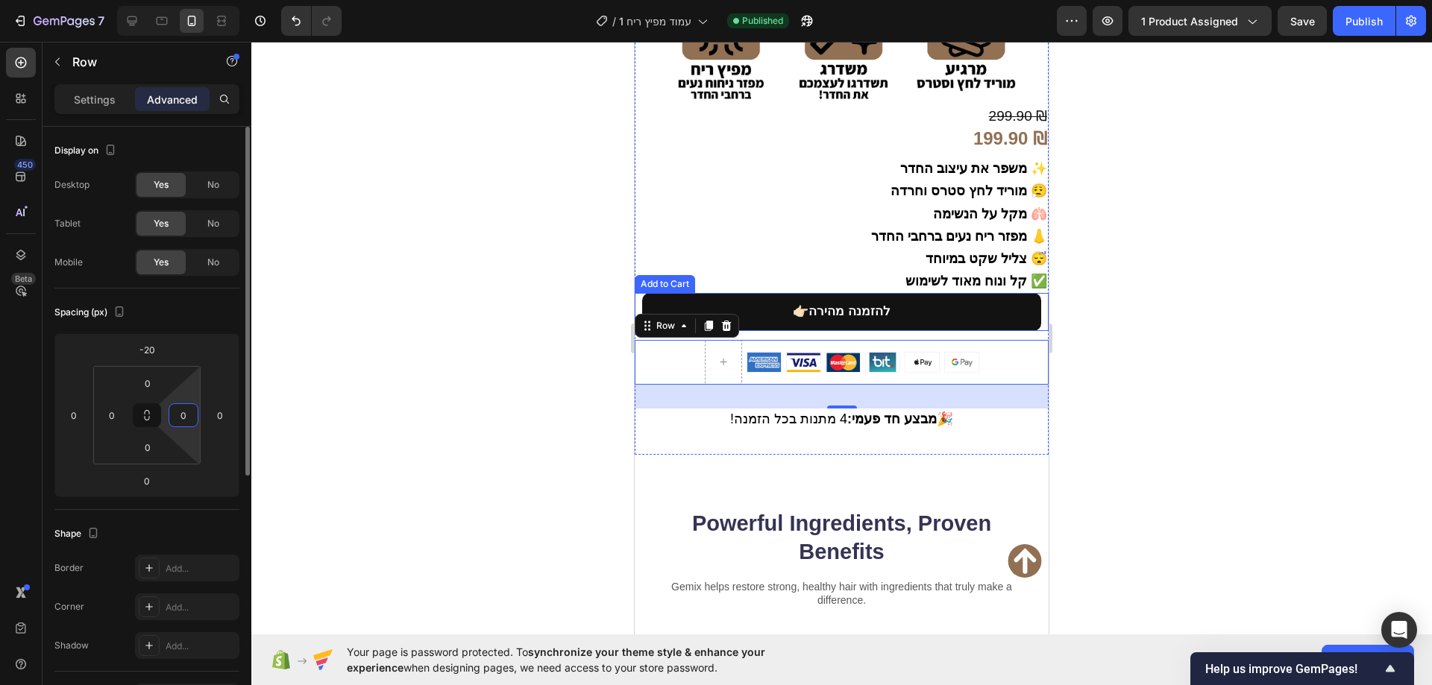
click at [192, 411] on input "0" at bounding box center [183, 415] width 22 height 22
type input "10"
click at [108, 412] on input "0" at bounding box center [112, 415] width 22 height 22
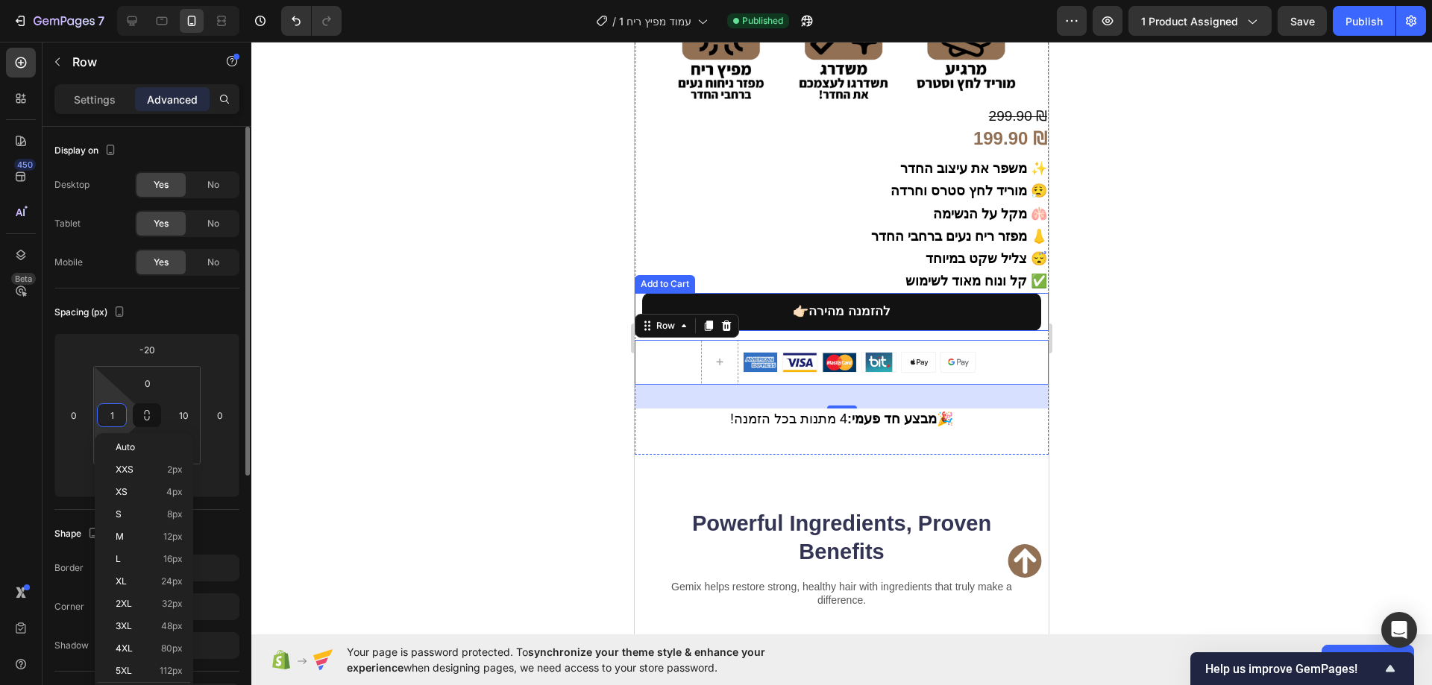
type input "10"
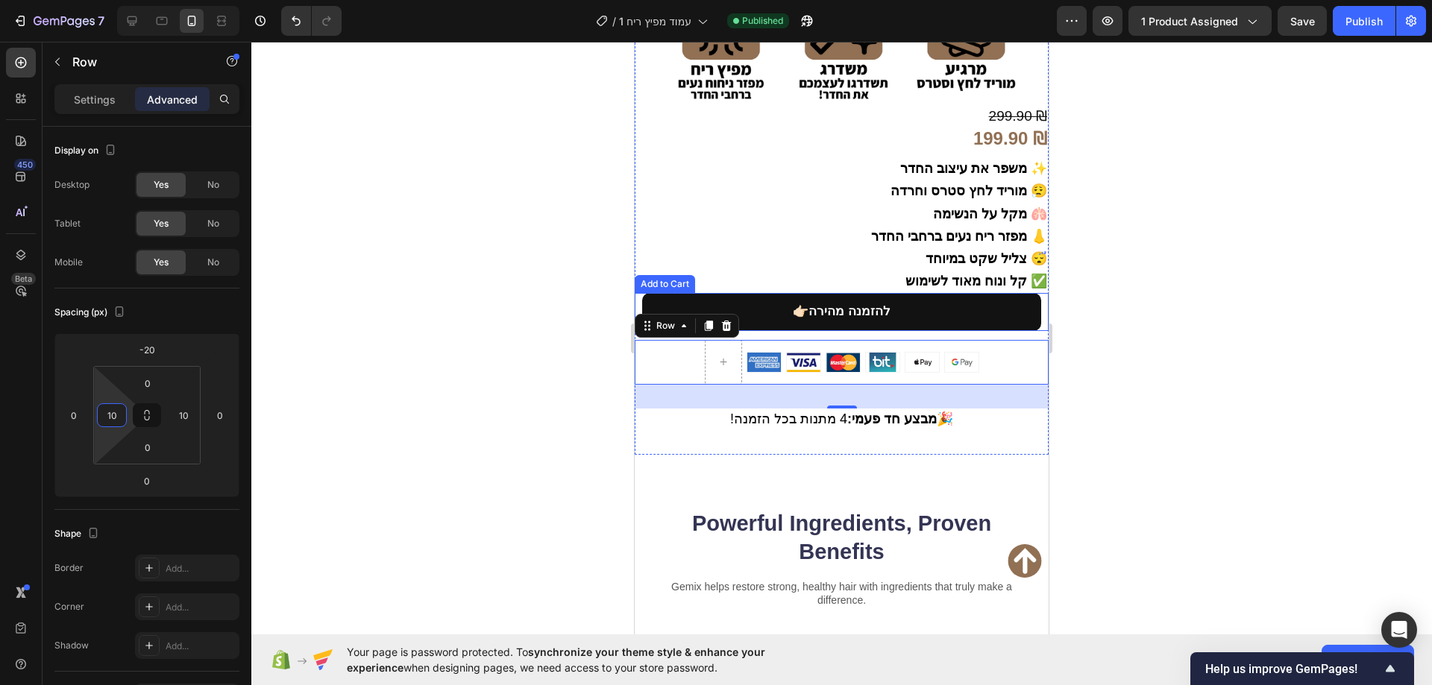
click at [392, 324] on div at bounding box center [841, 364] width 1180 height 644
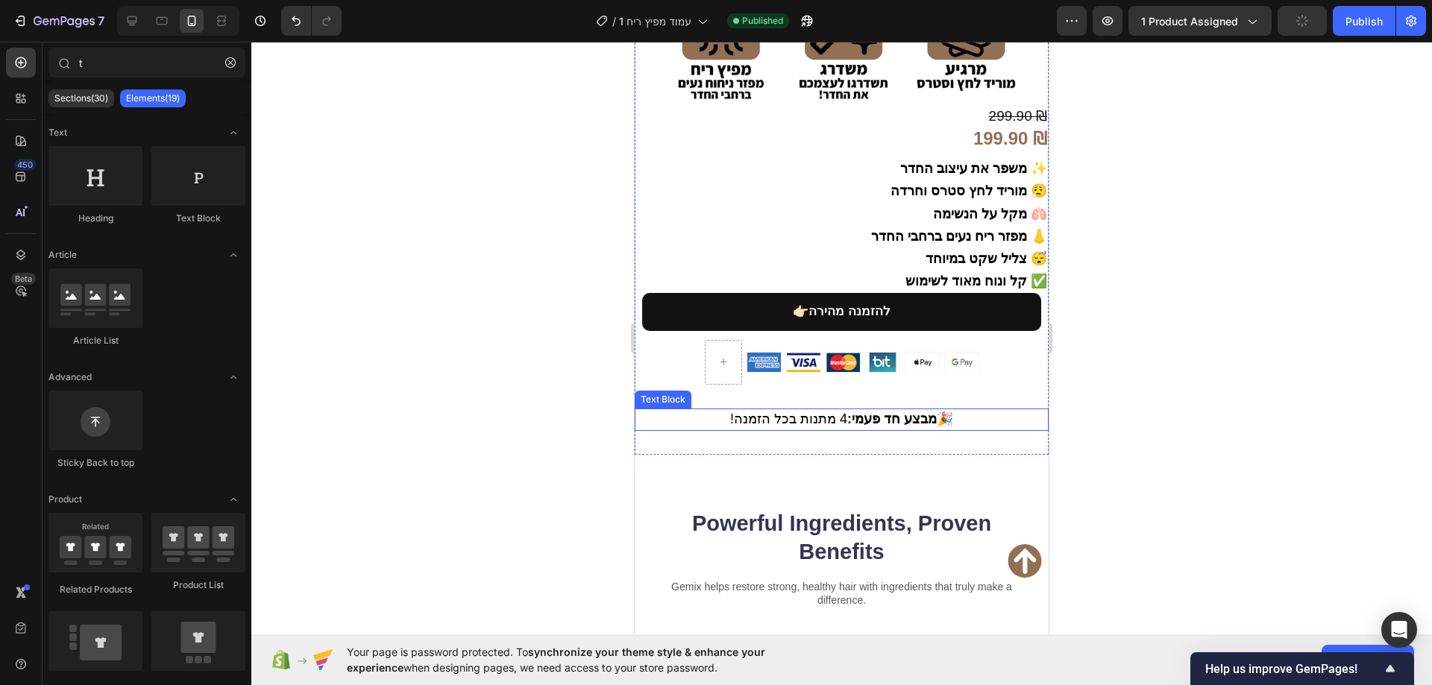
click at [962, 410] on p "! מבצע חד פעמי: 4 מתנות בכל הזמנה 🎉" at bounding box center [841, 419] width 411 height 19
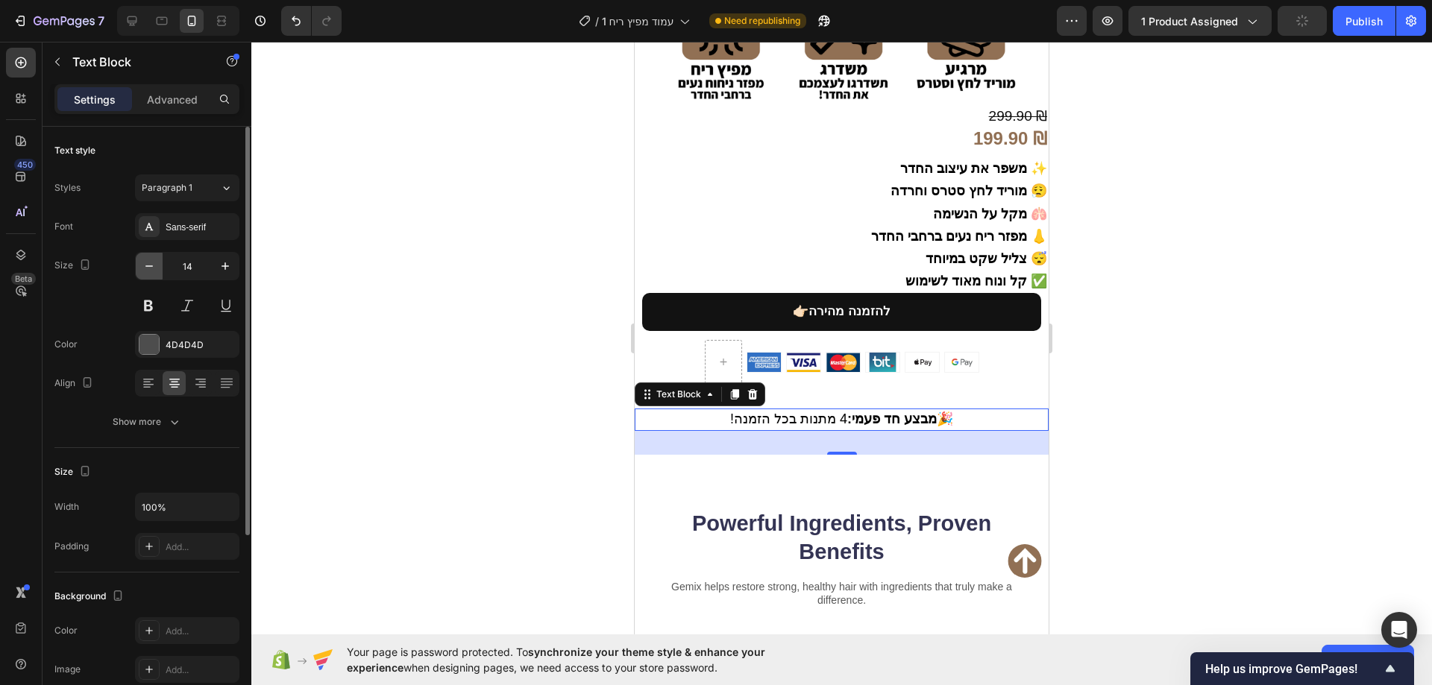
click at [147, 275] on button "button" at bounding box center [149, 266] width 27 height 27
click at [216, 268] on button "button" at bounding box center [225, 266] width 27 height 27
type input "14"
click at [752, 412] on span "! מבצע חד פעמי: 4 מתנות בכל הזמנה 🎉" at bounding box center [841, 419] width 223 height 15
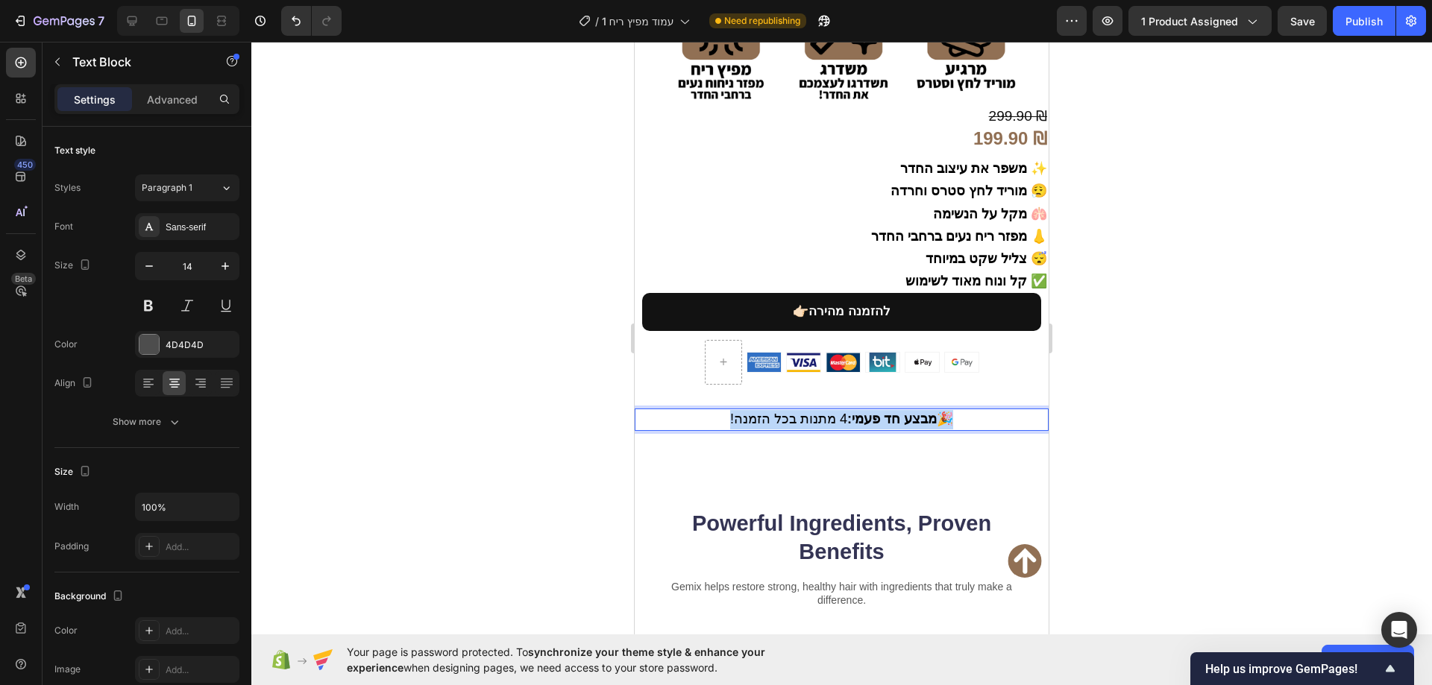
click at [752, 412] on span "! מבצע חד פעמי: 4 מתנות בכל הזמנה 🎉" at bounding box center [841, 419] width 223 height 15
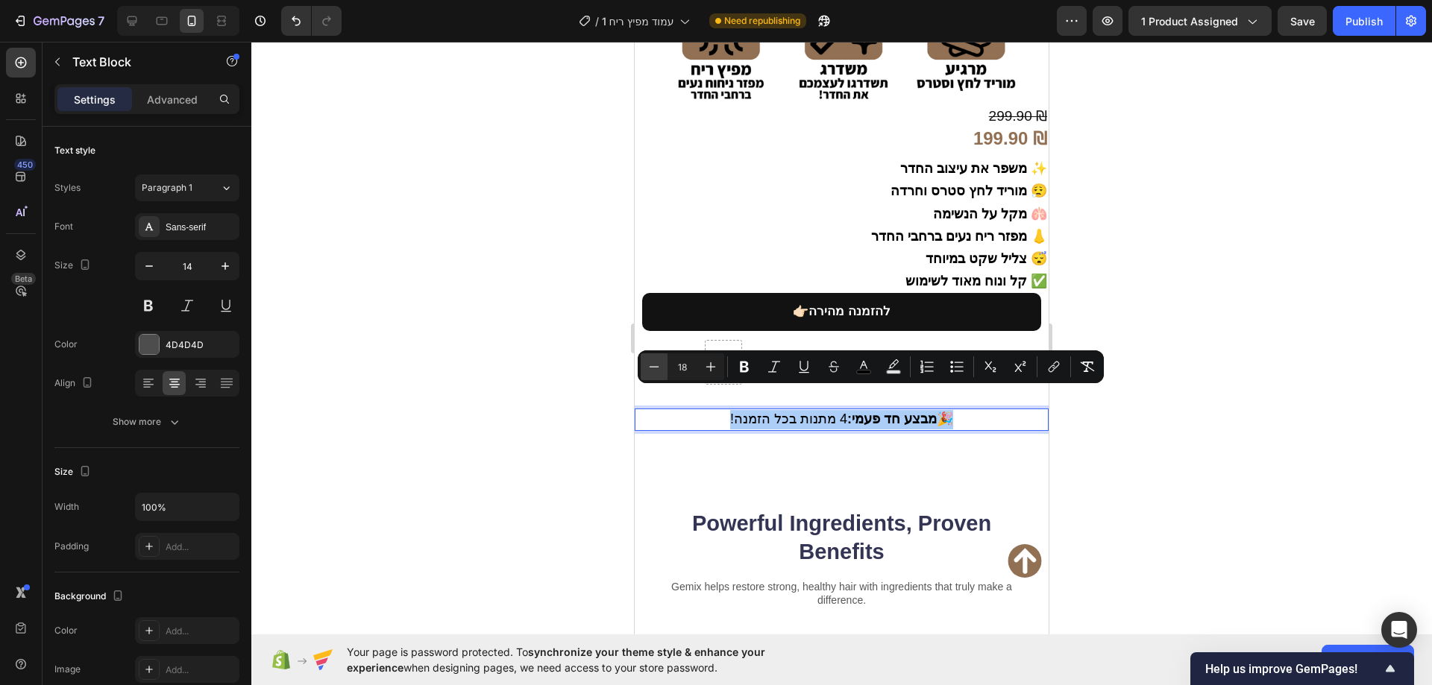
click at [661, 365] on icon "Editor contextual toolbar" at bounding box center [654, 366] width 15 height 15
type input "17"
click at [525, 330] on div at bounding box center [841, 364] width 1180 height 644
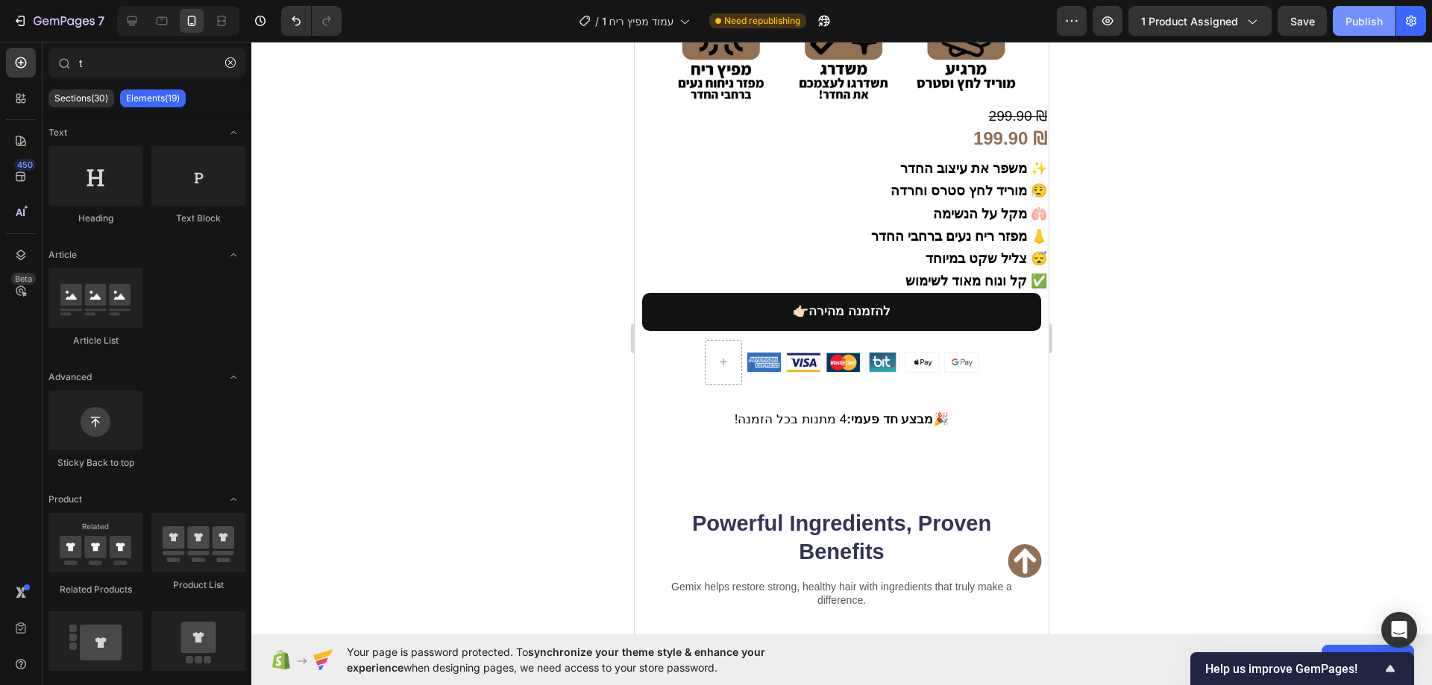
click at [1351, 16] on div "Publish" at bounding box center [1363, 21] width 37 height 16
